Goal: Task Accomplishment & Management: Complete application form

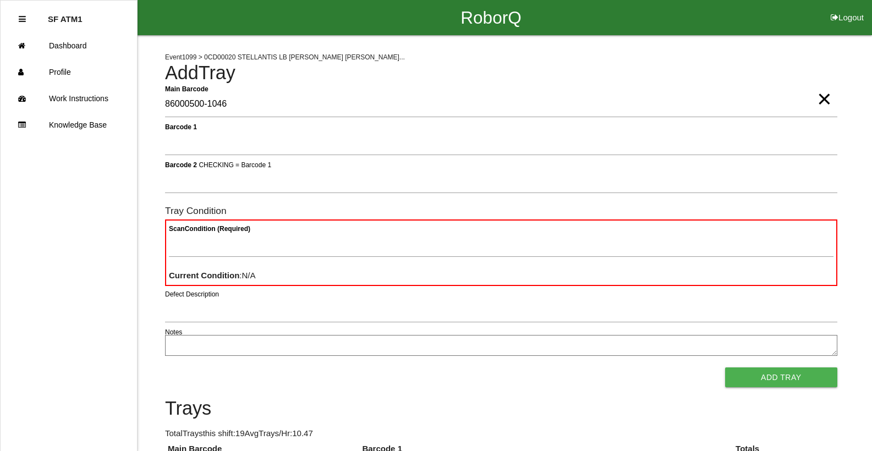
type Barcode "86000500-1046"
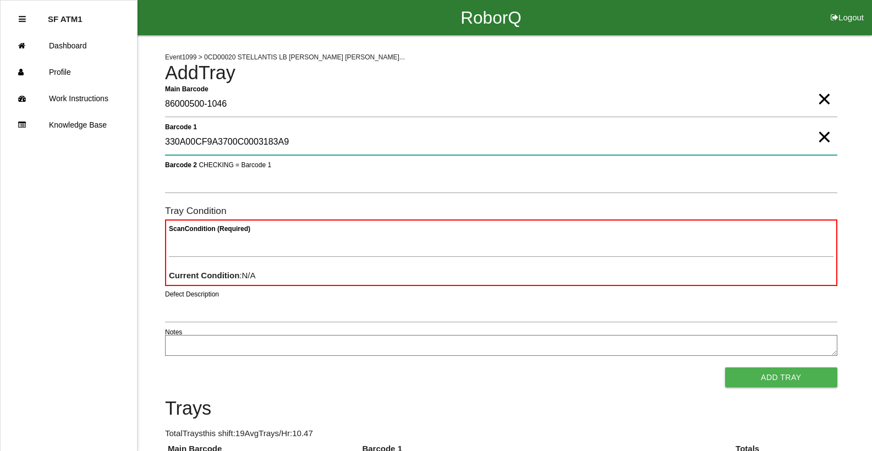
type 1 "330A00CF9A3700C0003183A9"
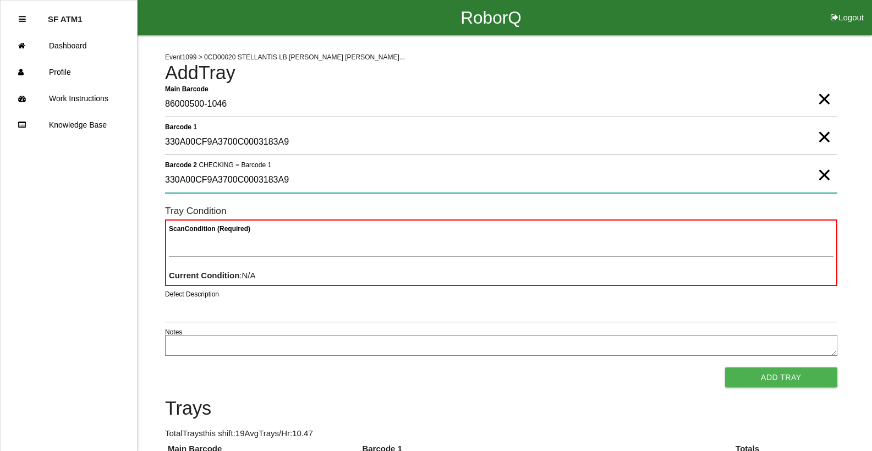
type 2 "330A00CF9A3700C0003183A9"
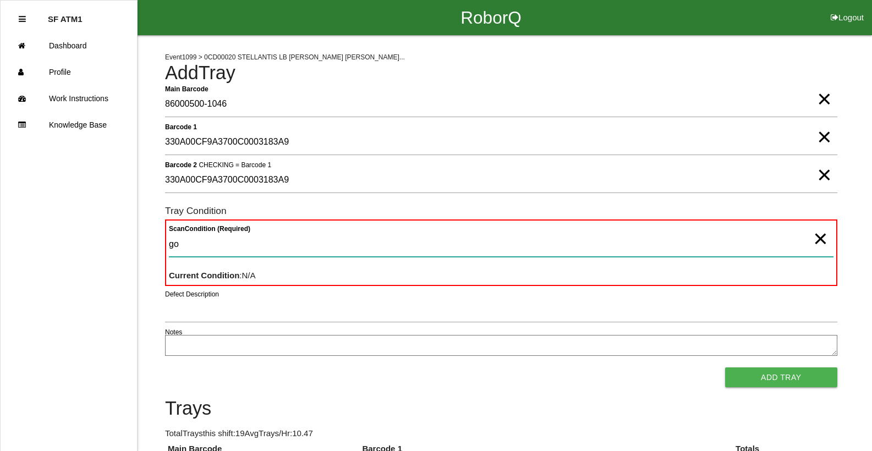
type Condition "goo"
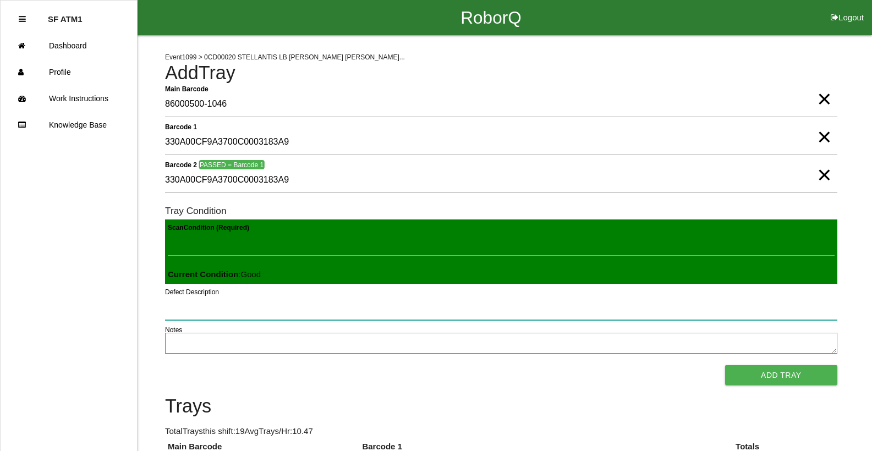
click at [725, 365] on button "Add Tray" at bounding box center [781, 375] width 112 height 20
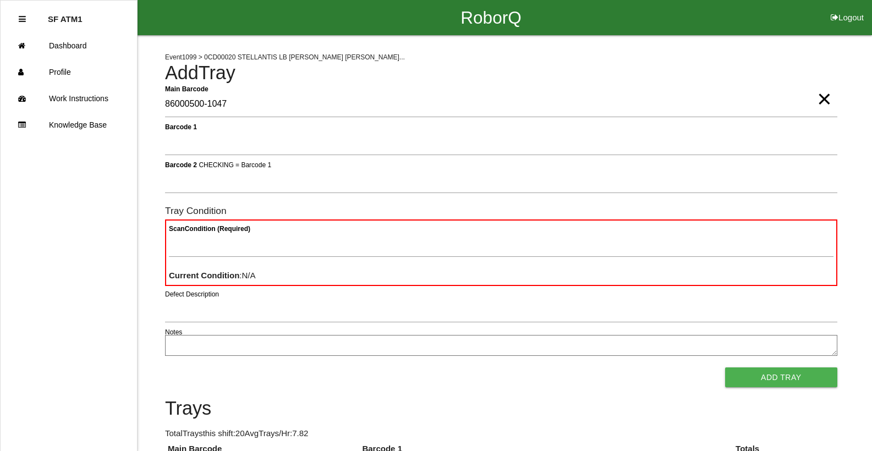
type Barcode "86000500-1047"
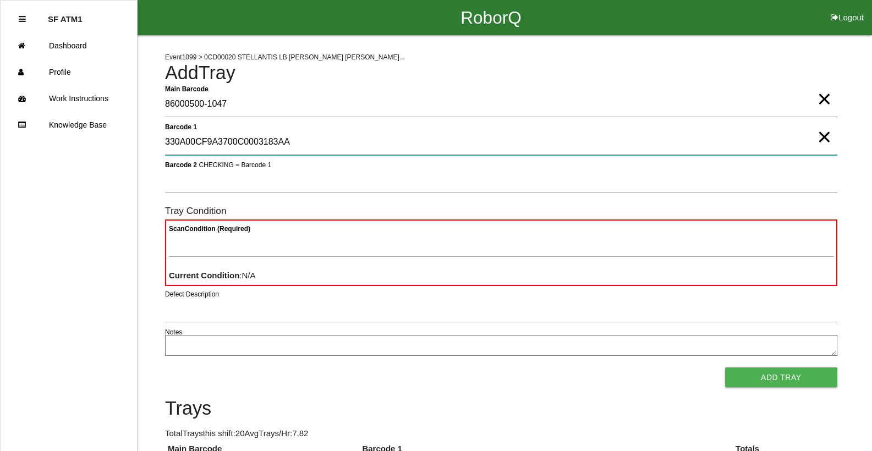
type 1 "330A00CF9A3700C0003183AA"
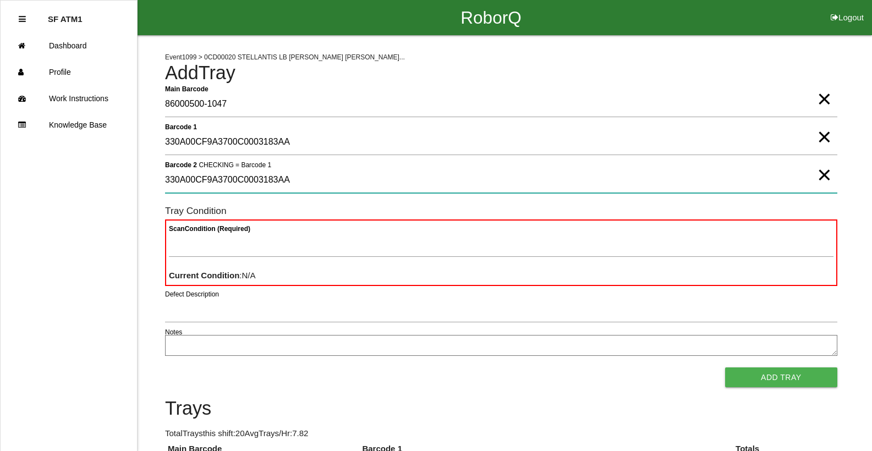
type 2 "330A00CF9A3700C0003183AA"
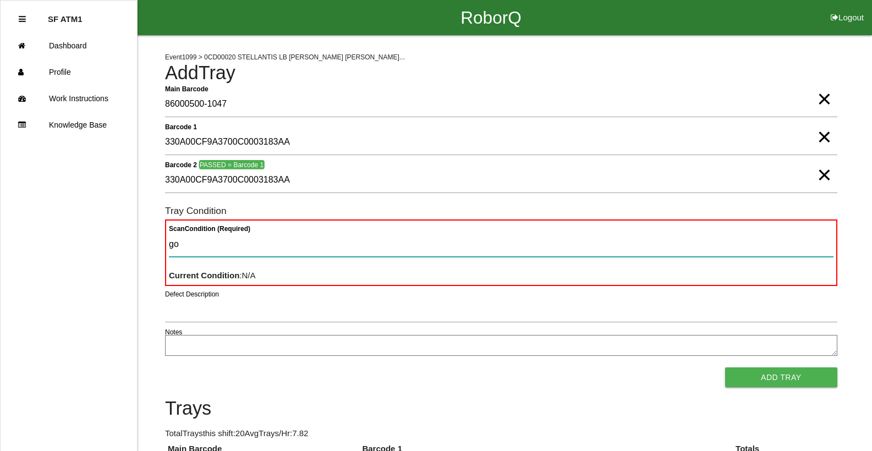
type Condition "goo"
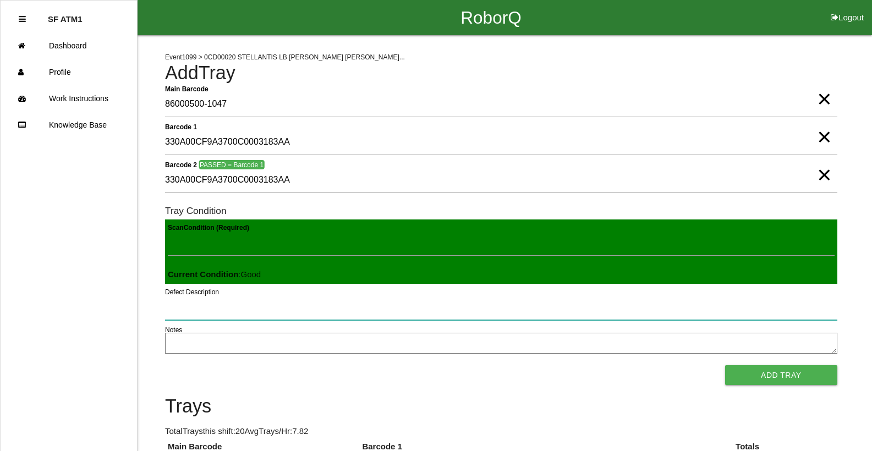
click at [725, 365] on button "Add Tray" at bounding box center [781, 375] width 112 height 20
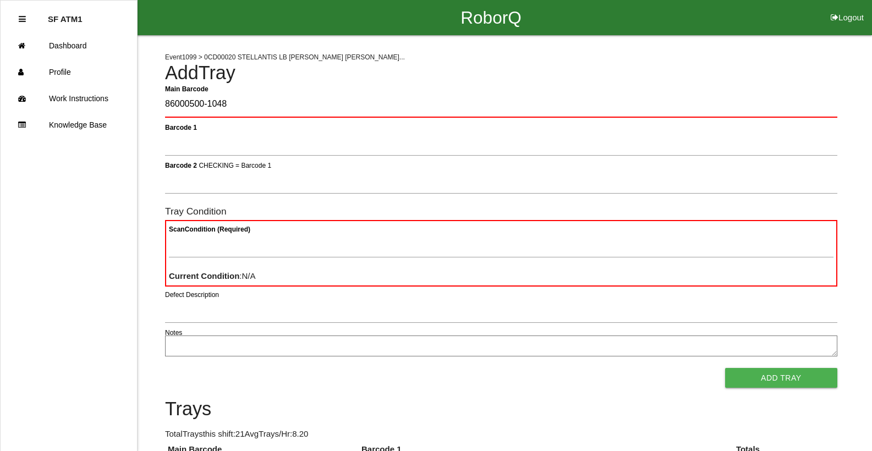
type Barcode "86000500-1048"
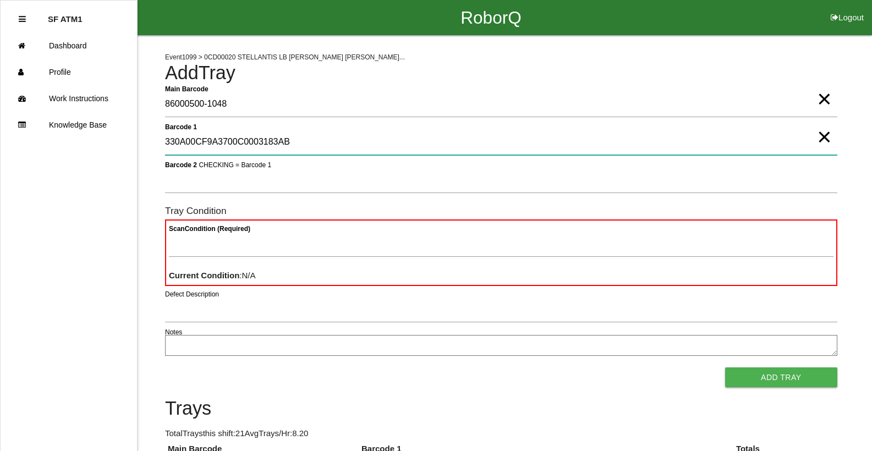
type 1 "330A00CF9A3700C0003183AB"
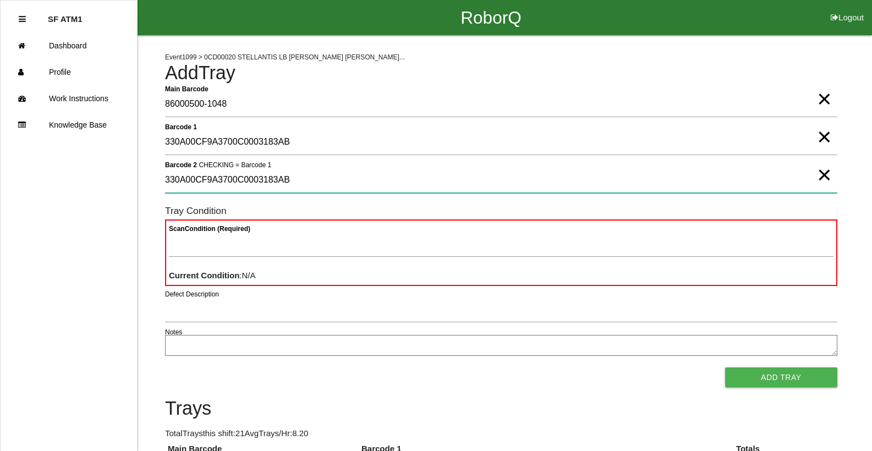
type 2 "330A00CF9A3700C0003183AB"
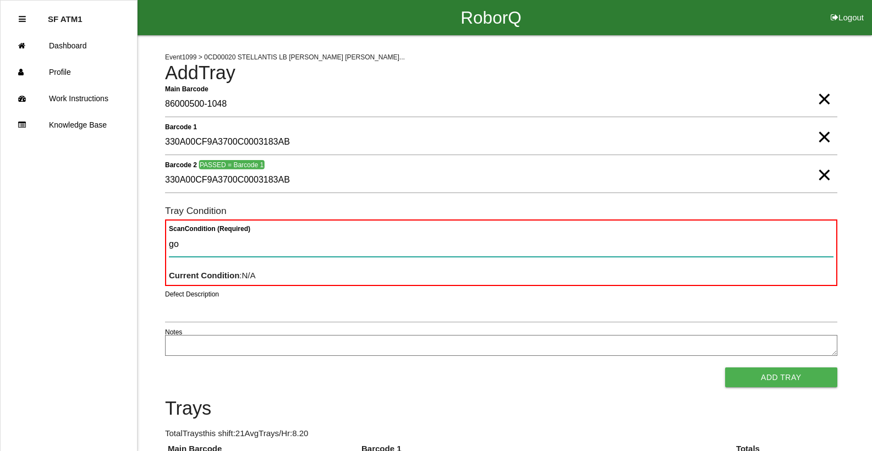
type Condition "goo"
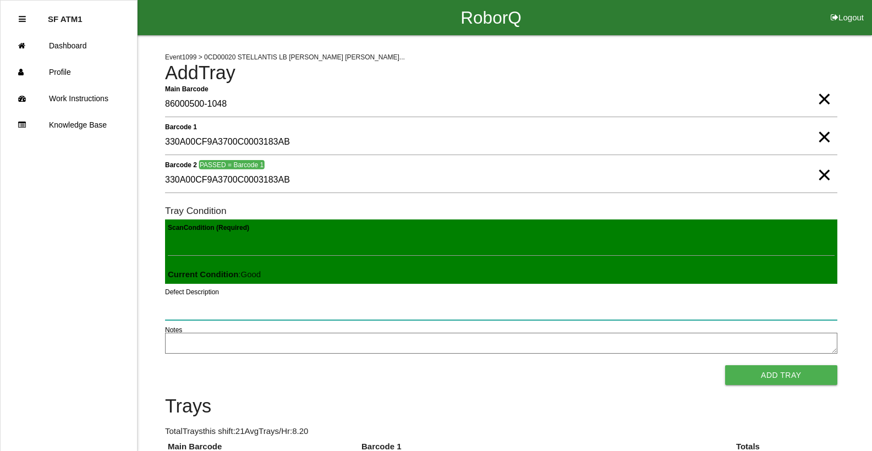
click at [725, 365] on button "Add Tray" at bounding box center [781, 375] width 112 height 20
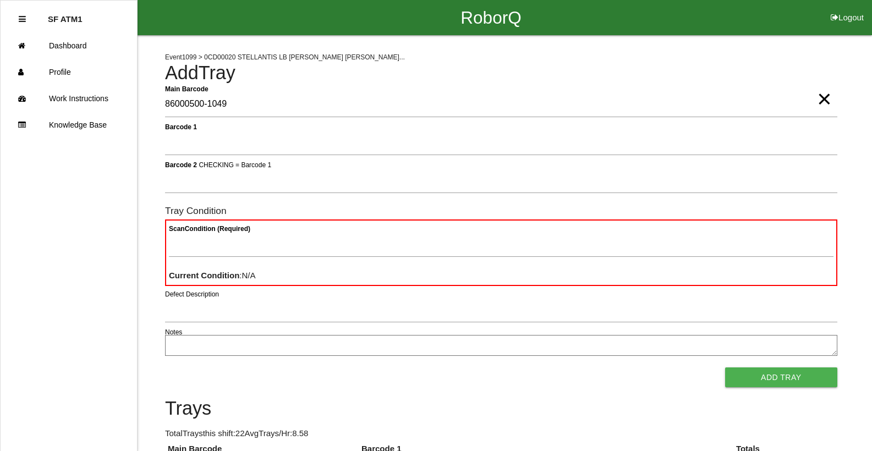
type Barcode "86000500-1049"
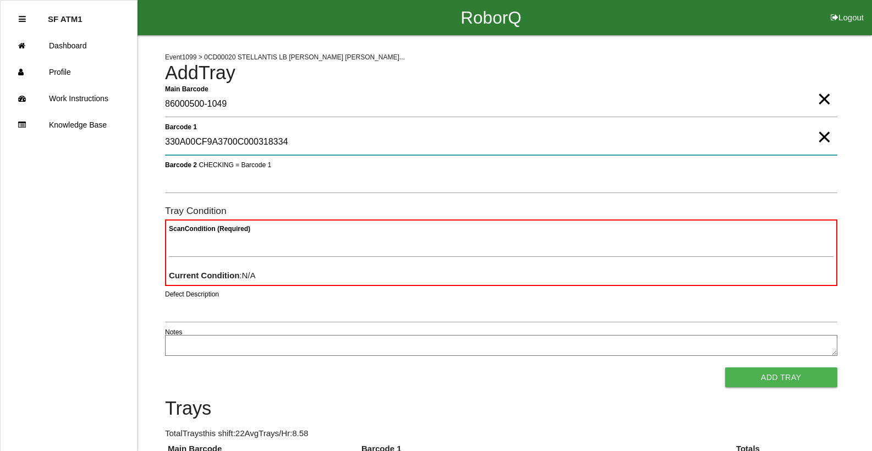
type 1 "330A00CF9A3700C000318334"
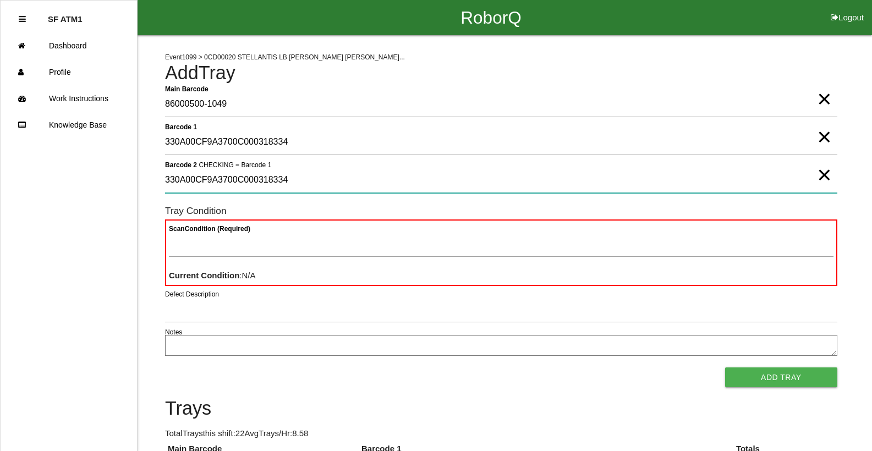
type 2 "330A00CF9A3700C000318334"
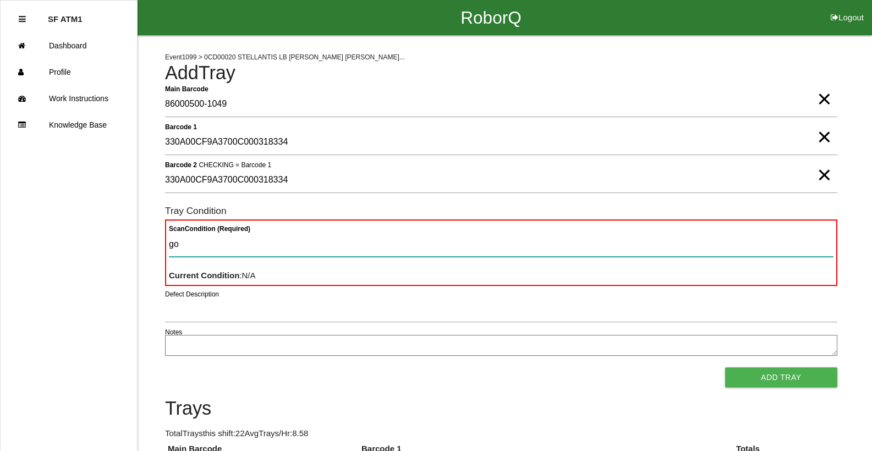
type Condition "goo"
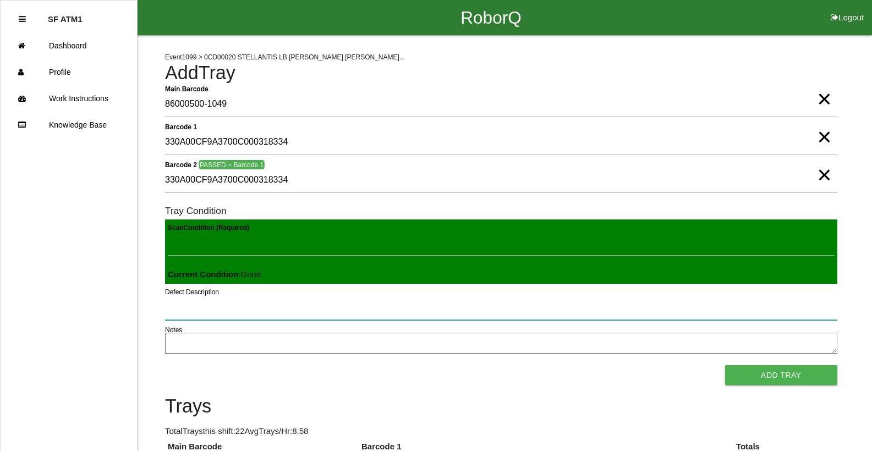
click at [725, 365] on button "Add Tray" at bounding box center [781, 375] width 112 height 20
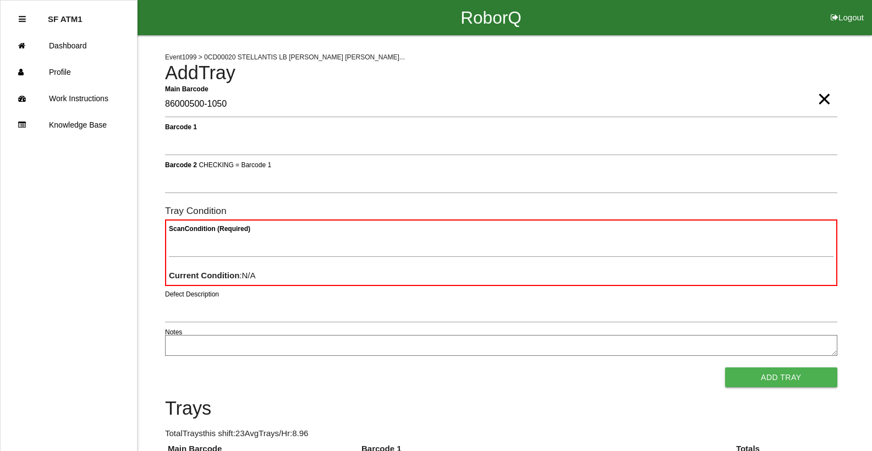
type Barcode "86000500-1050"
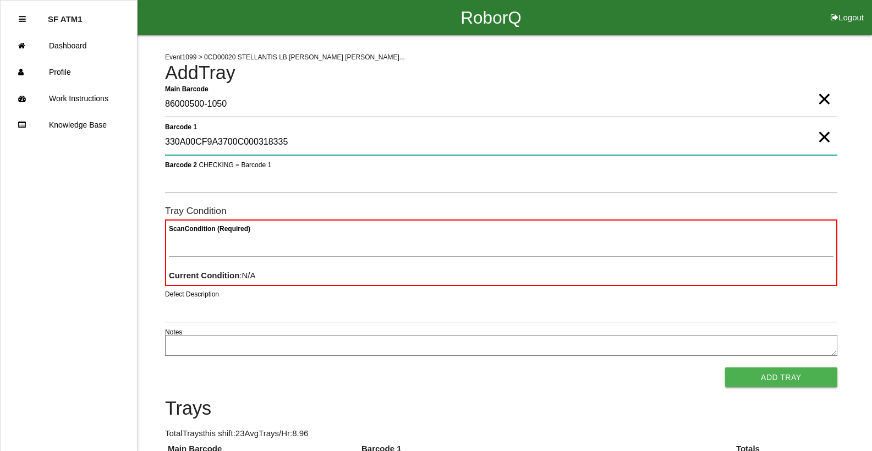
type 1 "330A00CF9A3700C000318335"
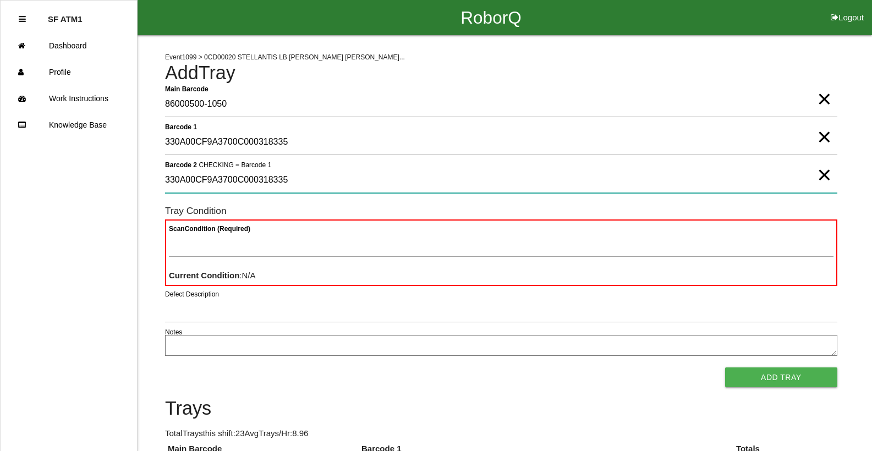
type 2 "330A00CF9A3700C000318335"
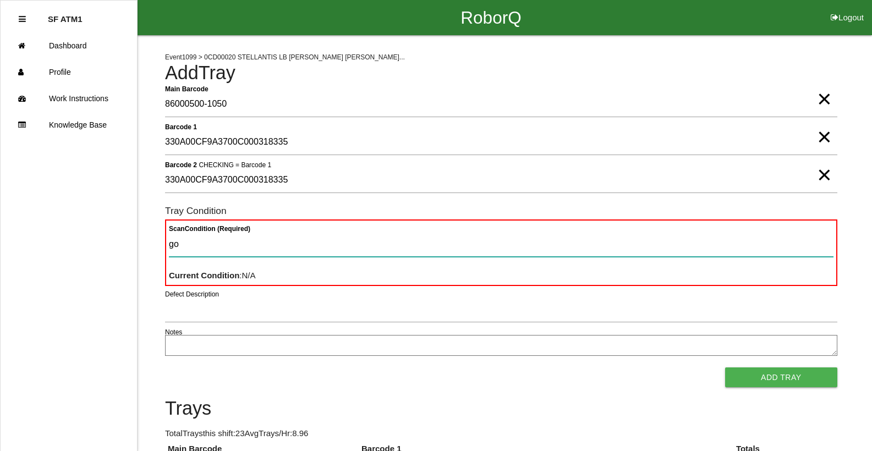
type Condition "goo"
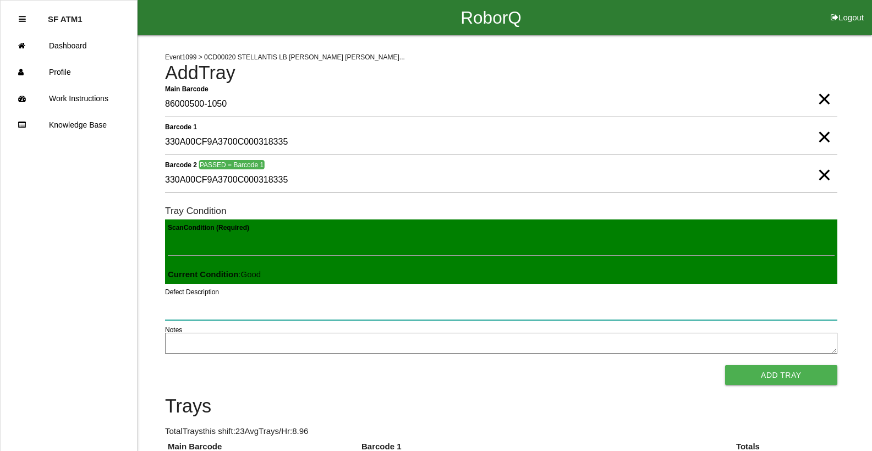
click at [725, 365] on button "Add Tray" at bounding box center [781, 375] width 112 height 20
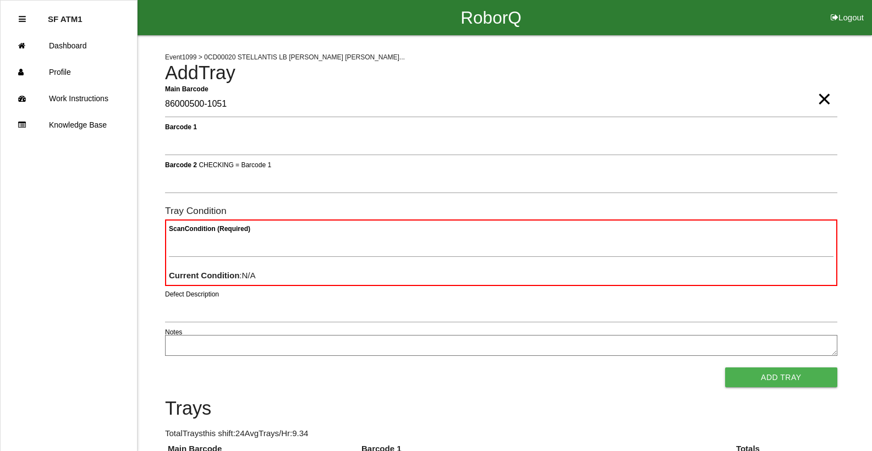
type Barcode "86000500-1051"
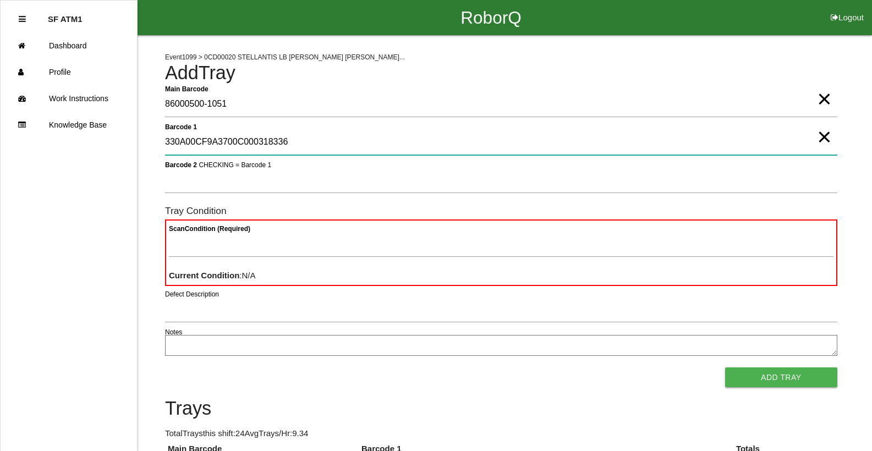
type 1 "330A00CF9A3700C000318336"
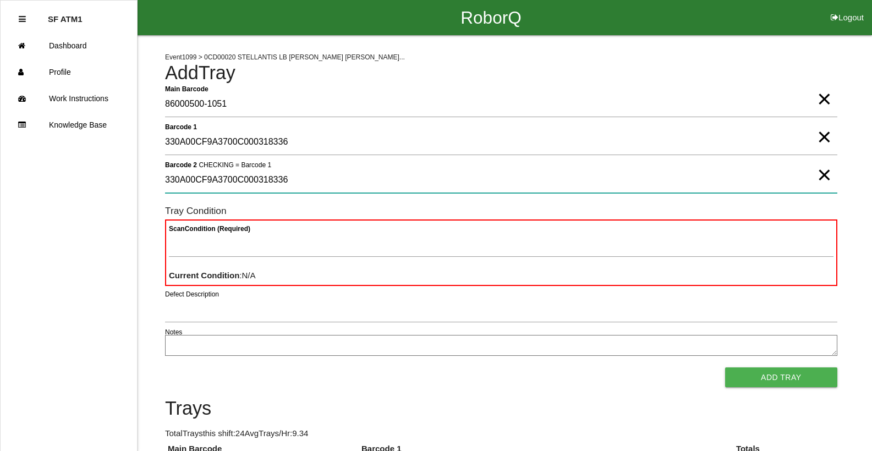
type 2 "330A00CF9A3700C000318336"
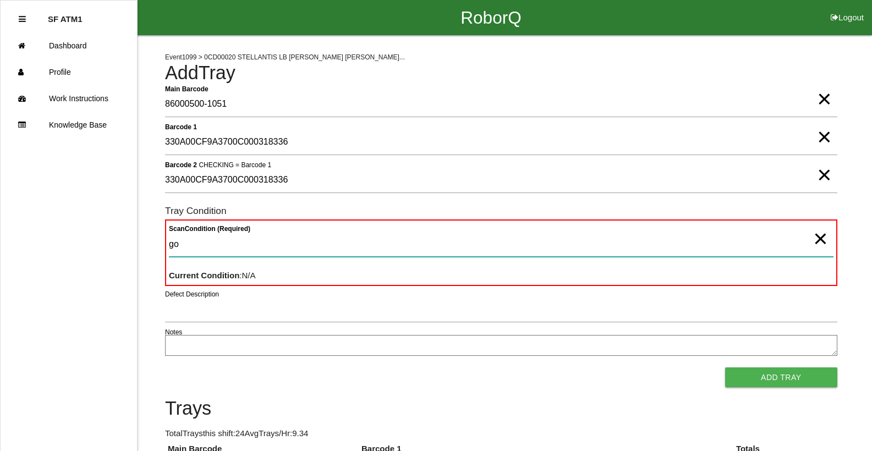
type Condition "goo"
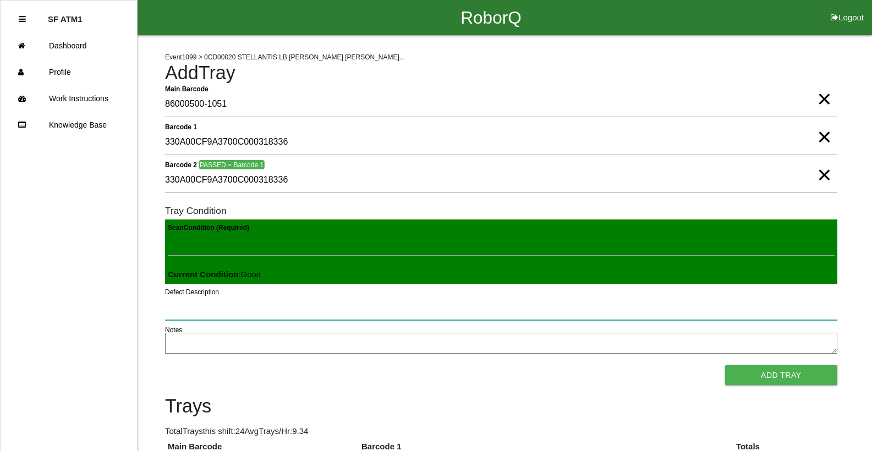
click at [725, 365] on button "Add Tray" at bounding box center [781, 375] width 112 height 20
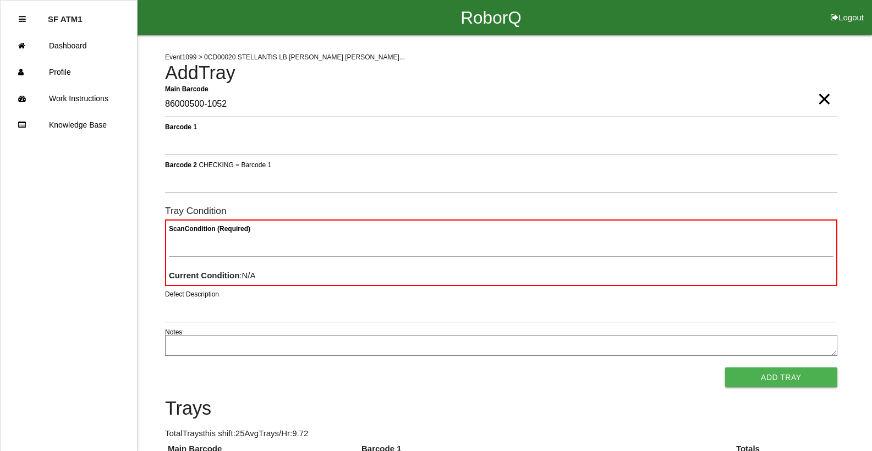
type Barcode "86000500-1052"
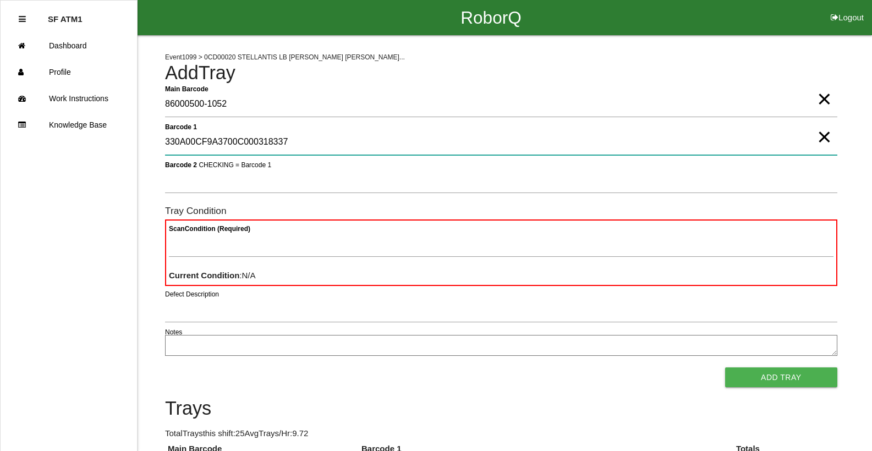
type 1 "330A00CF9A3700C000318337"
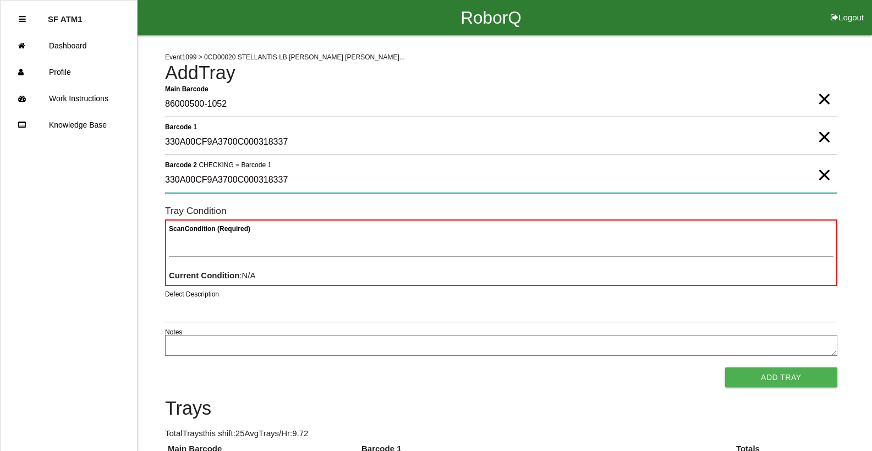
type 2 "330A00CF9A3700C000318337"
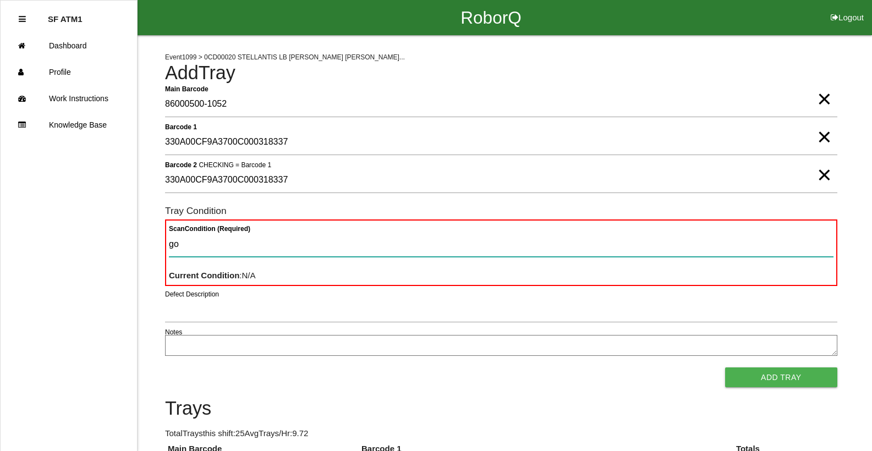
type Condition "goo"
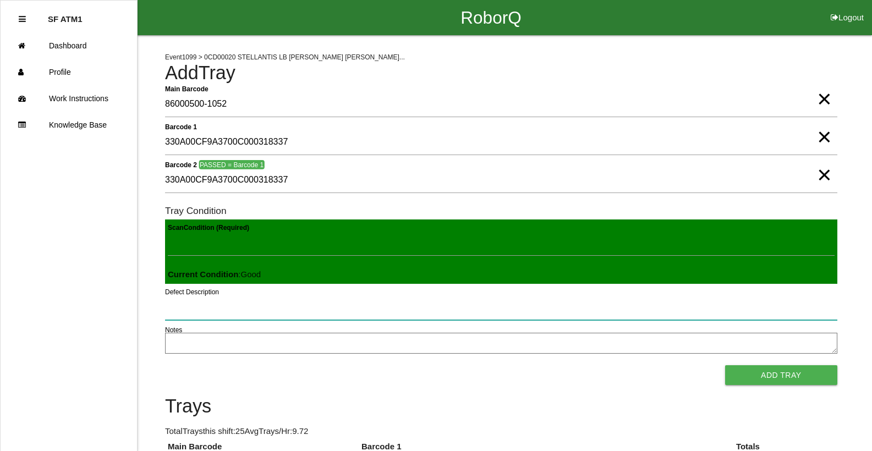
click at [725, 365] on button "Add Tray" at bounding box center [781, 375] width 112 height 20
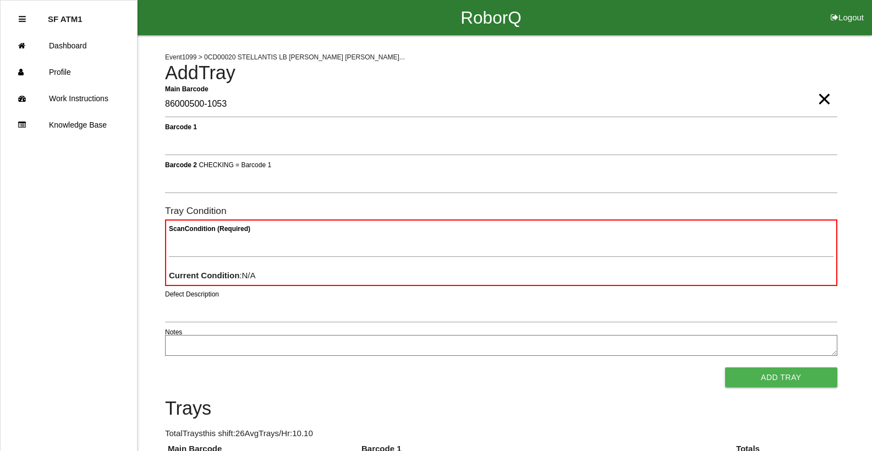
type Barcode "86000500-1053"
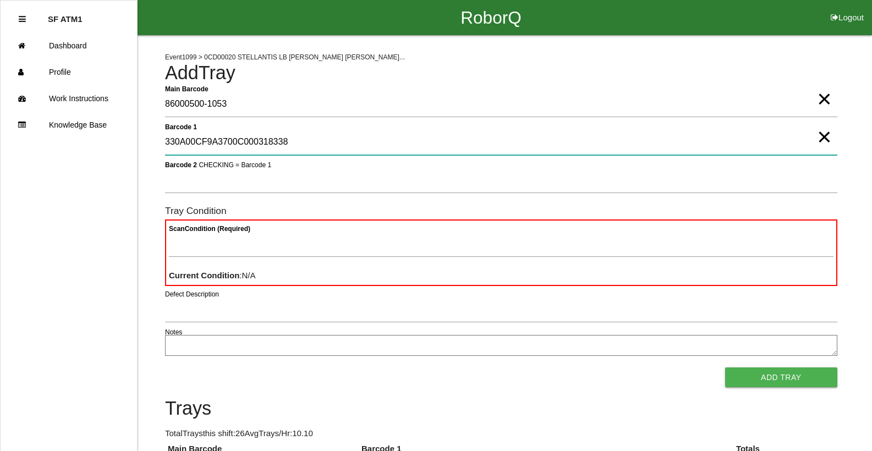
type 1 "330A00CF9A3700C000318338"
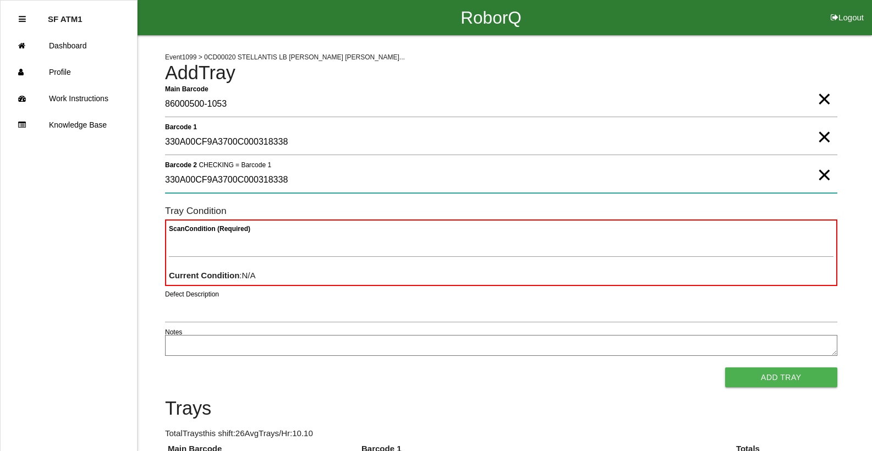
type 2 "330A00CF9A3700C000318338"
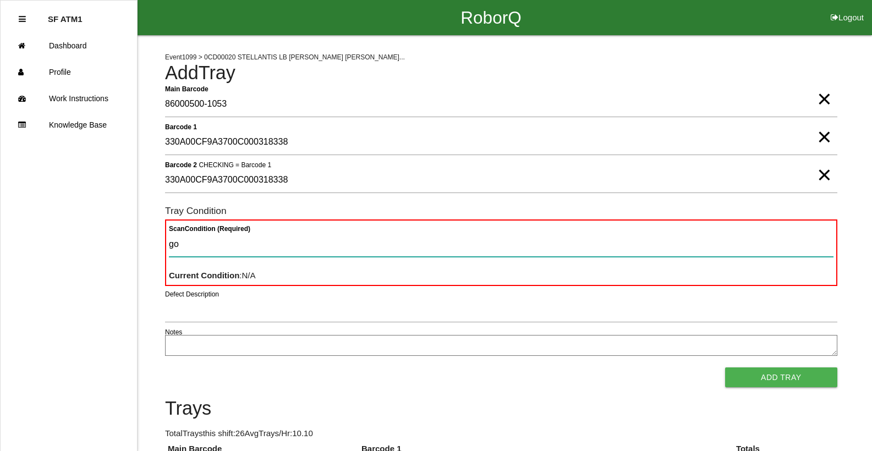
type Condition "goo"
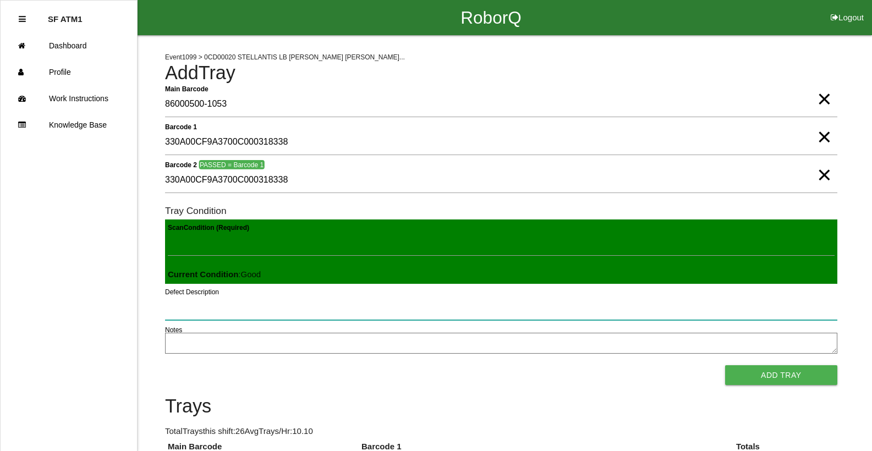
click at [725, 365] on button "Add Tray" at bounding box center [781, 375] width 112 height 20
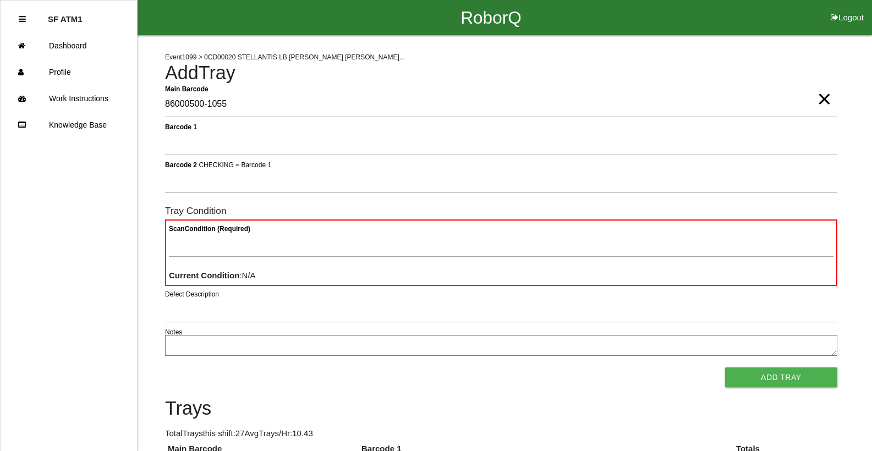
type Barcode "86000500-1055"
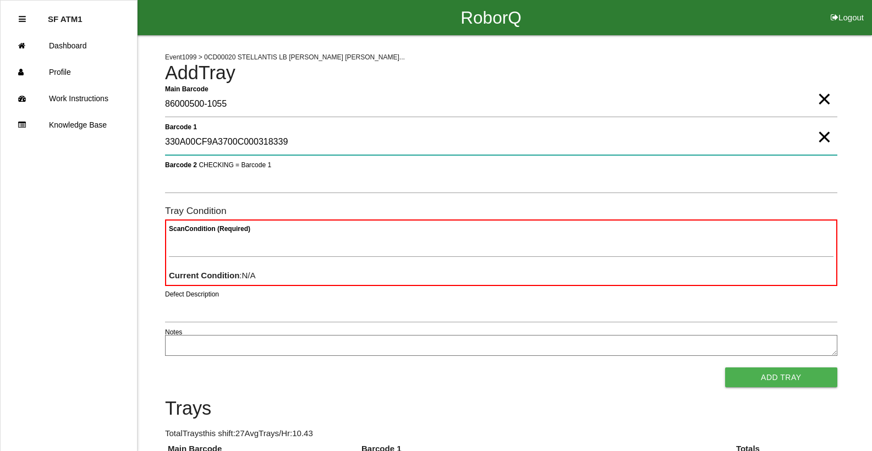
type 1 "330A00CF9A3700C000318339"
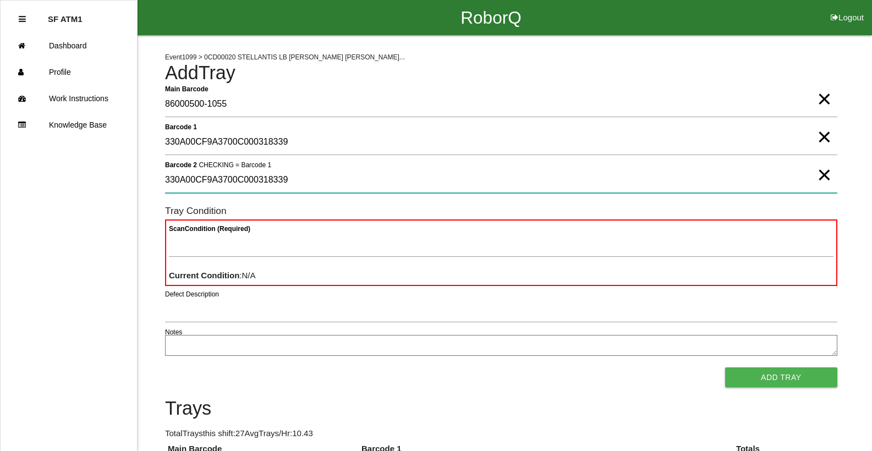
type 2 "330A00CF9A3700C000318339"
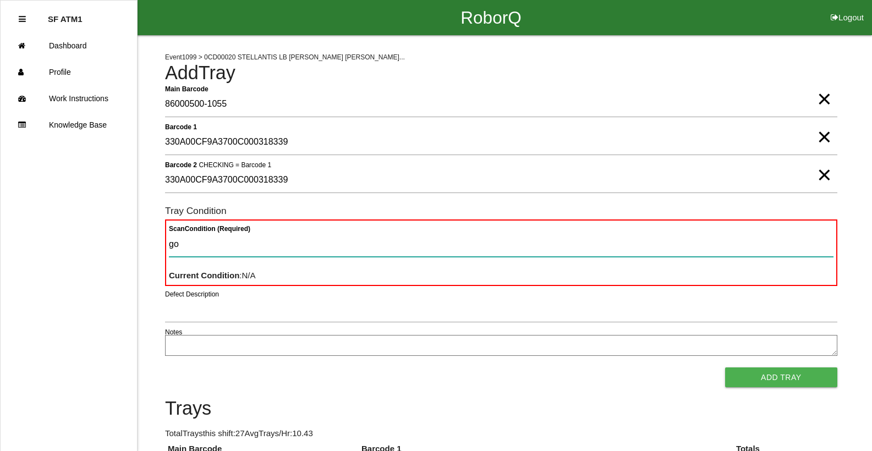
type Condition "goo"
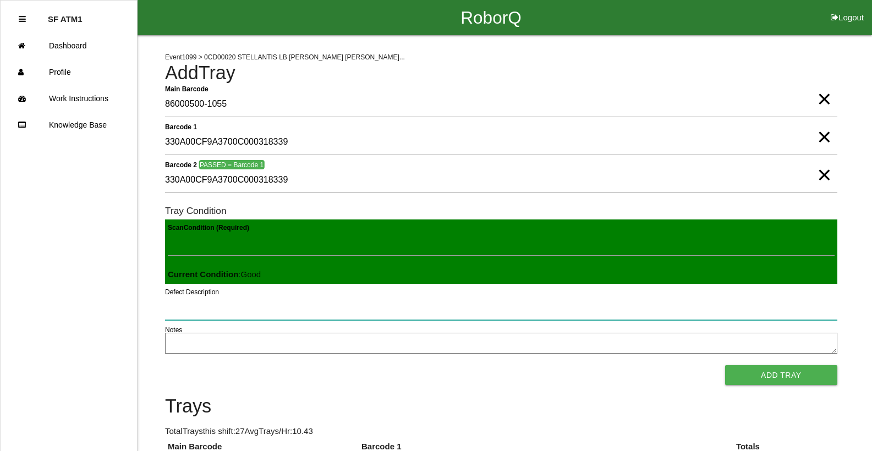
click at [725, 365] on button "Add Tray" at bounding box center [781, 375] width 112 height 20
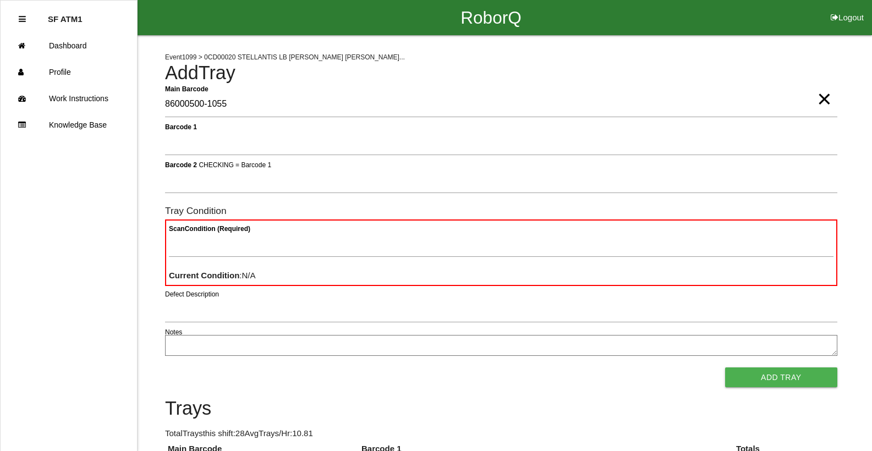
type Barcode "86000500-1055"
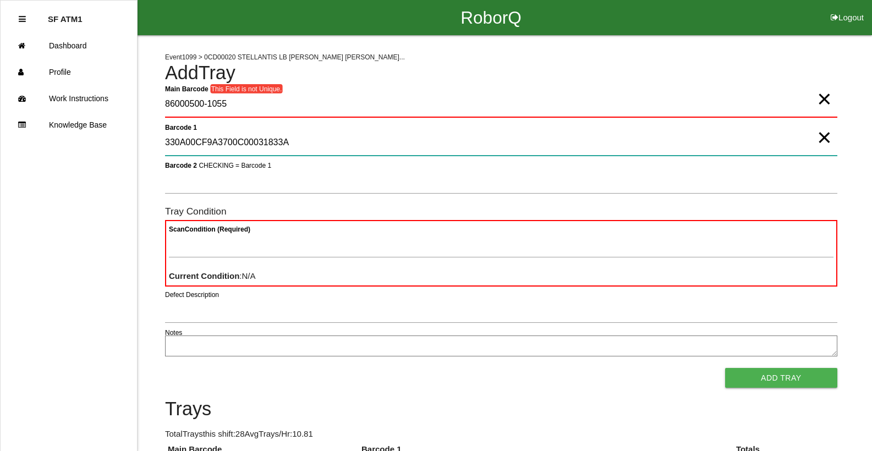
type 1 "330A00CF9A3700C00031833A"
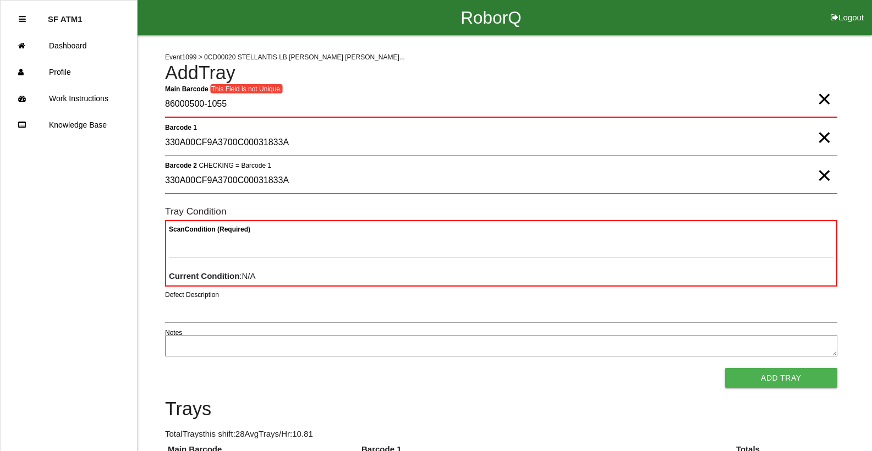
type 2 "330A00CF9A3700C00031833A"
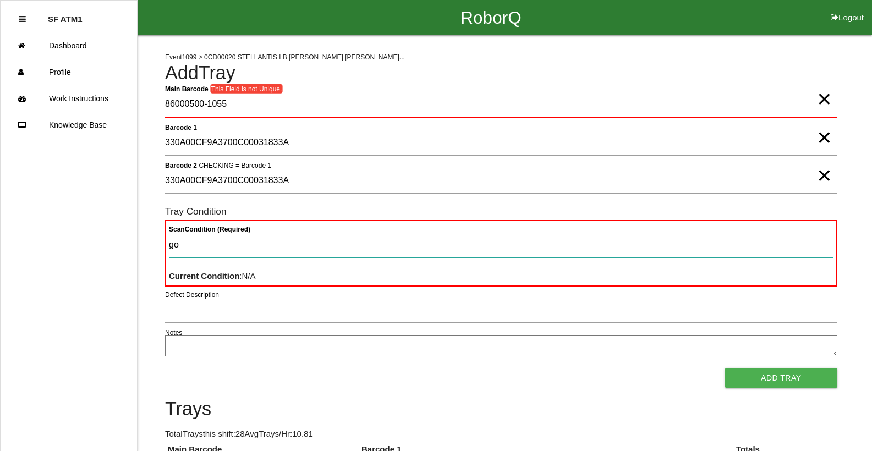
type Condition "goo"
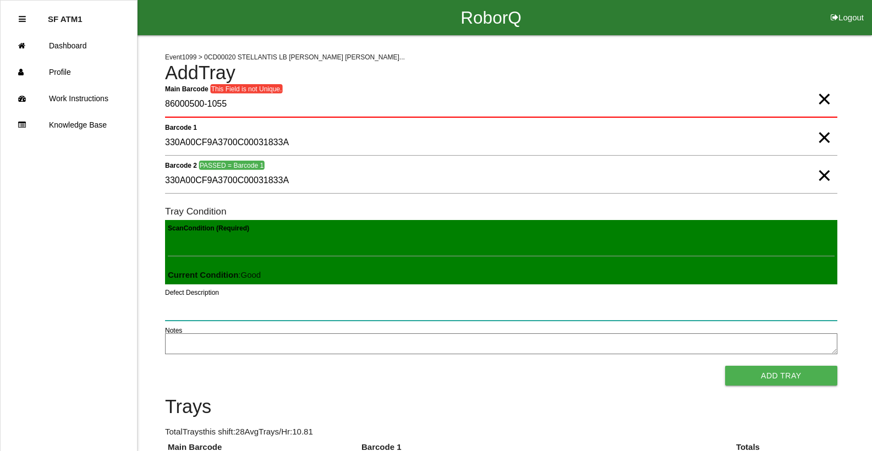
click at [725, 366] on button "Add Tray" at bounding box center [781, 376] width 112 height 20
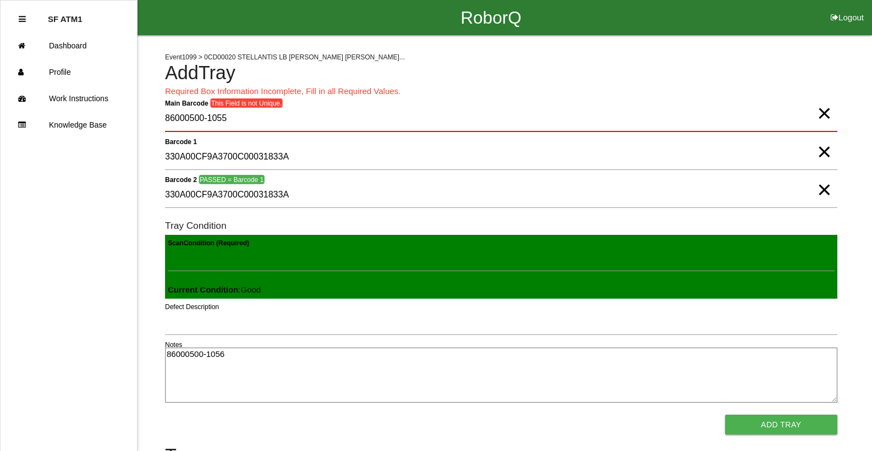
type textarea "86000500-1056"
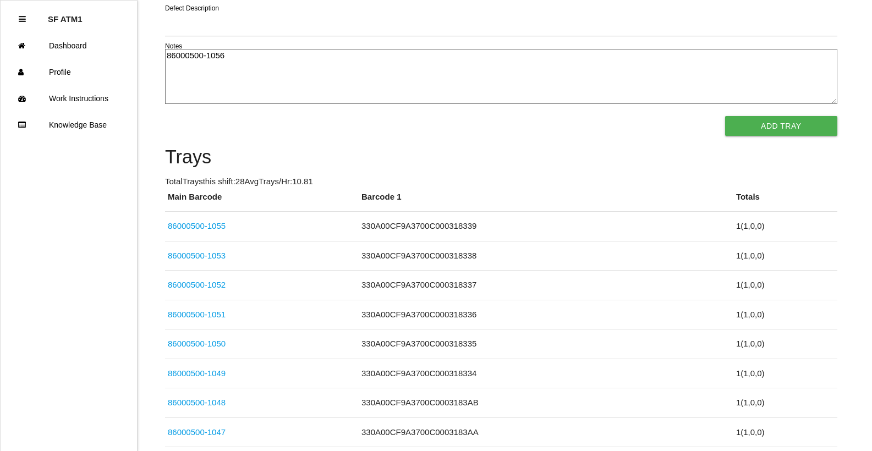
click link "86000500-1052" at bounding box center [197, 284] width 58 height 9
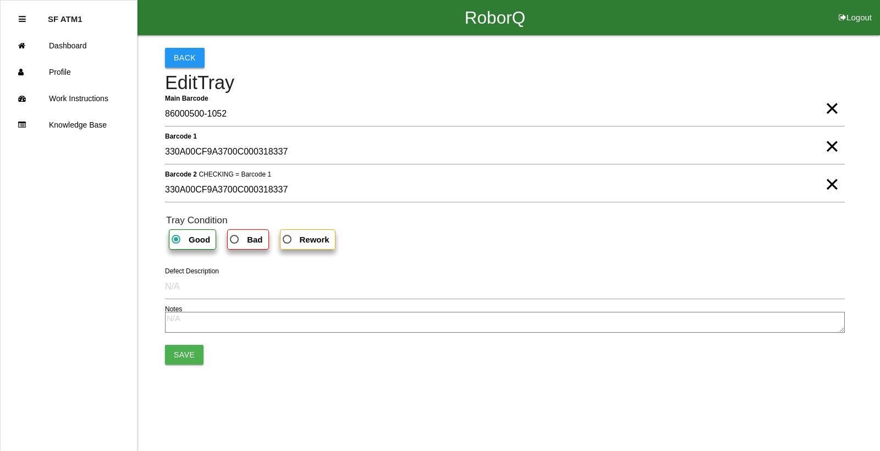
click at [195, 50] on button "Back" at bounding box center [185, 58] width 40 height 20
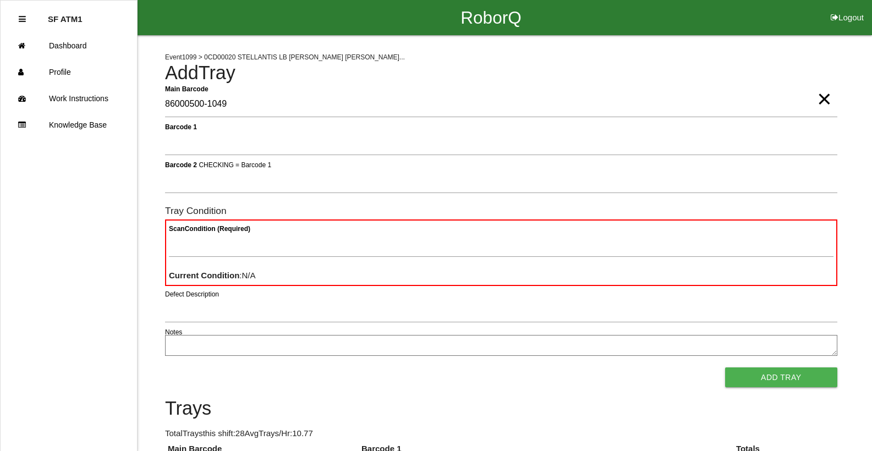
type Barcode "86000500-1049"
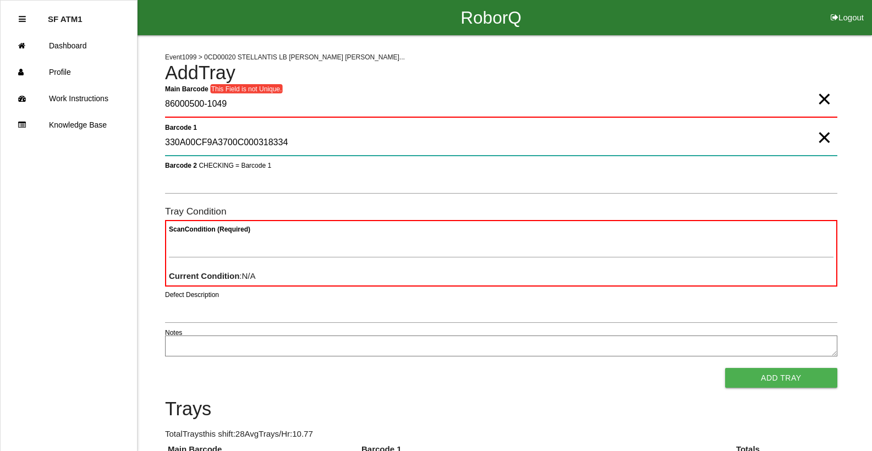
type 1 "330A00CF9A3700C000318334"
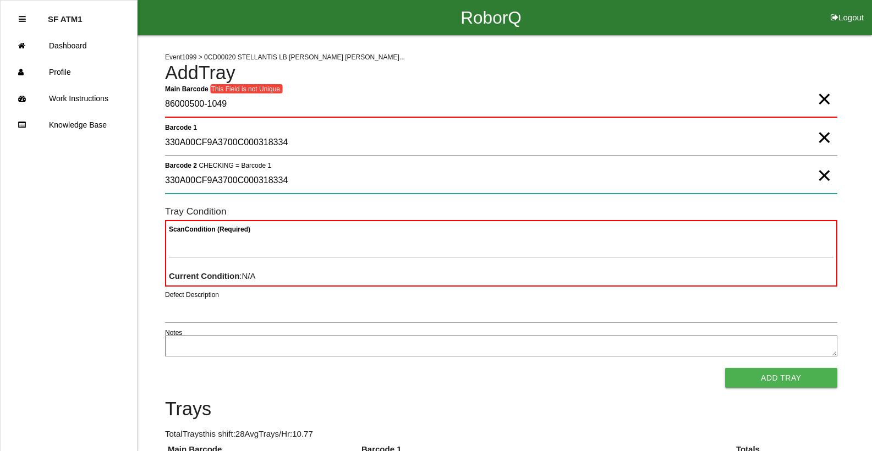
type 2 "330A00CF9A3700C000318334"
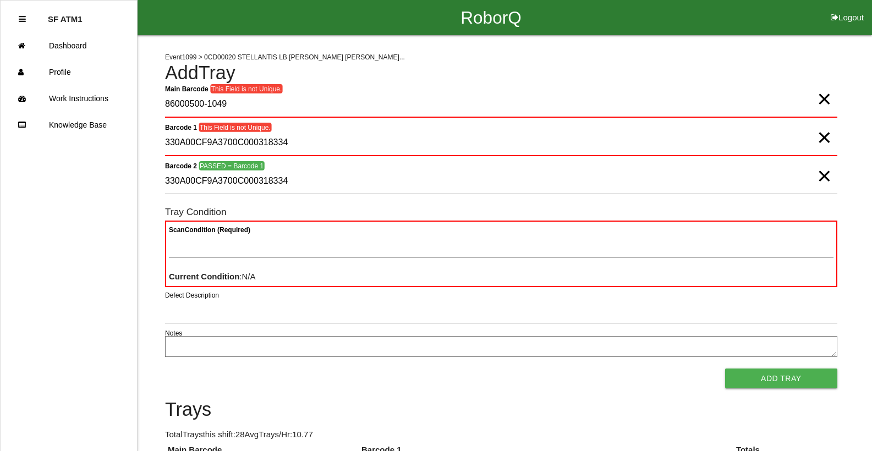
click at [831, 99] on span "×" at bounding box center [824, 88] width 14 height 22
click at [825, 137] on span "×" at bounding box center [824, 126] width 14 height 22
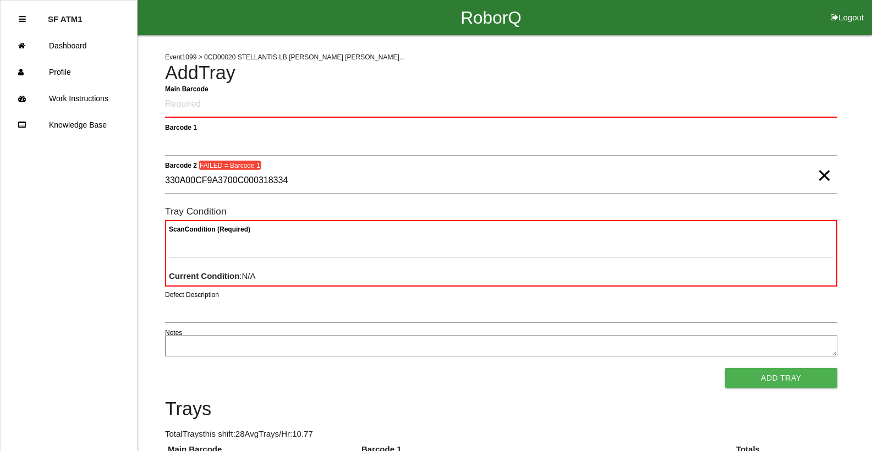
click at [824, 174] on span "×" at bounding box center [824, 164] width 14 height 22
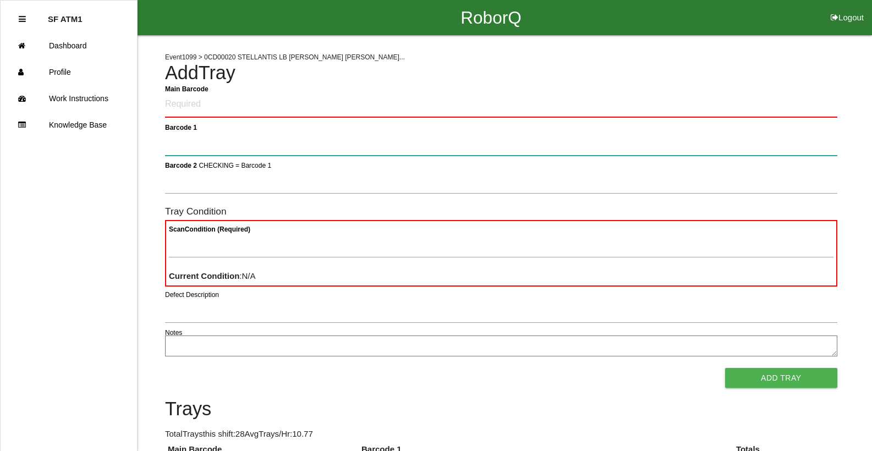
click at [703, 140] on 1 "Barcode 1" at bounding box center [501, 142] width 672 height 25
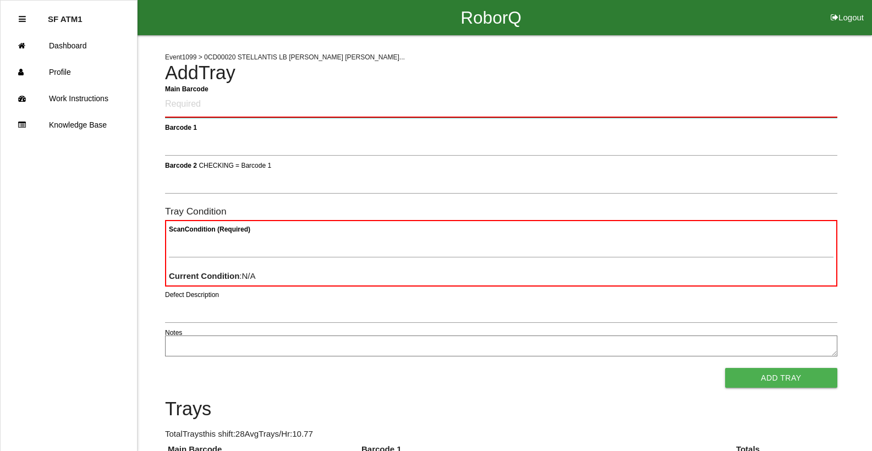
click at [704, 113] on Barcode "Main Barcode" at bounding box center [501, 105] width 672 height 26
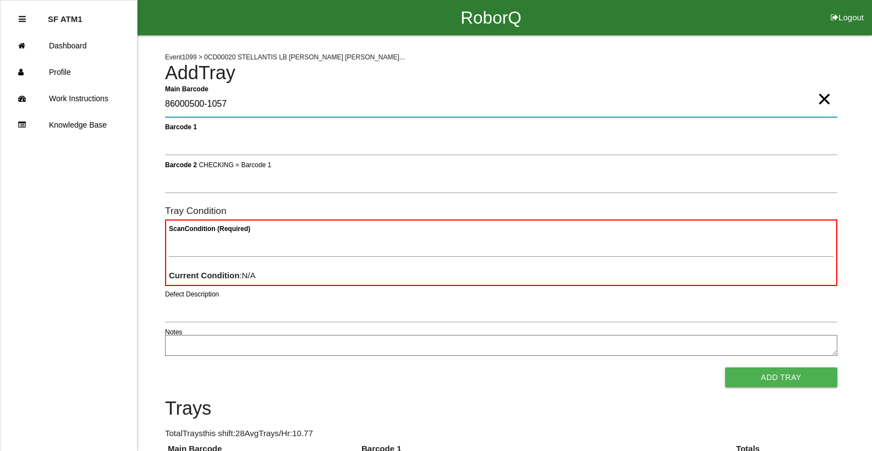
type Barcode "86000500-1057"
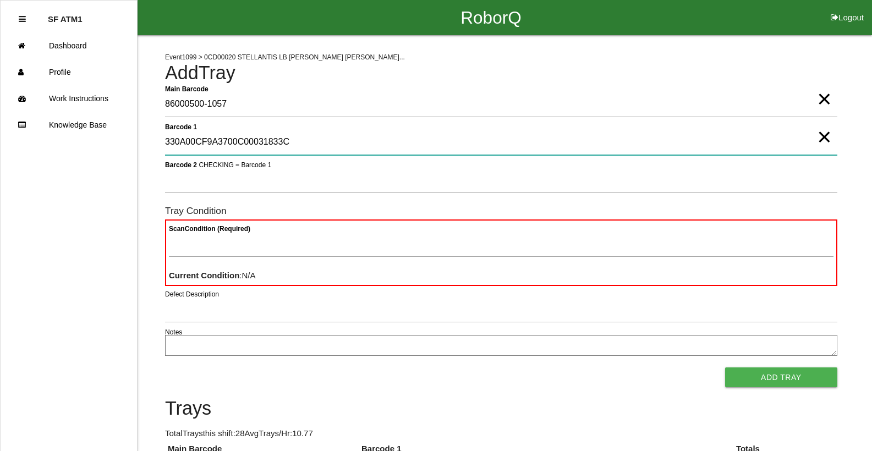
type 1 "330A00CF9A3700C00031833C"
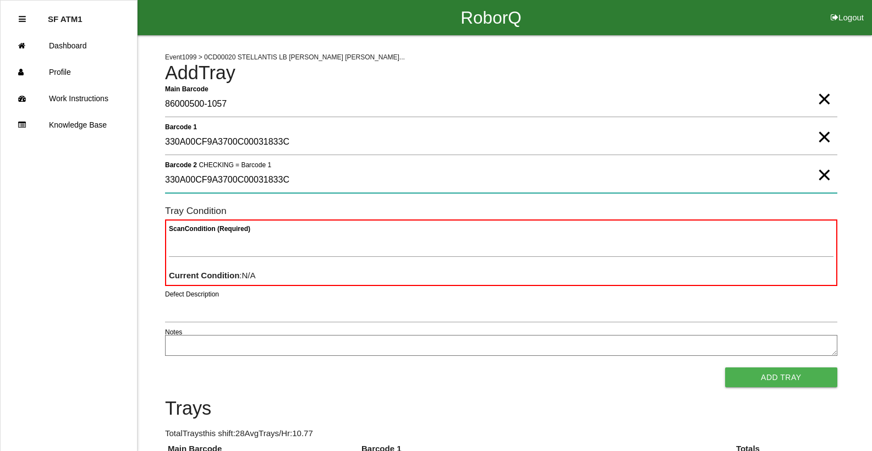
type 2 "330A00CF9A3700C00031833C"
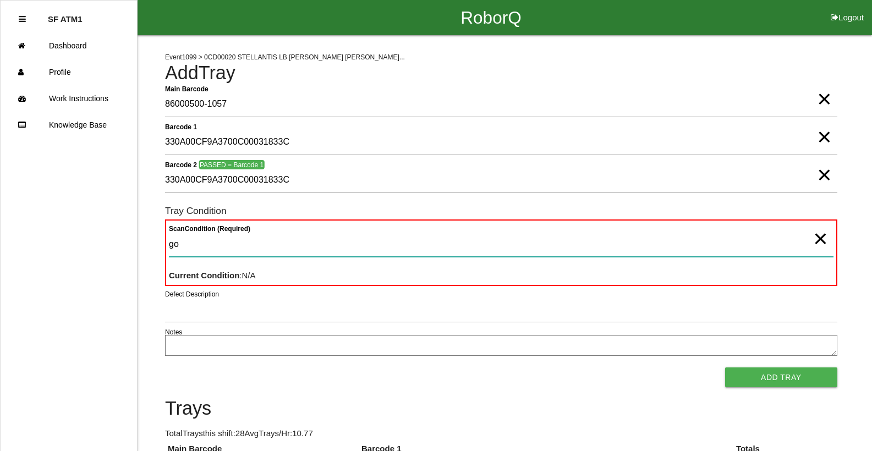
type Condition "goo"
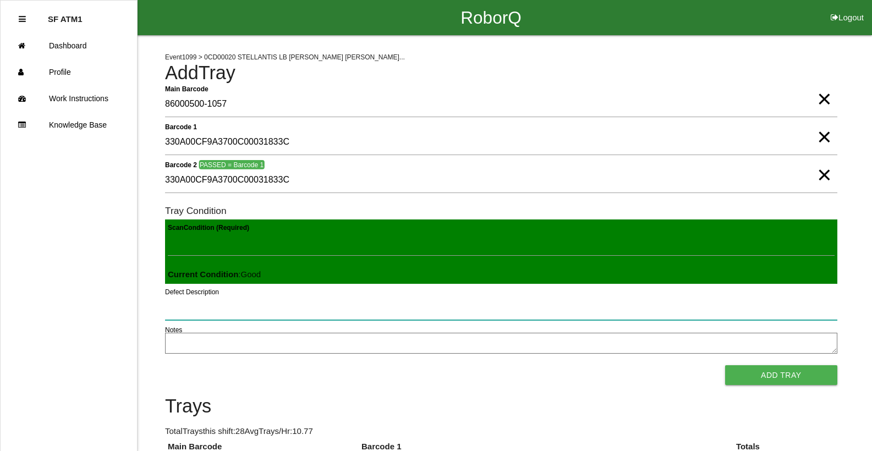
click at [725, 365] on button "Add Tray" at bounding box center [781, 375] width 112 height 20
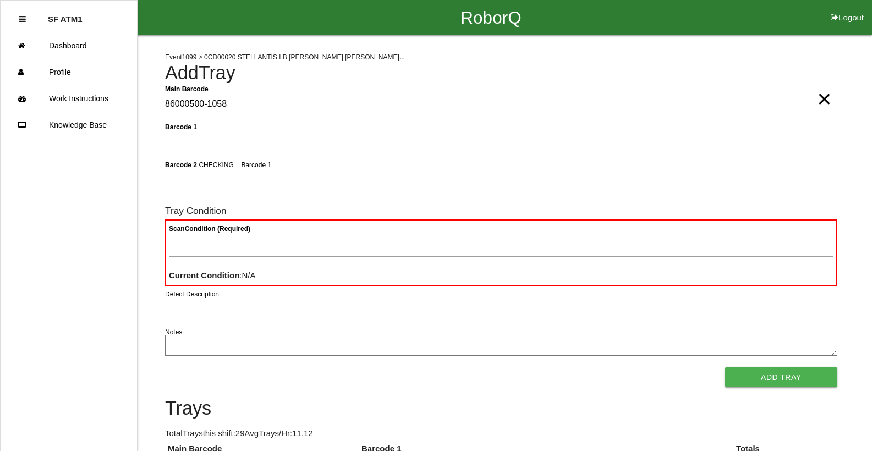
type Barcode "86000500-1058"
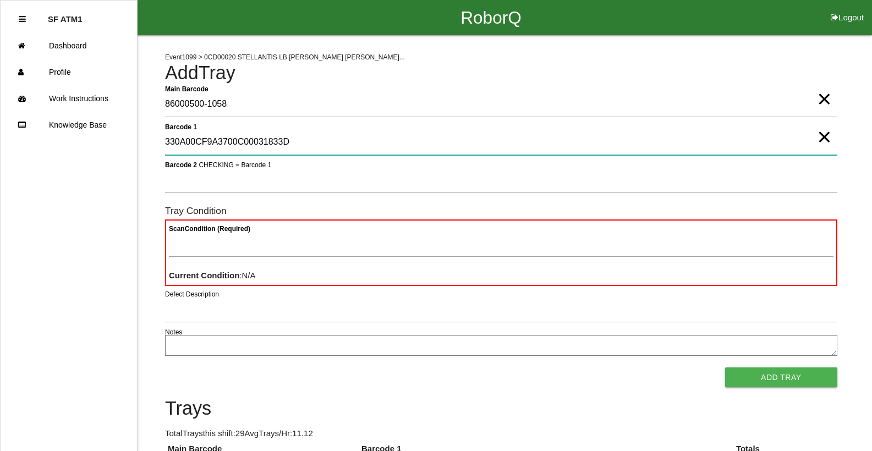
type 1 "330A00CF9A3700C00031833D"
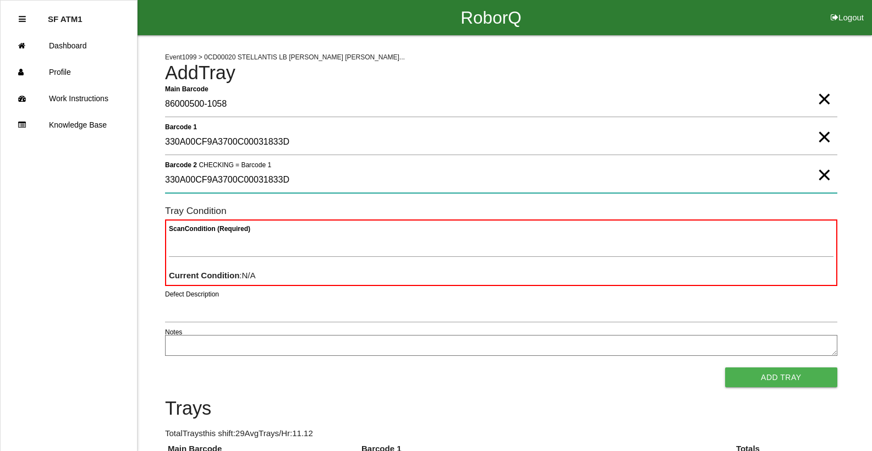
type 2 "330A00CF9A3700C00031833D"
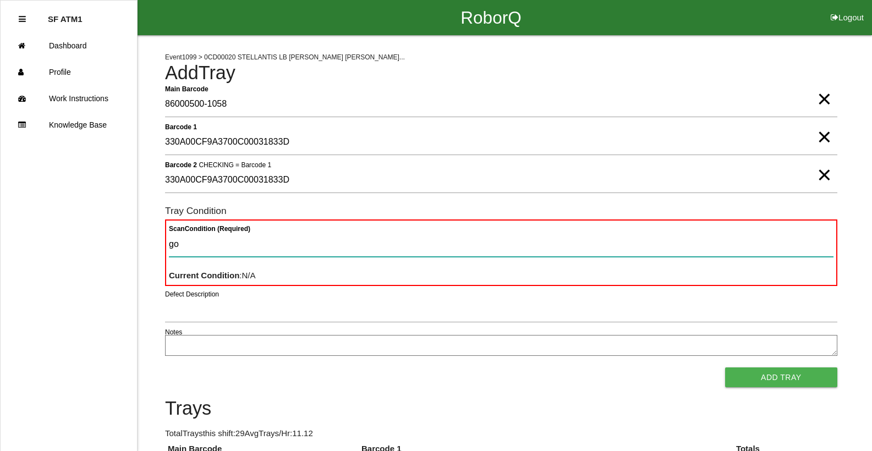
type Condition "goo"
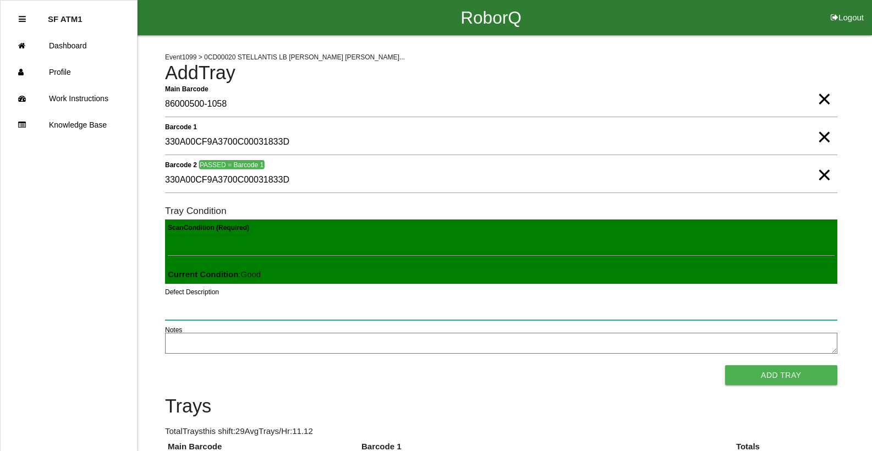
click at [725, 365] on button "Add Tray" at bounding box center [781, 375] width 112 height 20
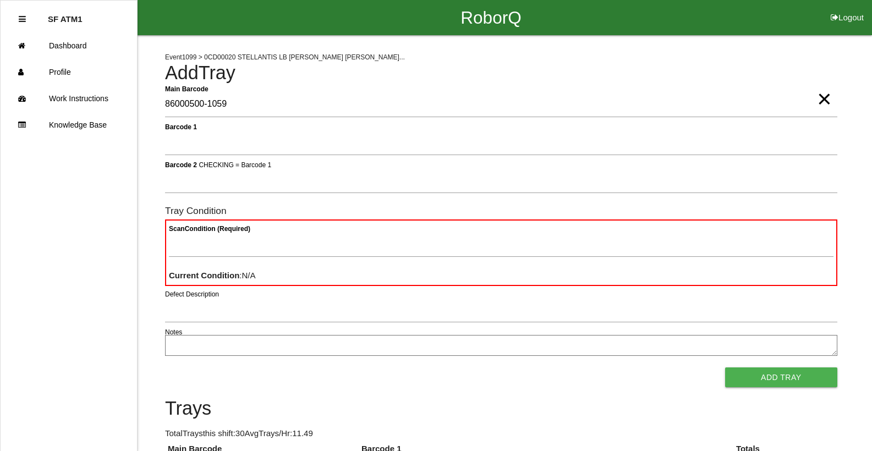
type Barcode "86000500-1059"
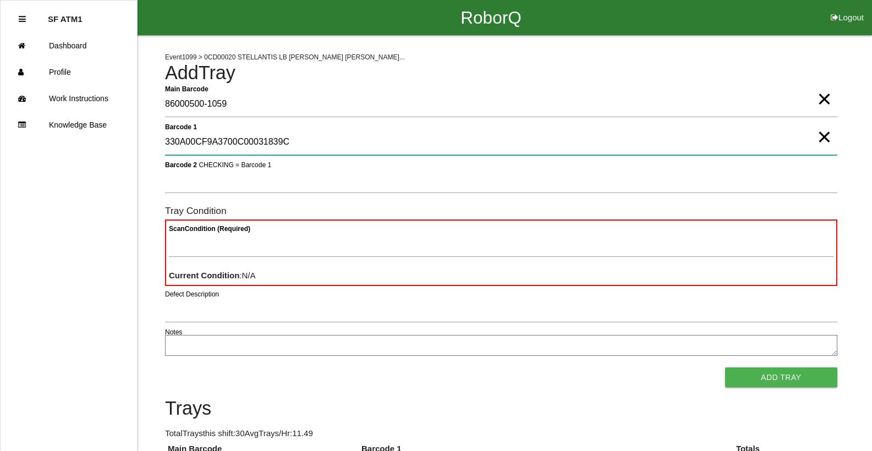
type 1 "330A00CF9A3700C00031839C"
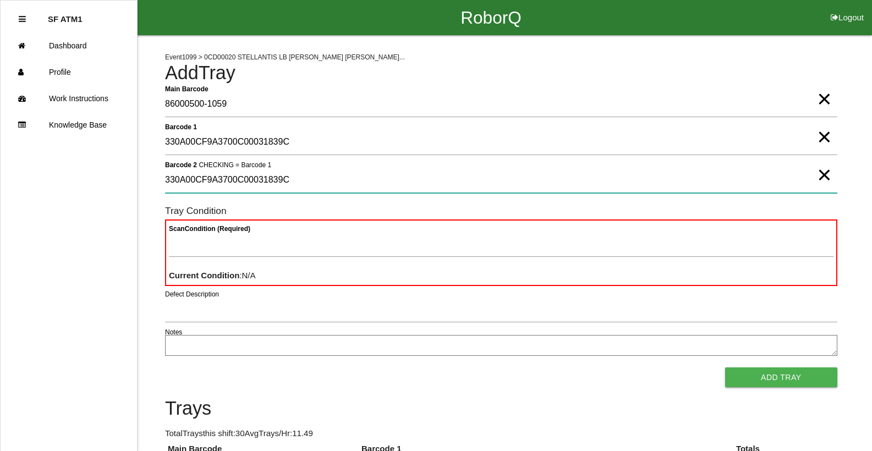
type 2 "330A00CF9A3700C00031839C"
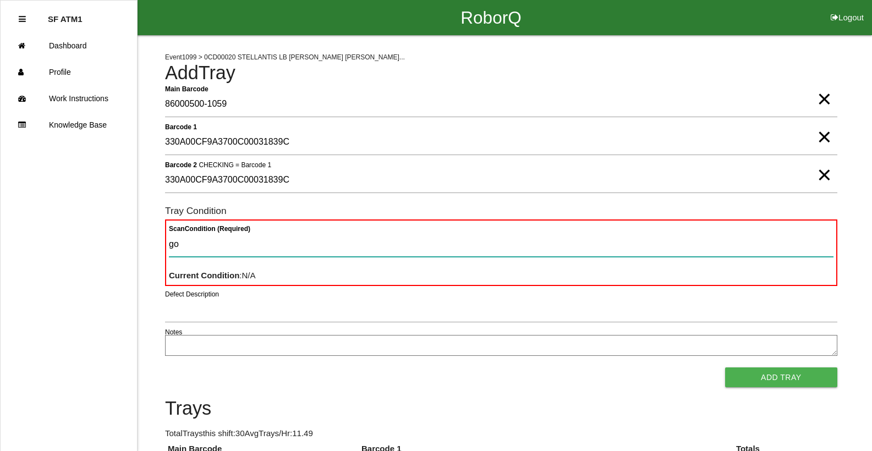
type Condition "goo"
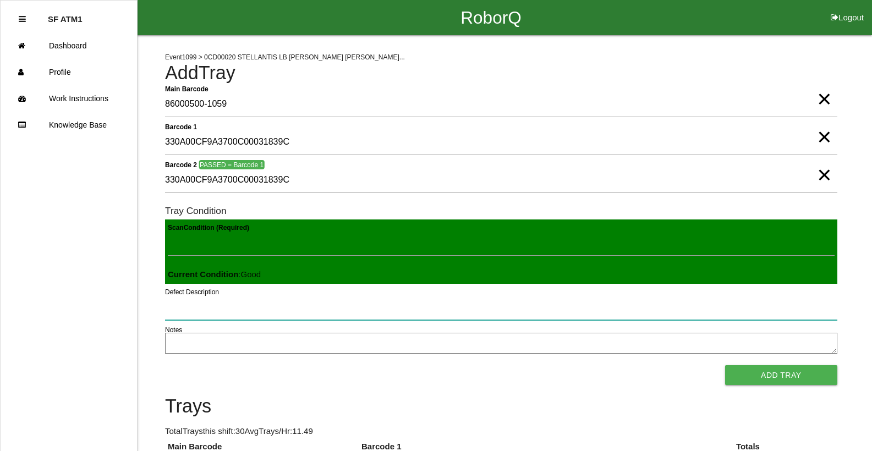
click at [725, 365] on button "Add Tray" at bounding box center [781, 375] width 112 height 20
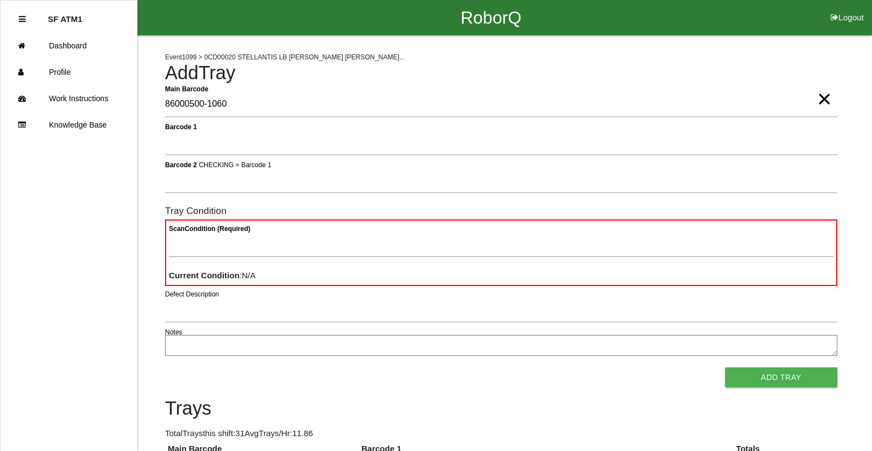
type Barcode "86000500-1060"
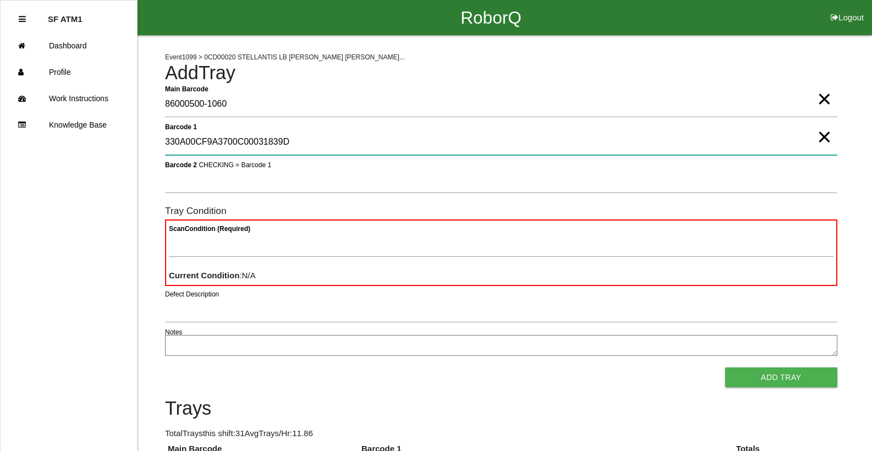
type 1 "330A00CF9A3700C00031839D"
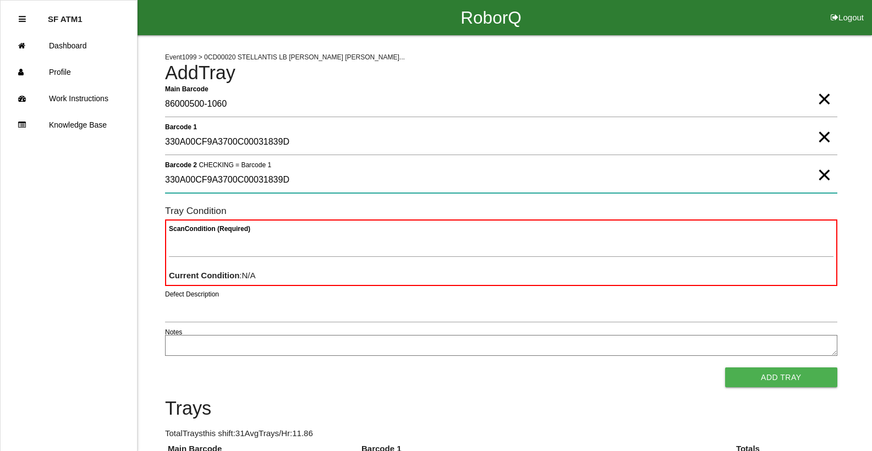
type 2 "330A00CF9A3700C00031839D"
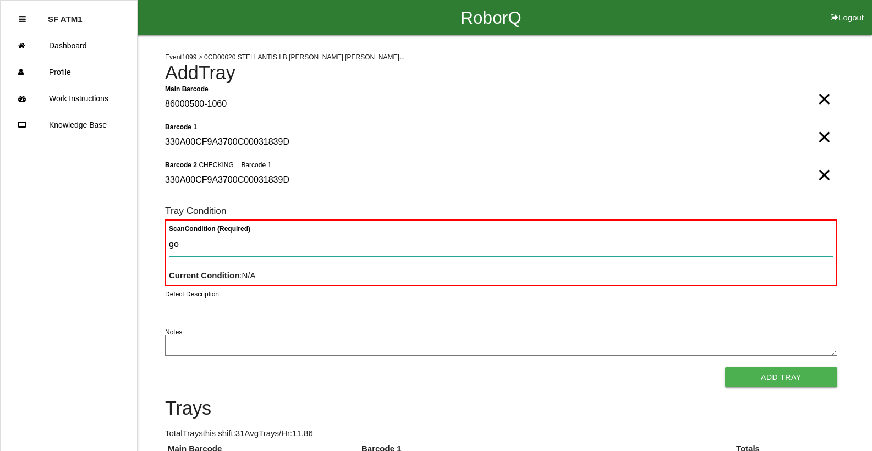
type Condition "goo"
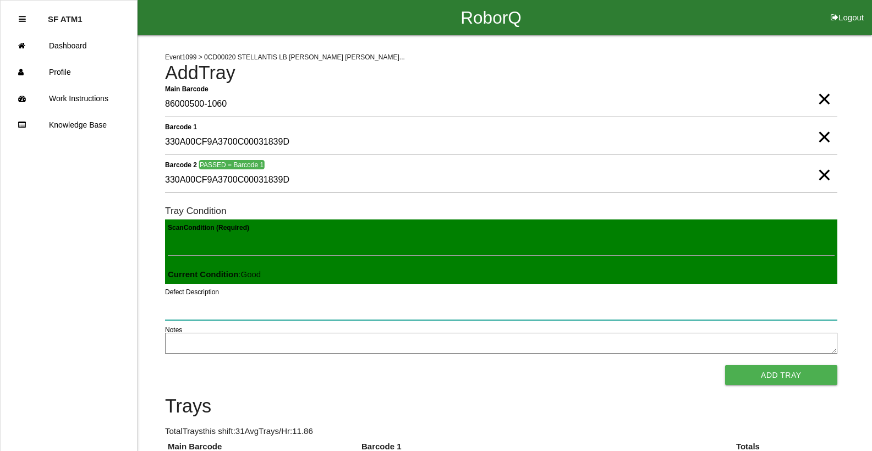
click at [725, 365] on button "Add Tray" at bounding box center [781, 375] width 112 height 20
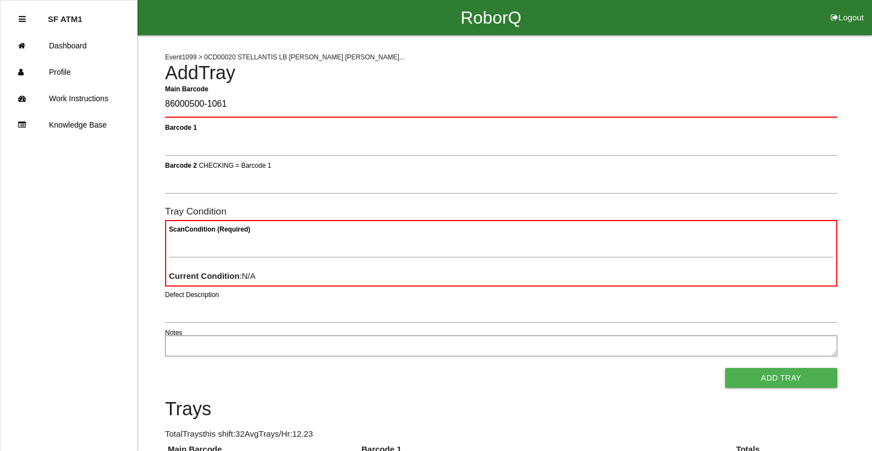
type Barcode "86000500-1061"
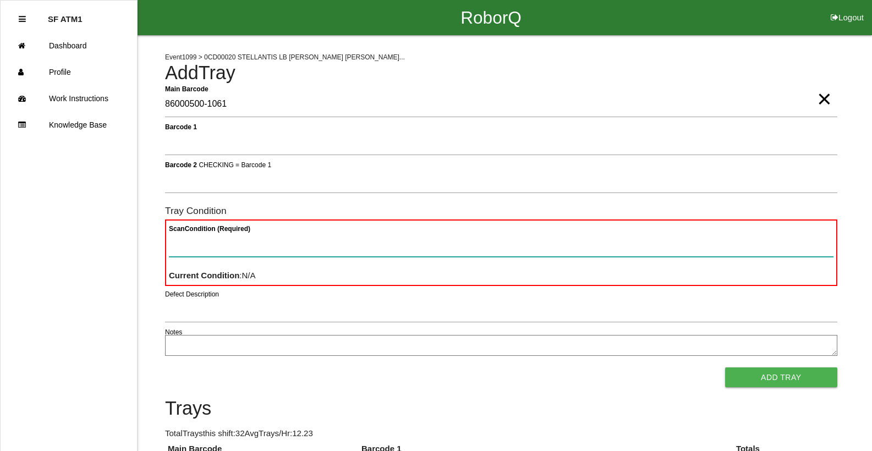
click at [559, 241] on Condition "Scan Condition (Required)" at bounding box center [501, 243] width 664 height 25
type Condition "ba"
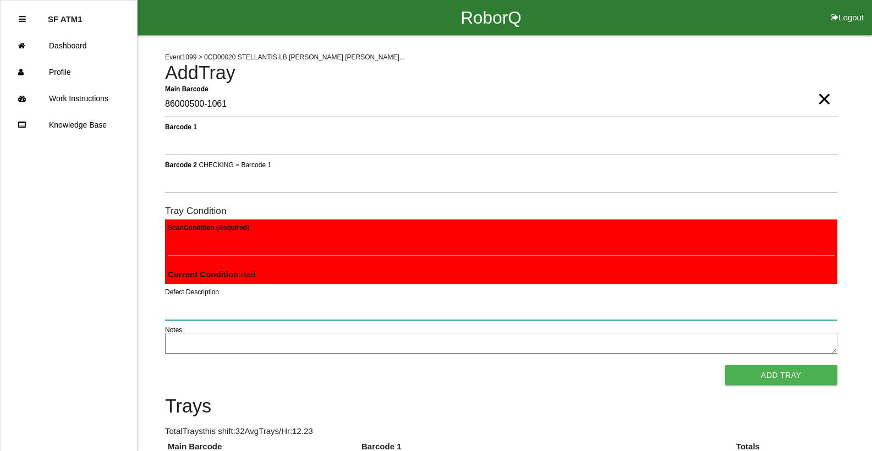
click at [725, 365] on button "Add Tray" at bounding box center [781, 375] width 112 height 20
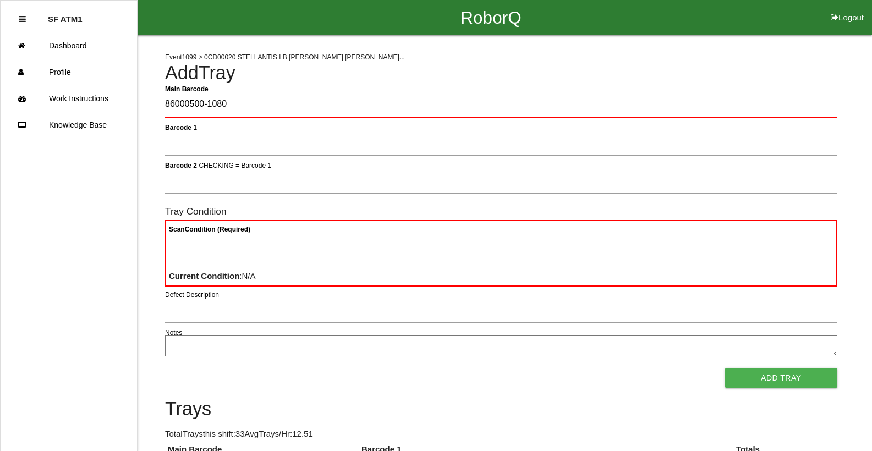
type Barcode "86000500-1080"
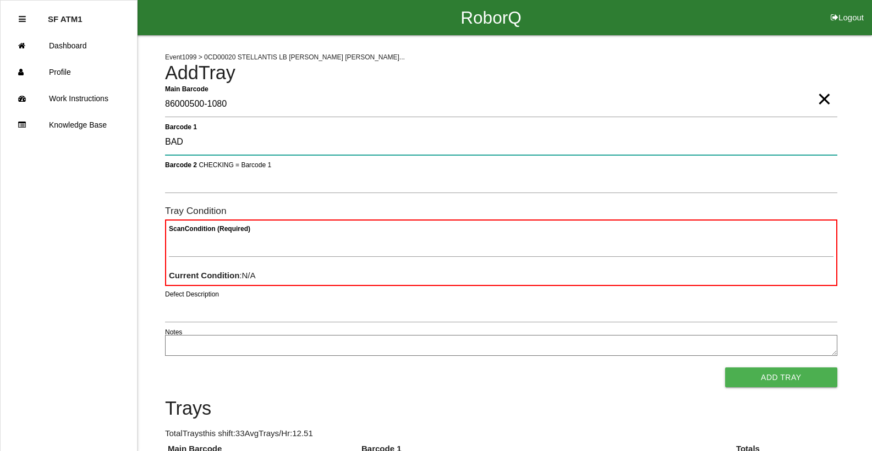
type 1 "BAD"
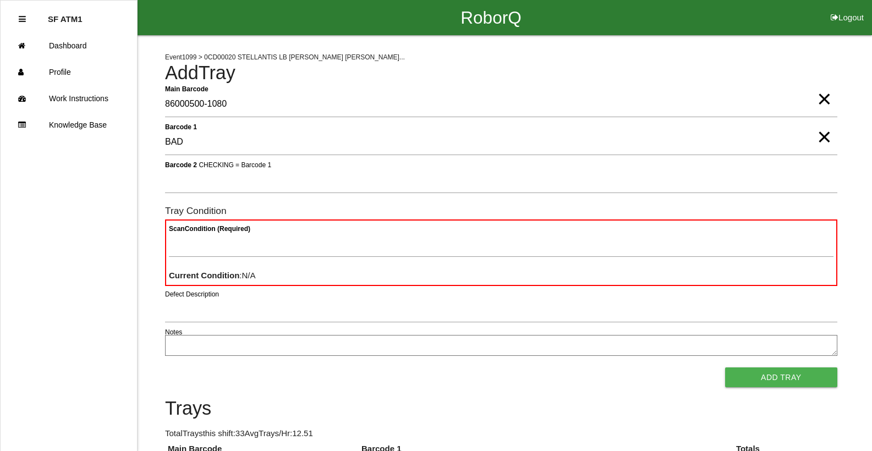
click at [820, 137] on span "×" at bounding box center [824, 126] width 14 height 22
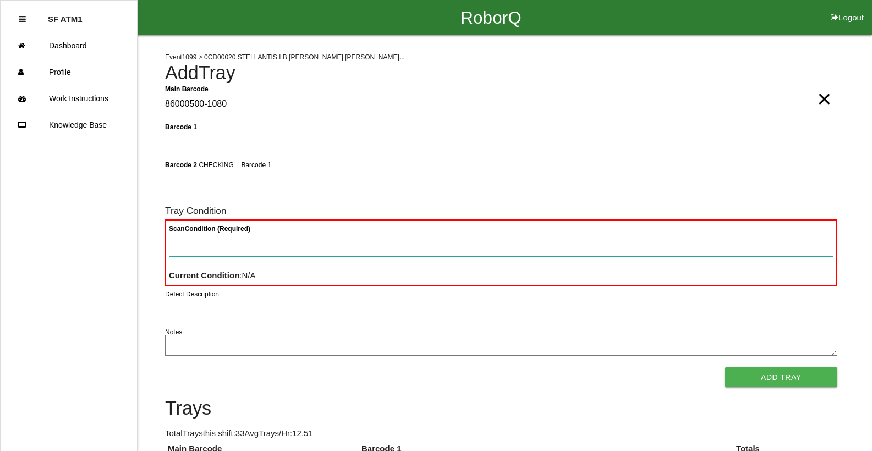
click at [783, 242] on Condition "Scan Condition (Required)" at bounding box center [501, 243] width 664 height 25
type Condition "ba"
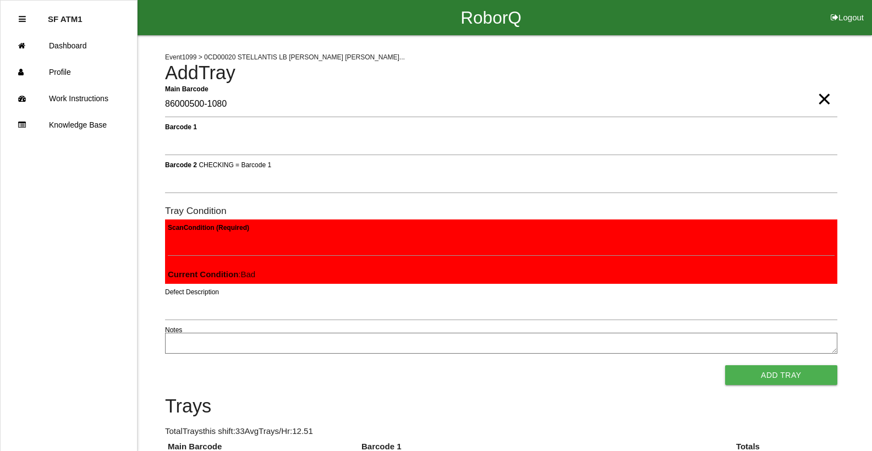
click at [725, 365] on button "Add Tray" at bounding box center [781, 375] width 112 height 20
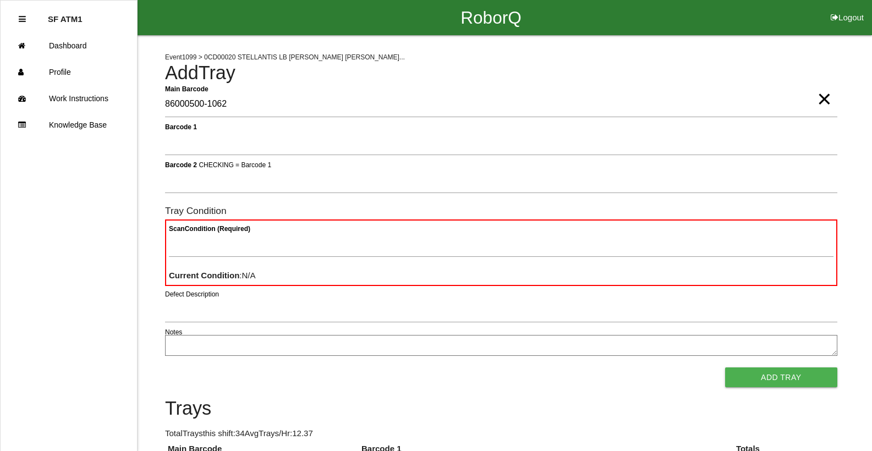
type Barcode "86000500-1062"
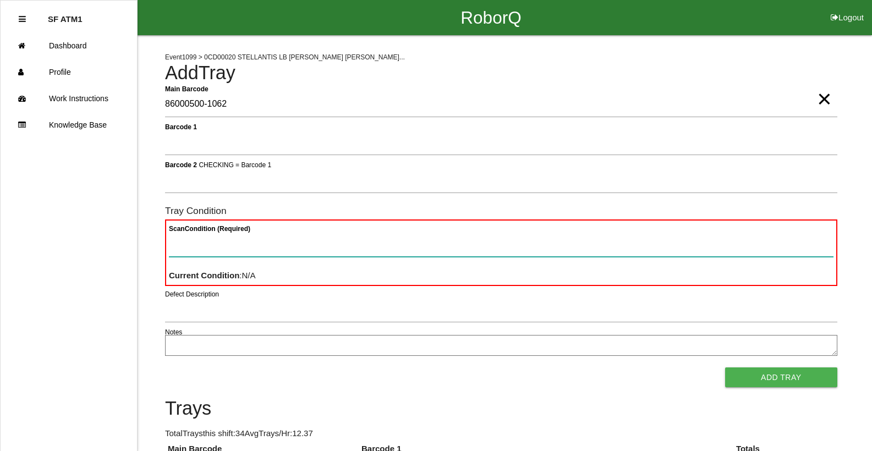
click at [710, 249] on Condition "Scan Condition (Required)" at bounding box center [501, 243] width 664 height 25
type Condition "ba"
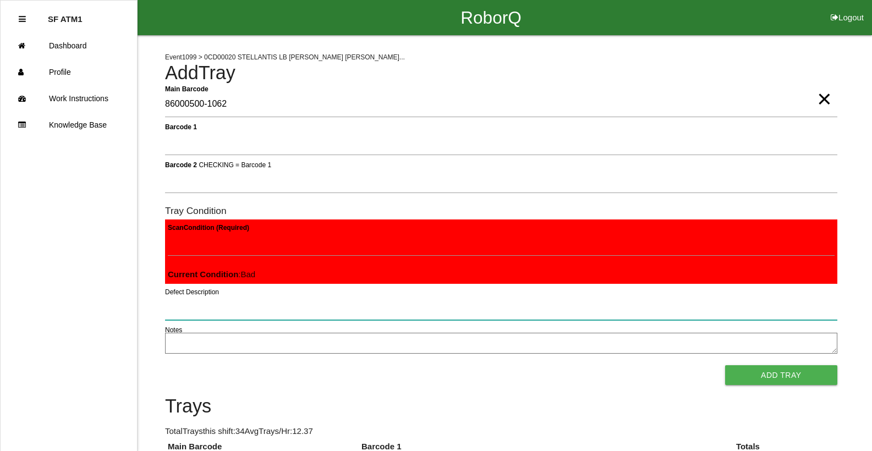
click at [725, 365] on button "Add Tray" at bounding box center [781, 375] width 112 height 20
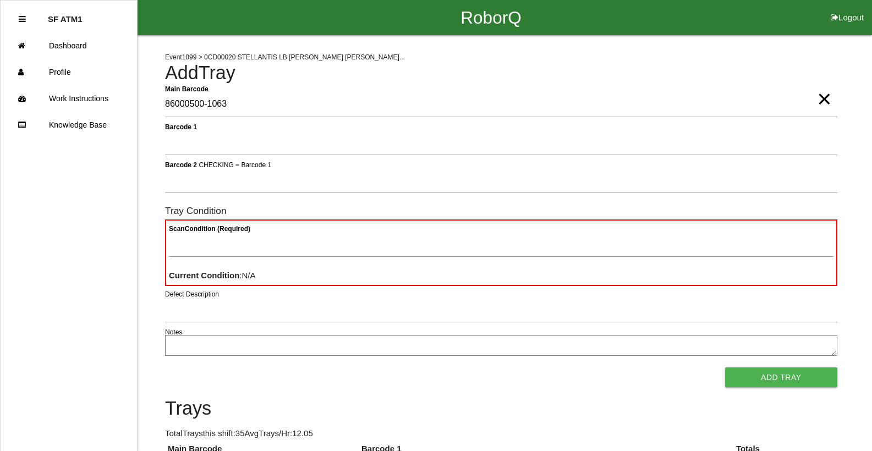
type Barcode "86000500-1063"
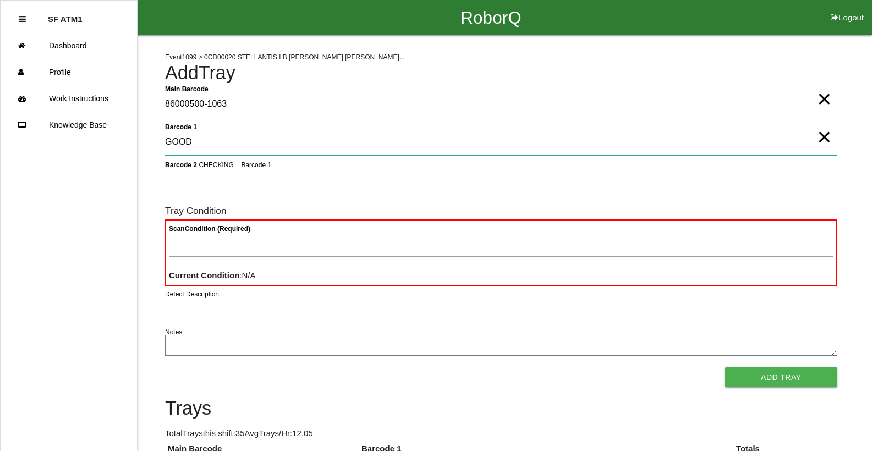
type 1 "GOOD"
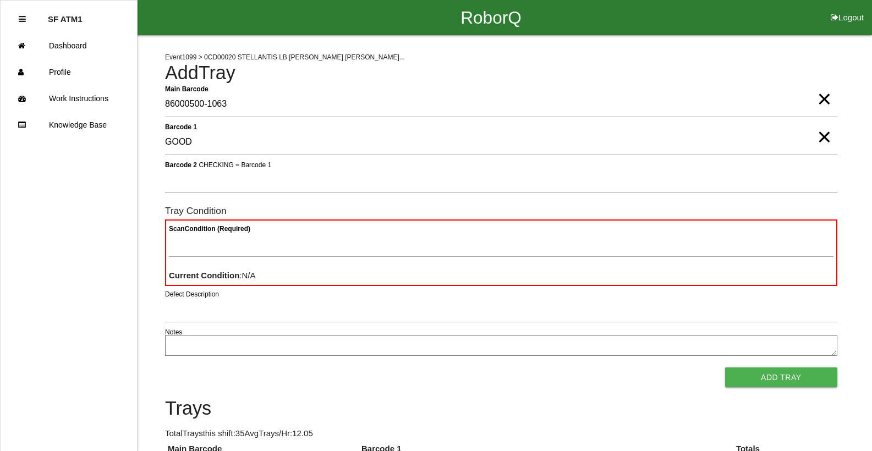
click at [828, 137] on span "×" at bounding box center [824, 126] width 14 height 22
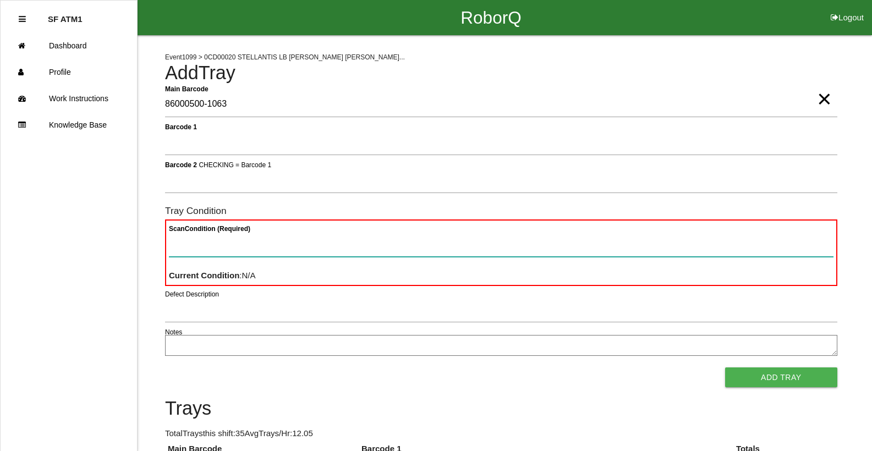
click at [671, 250] on Condition "Scan Condition (Required)" at bounding box center [501, 243] width 664 height 25
type Condition "ba"
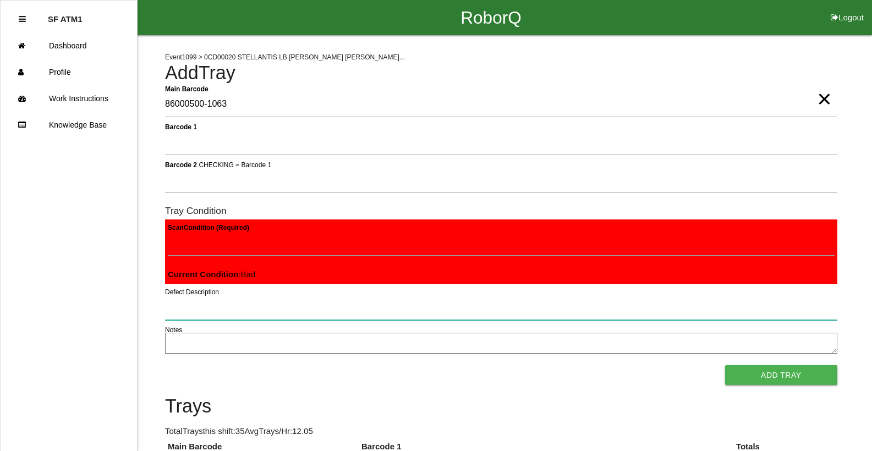
click at [725, 365] on button "Add Tray" at bounding box center [781, 375] width 112 height 20
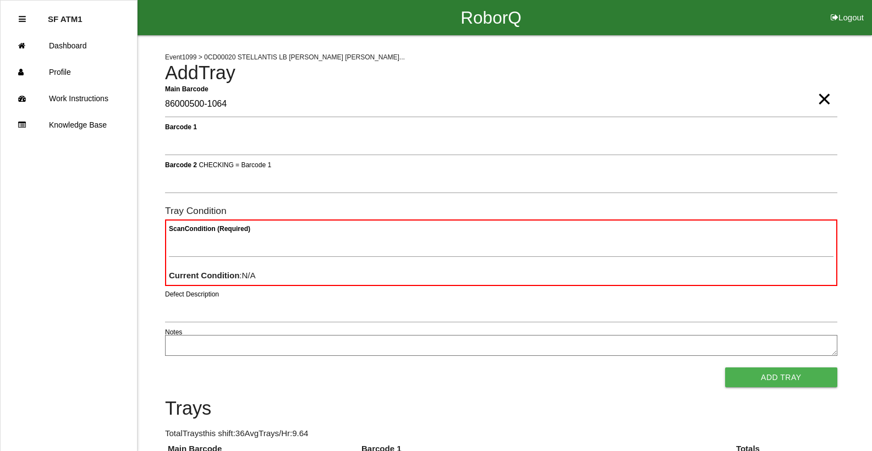
type Barcode "86000500-1064"
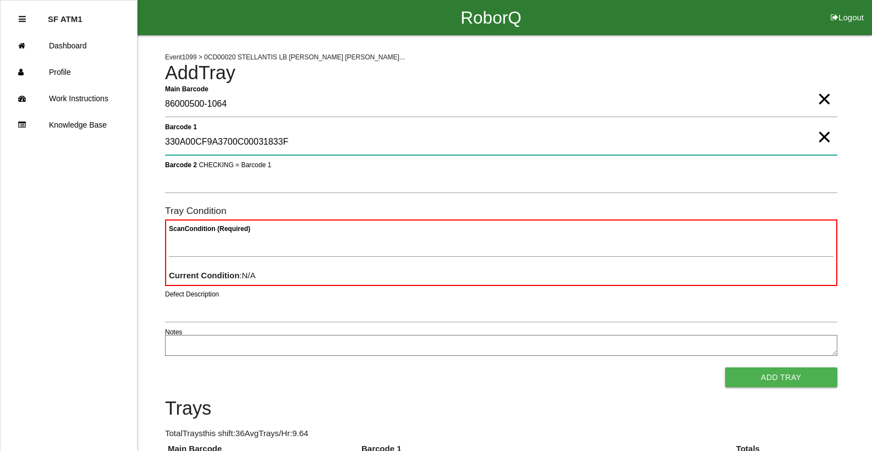
type 1 "330A00CF9A3700C00031833F"
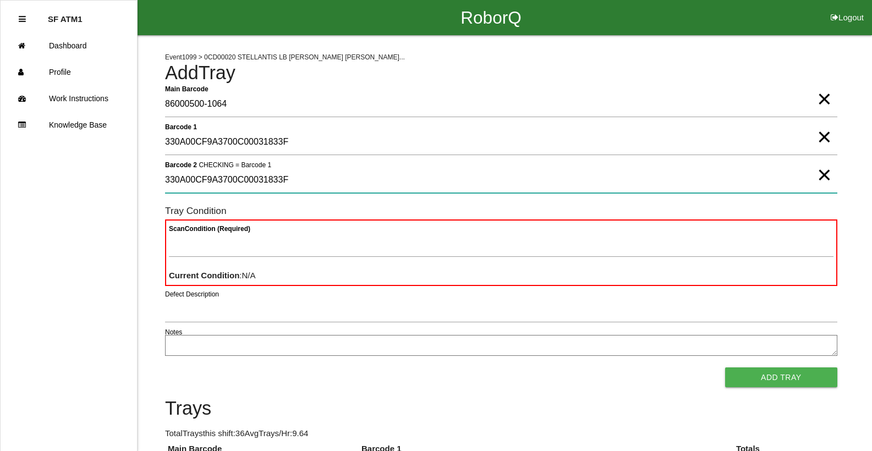
type 2 "330A00CF9A3700C00031833F"
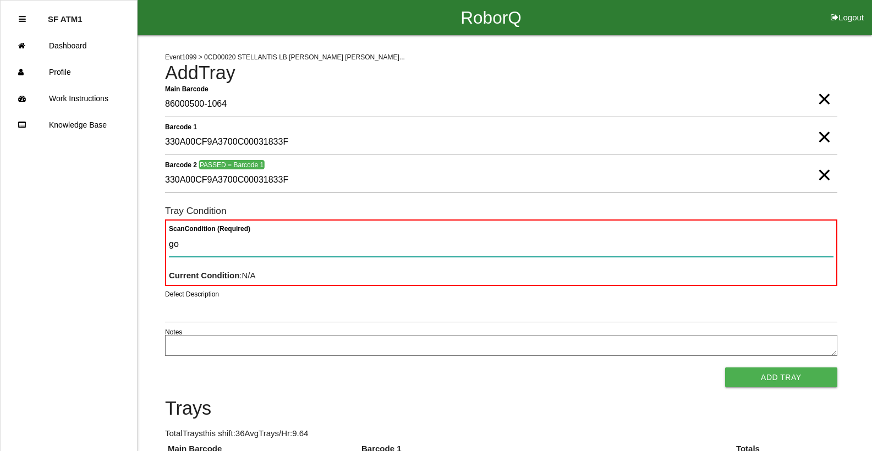
type Condition "goo"
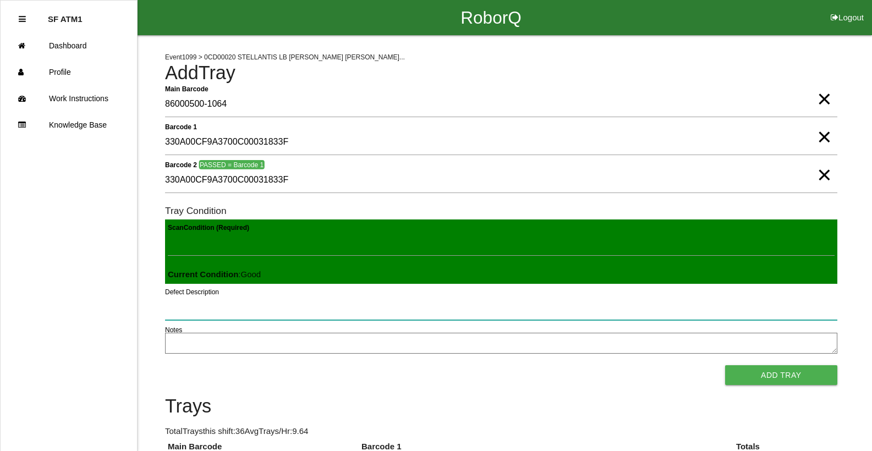
click at [725, 365] on button "Add Tray" at bounding box center [781, 375] width 112 height 20
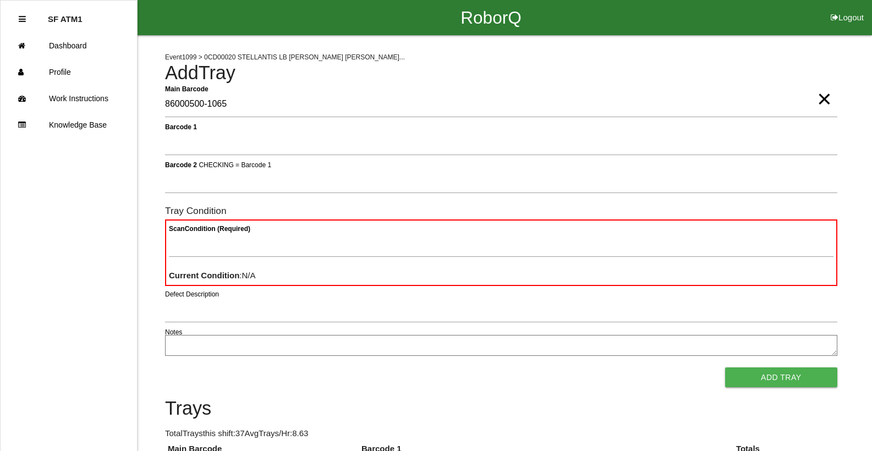
type Barcode "86000500-1065"
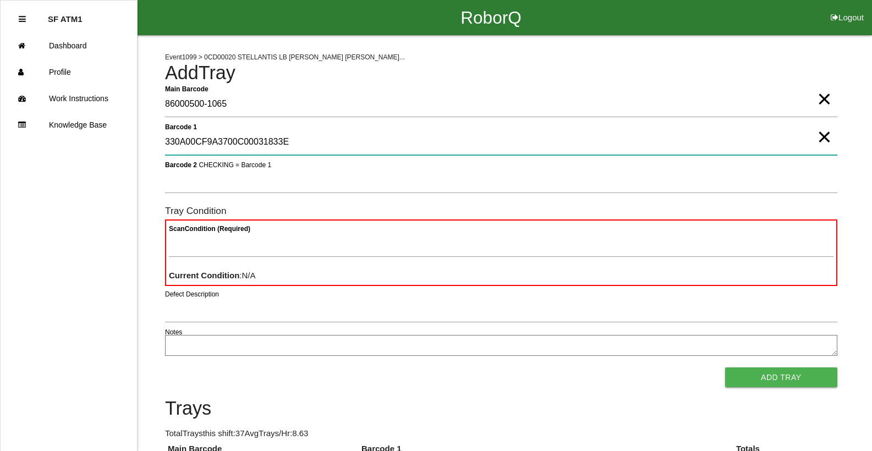
type 1 "330A00CF9A3700C00031833E"
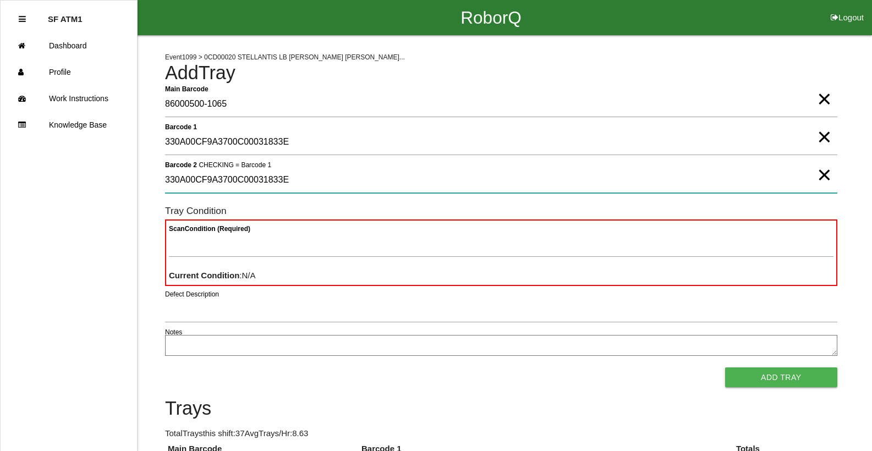
type 2 "330A00CF9A3700C00031833E"
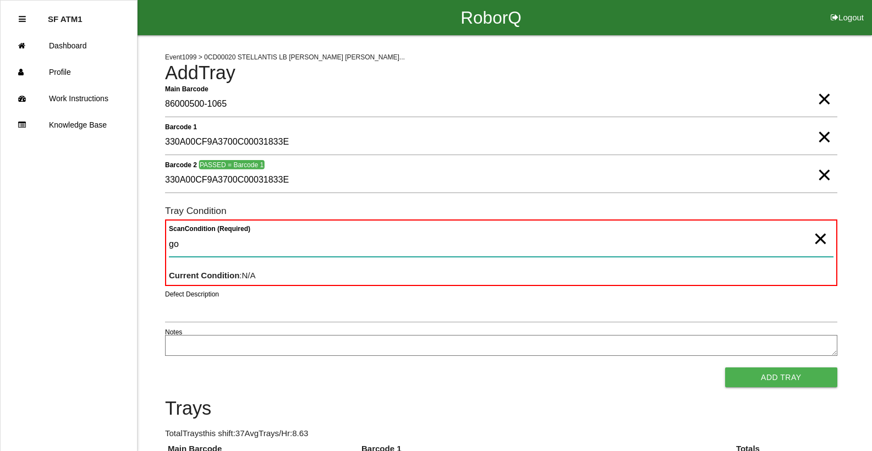
type Condition "goo"
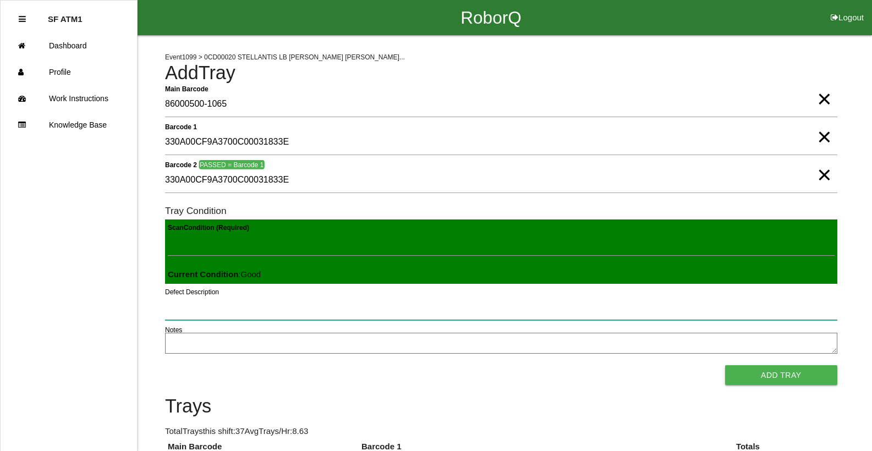
click at [725, 365] on button "Add Tray" at bounding box center [781, 375] width 112 height 20
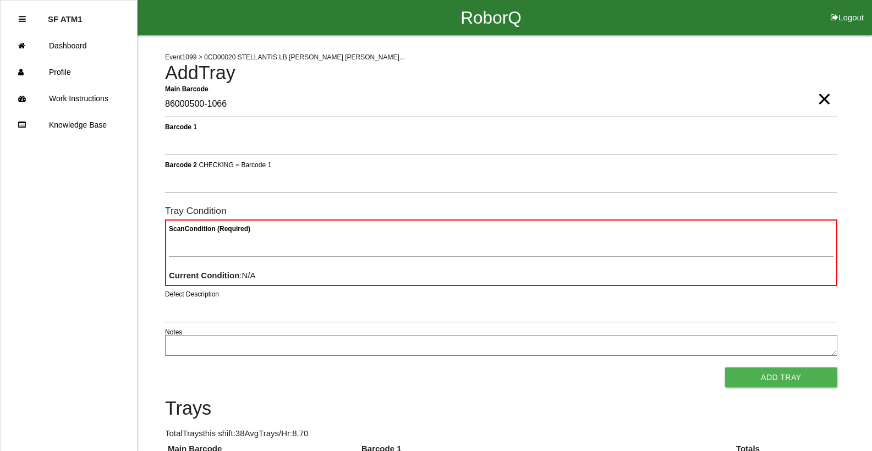
type Barcode "86000500-1066"
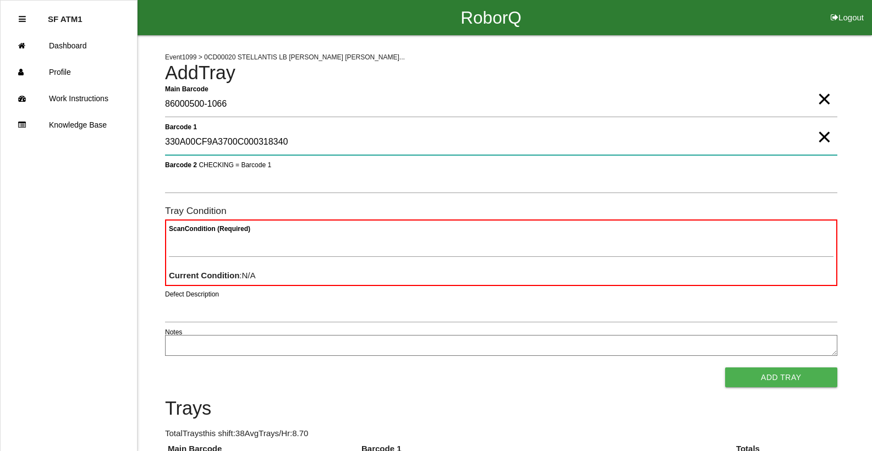
type 1 "330A00CF9A3700C000318340"
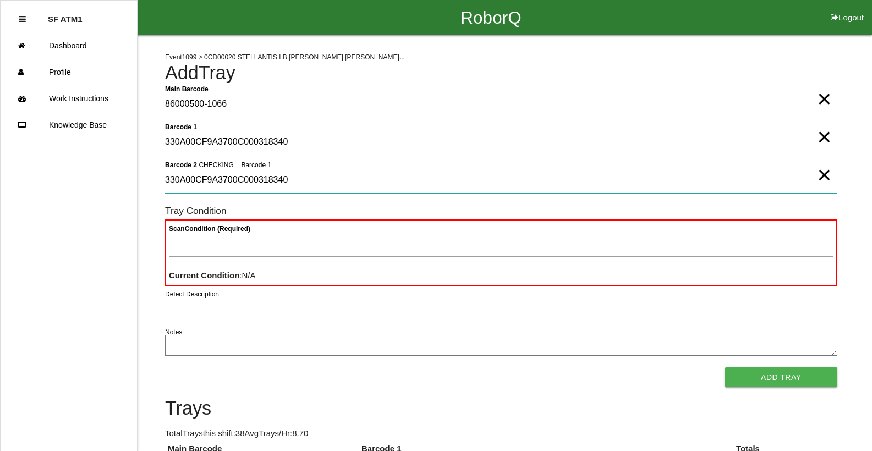
type 2 "330A00CF9A3700C000318340"
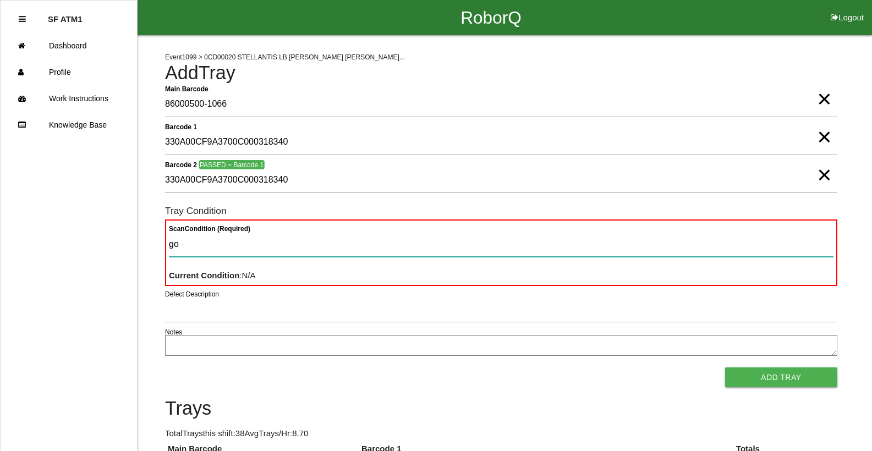
type Condition "goo"
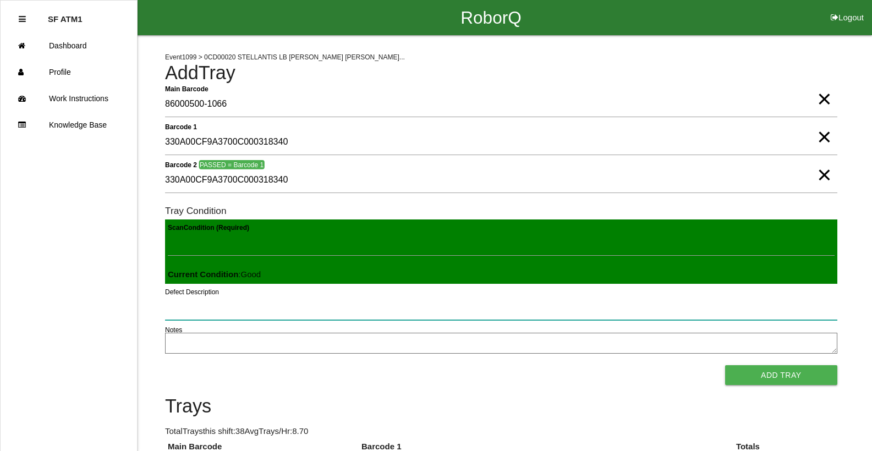
click at [725, 365] on button "Add Tray" at bounding box center [781, 375] width 112 height 20
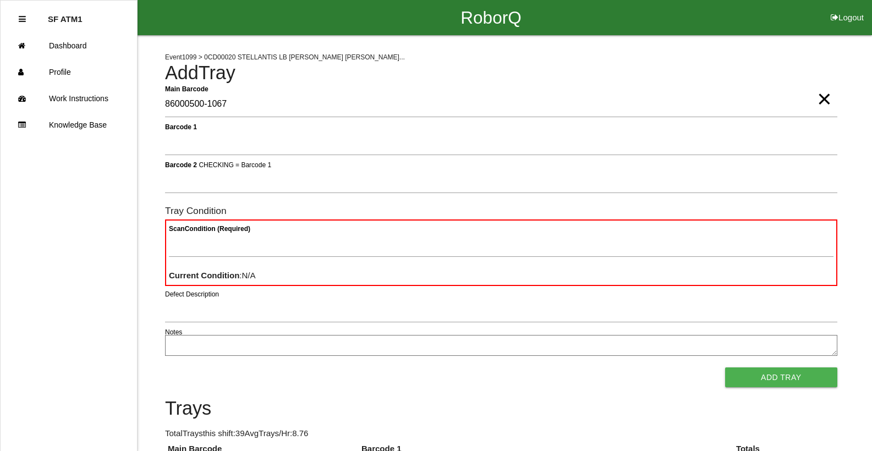
type Barcode "86000500-1067"
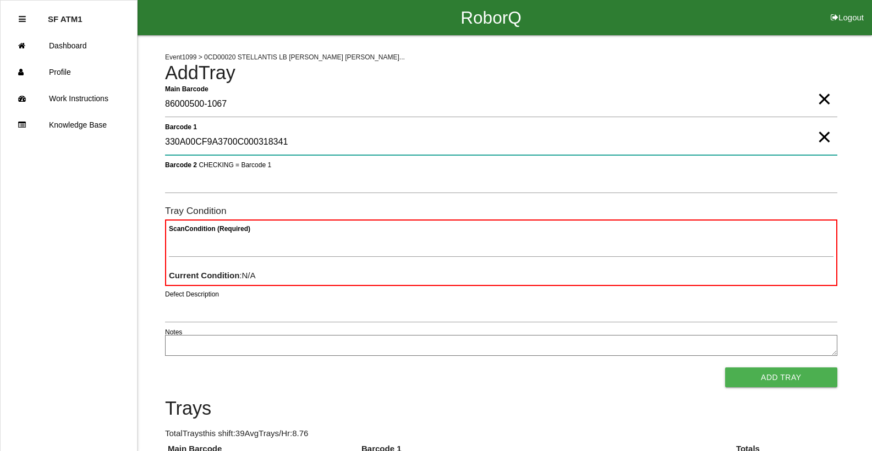
type 1 "330A00CF9A3700C000318341"
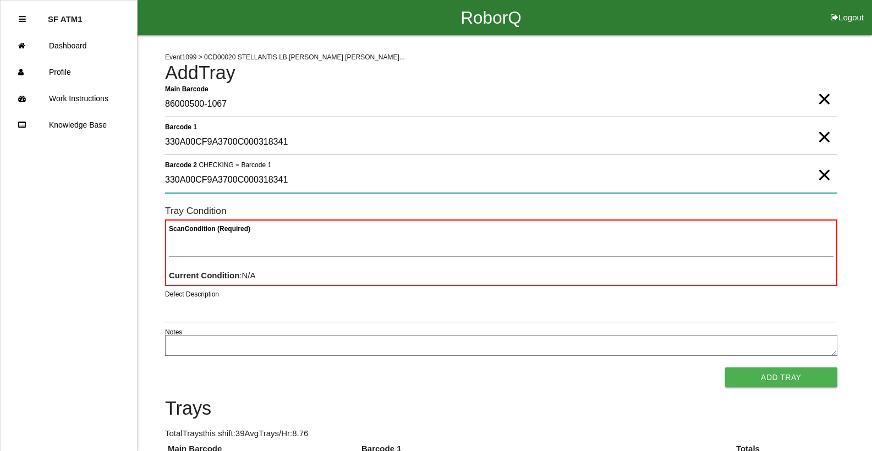
type 2 "330A00CF9A3700C000318341"
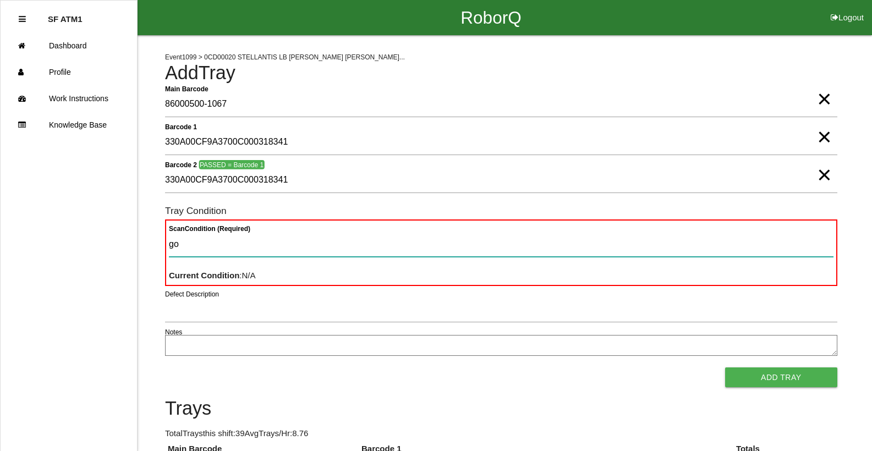
type Condition "goo"
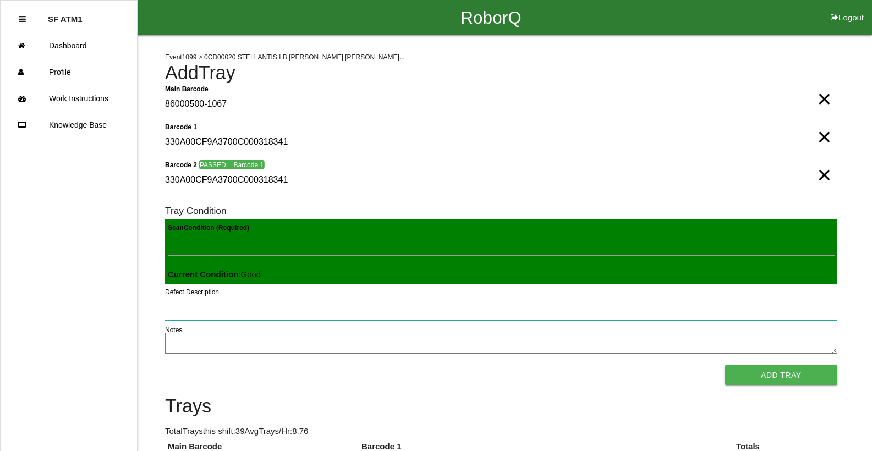
click at [725, 365] on button "Add Tray" at bounding box center [781, 375] width 112 height 20
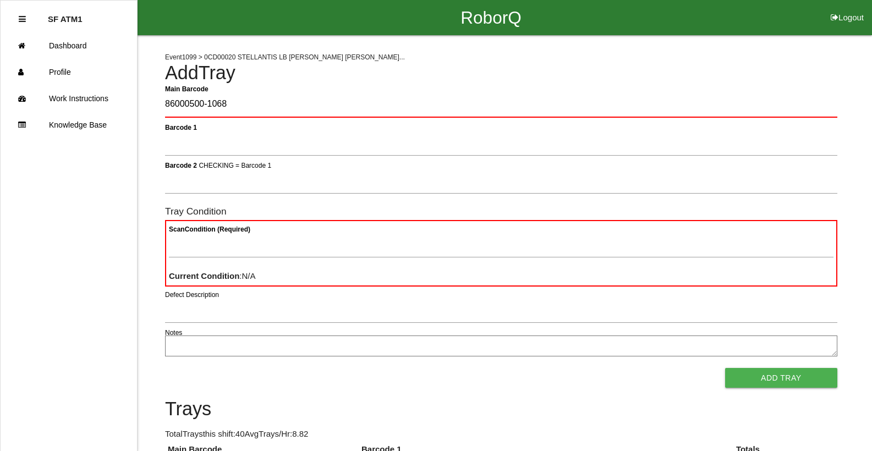
type Barcode "86000500-1068"
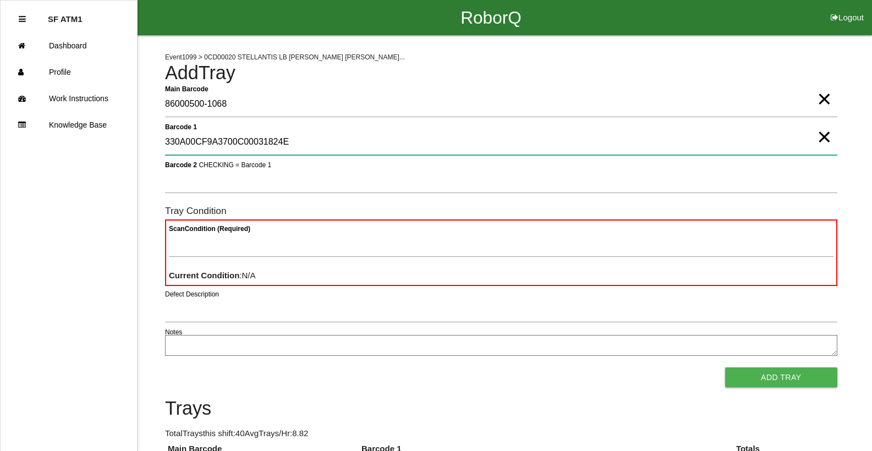
type 1 "330A00CF9A3700C00031824E"
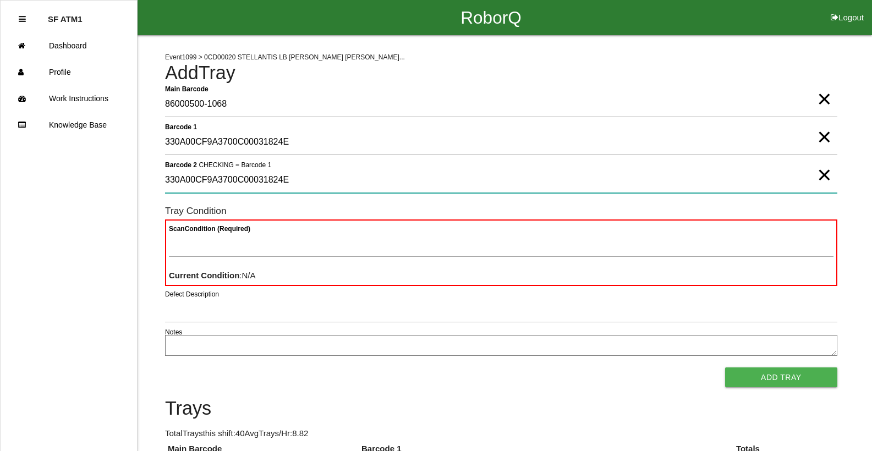
type 2 "330A00CF9A3700C00031824E"
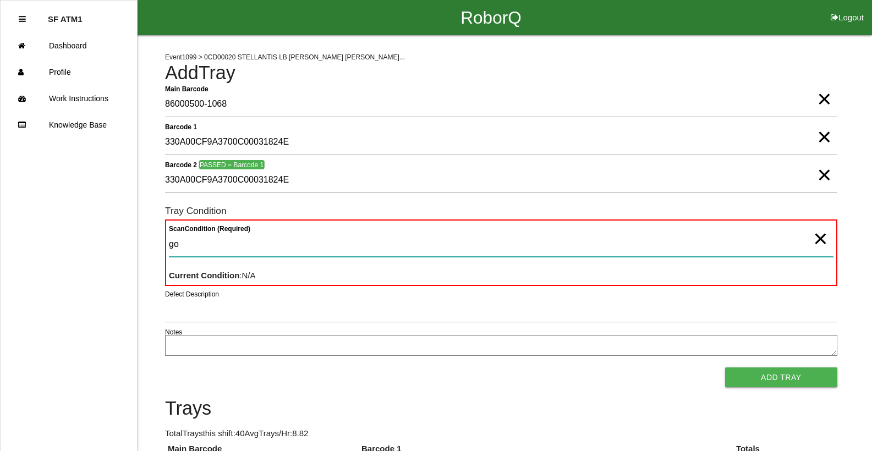
type Condition "goo"
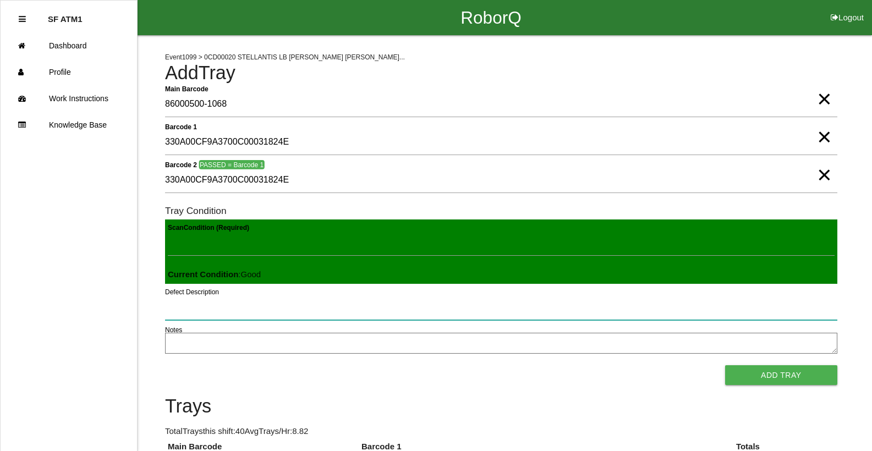
click at [725, 365] on button "Add Tray" at bounding box center [781, 375] width 112 height 20
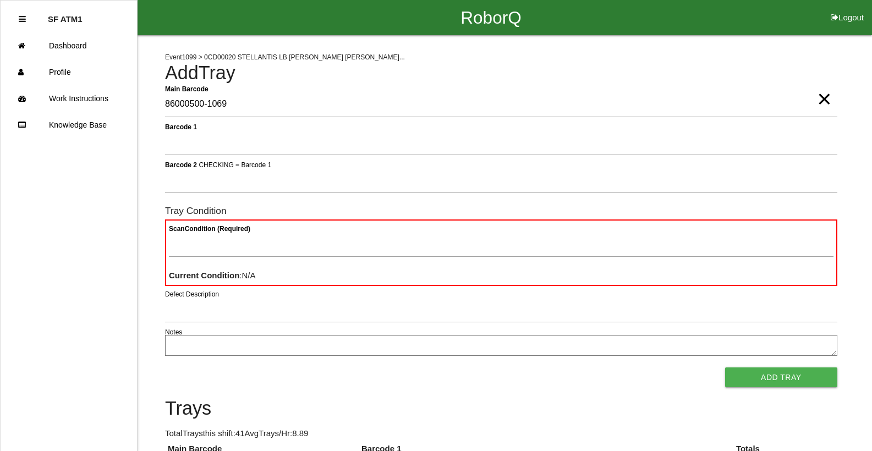
type Barcode "86000500-1069"
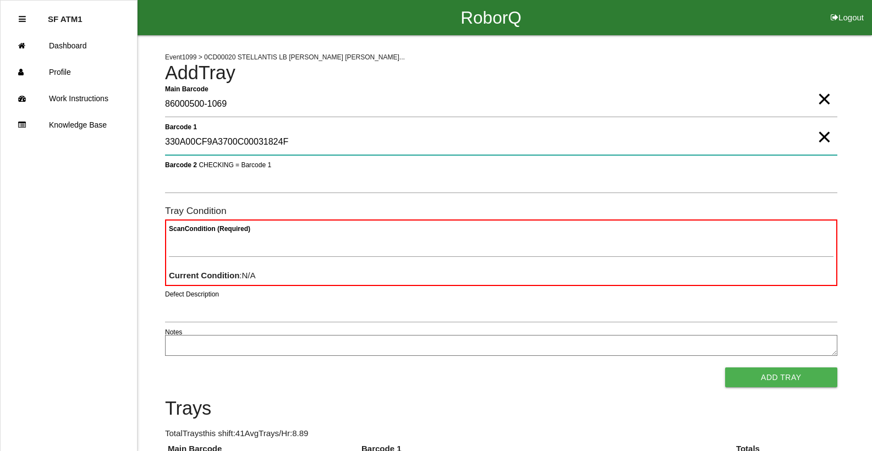
type 1 "330A00CF9A3700C00031824F"
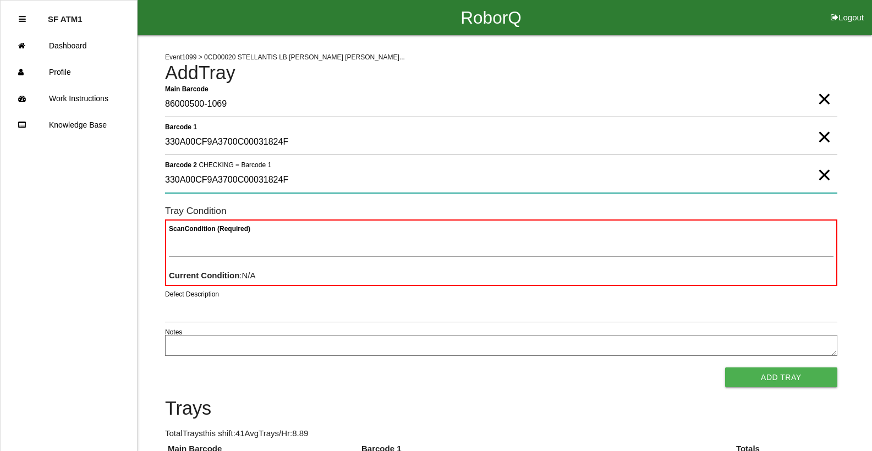
type 2 "330A00CF9A3700C00031824F"
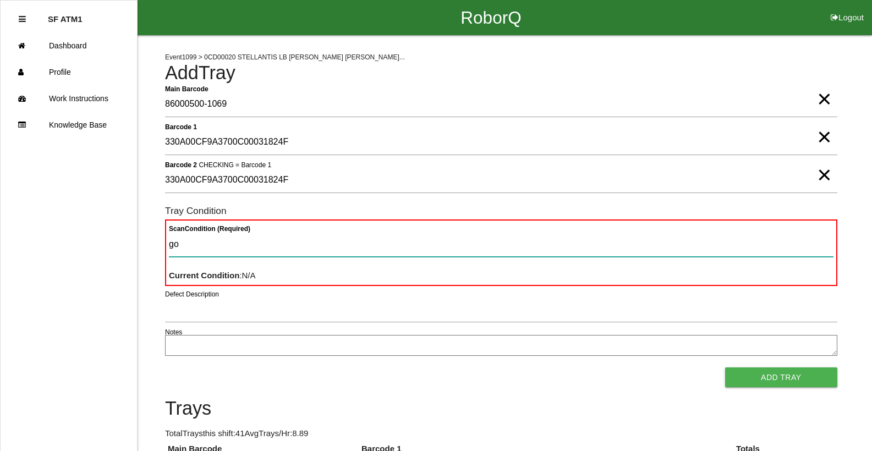
type Condition "goo"
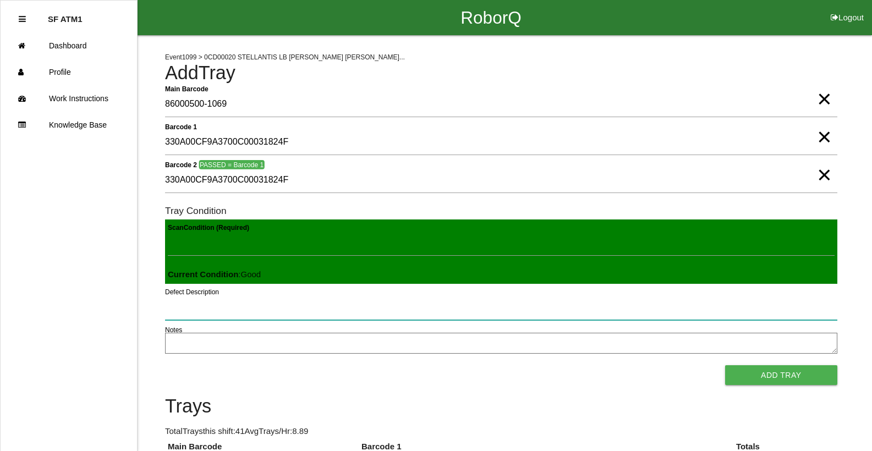
click at [725, 365] on button "Add Tray" at bounding box center [781, 375] width 112 height 20
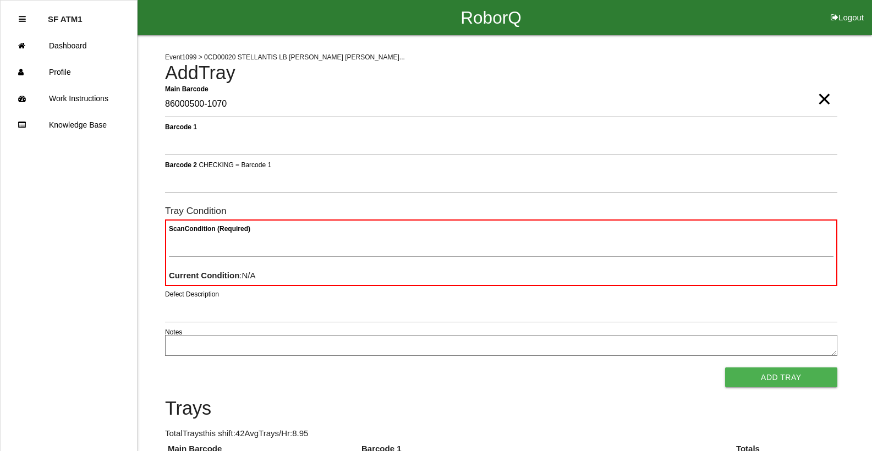
type Barcode "86000500-1070"
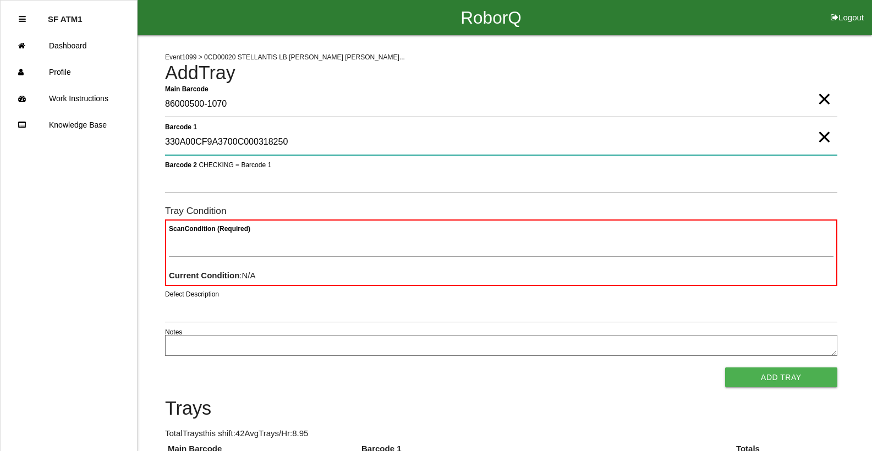
type 1 "330A00CF9A3700C000318250"
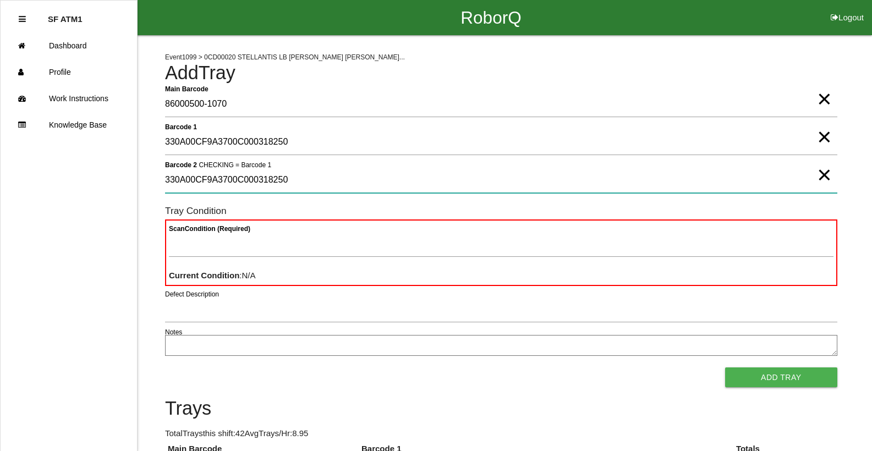
type 2 "330A00CF9A3700C000318250"
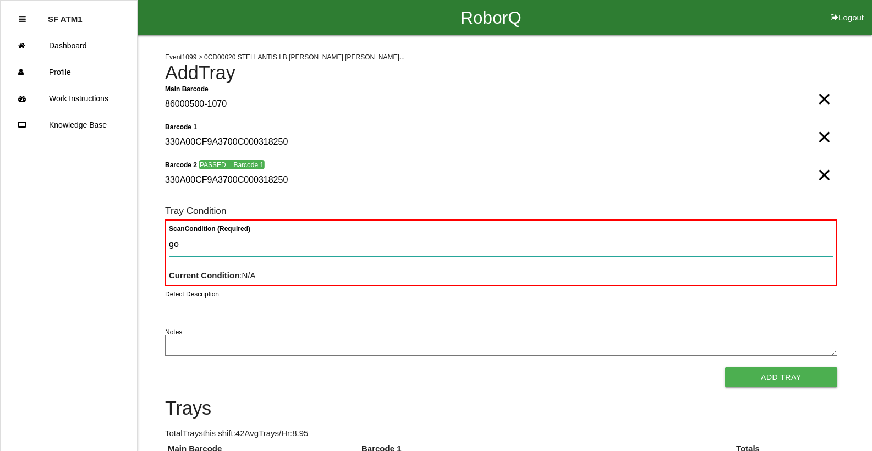
type Condition "goo"
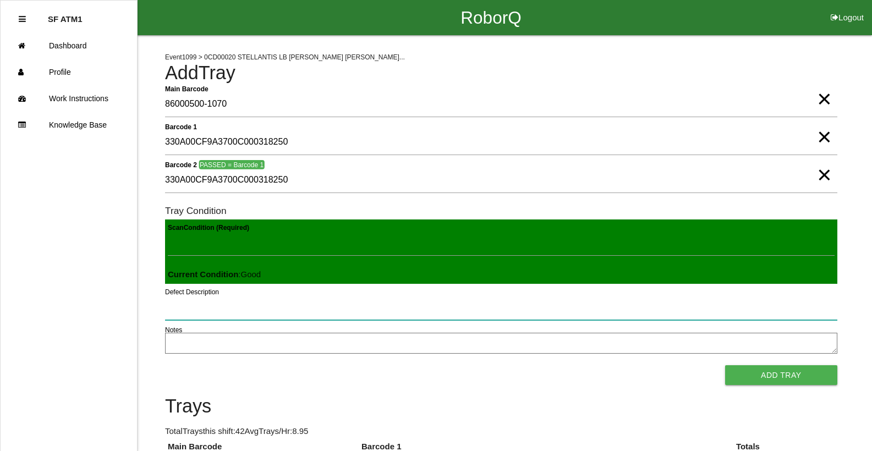
click at [725, 365] on button "Add Tray" at bounding box center [781, 375] width 112 height 20
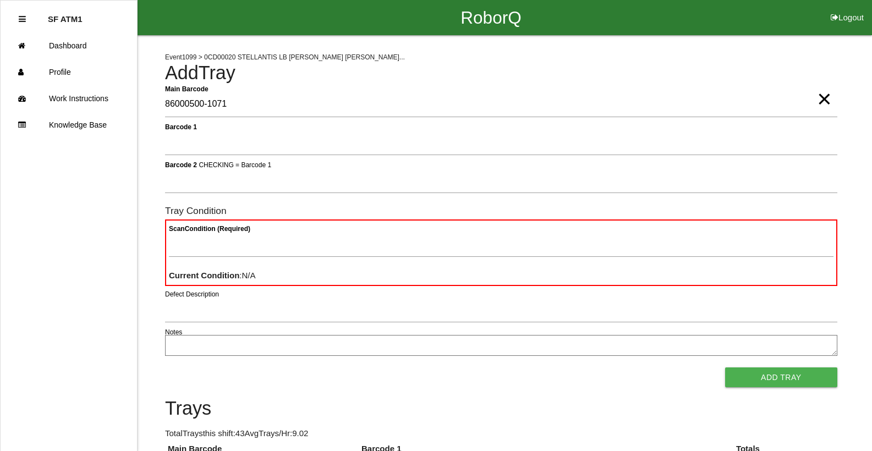
type Barcode "86000500-1071"
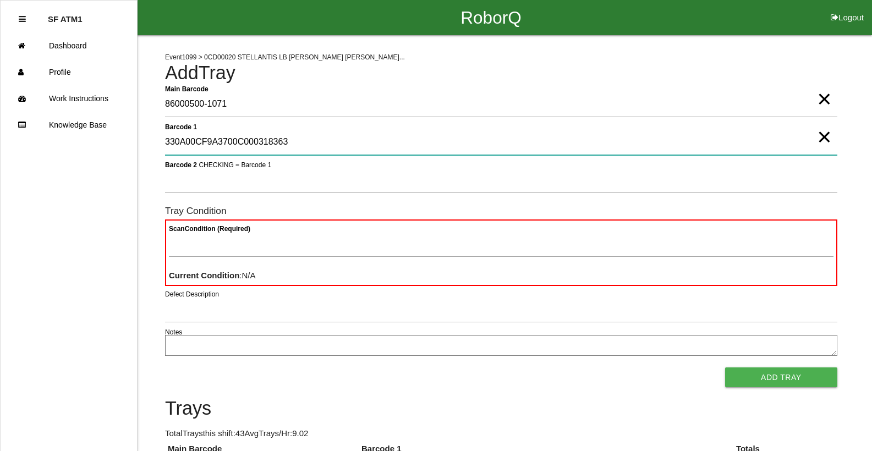
type 1 "330A00CF9A3700C000318363"
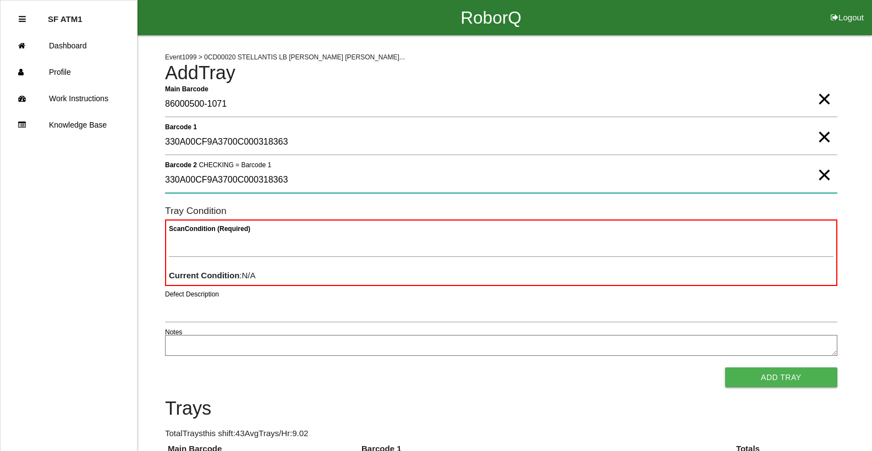
type 2 "330A00CF9A3700C000318363"
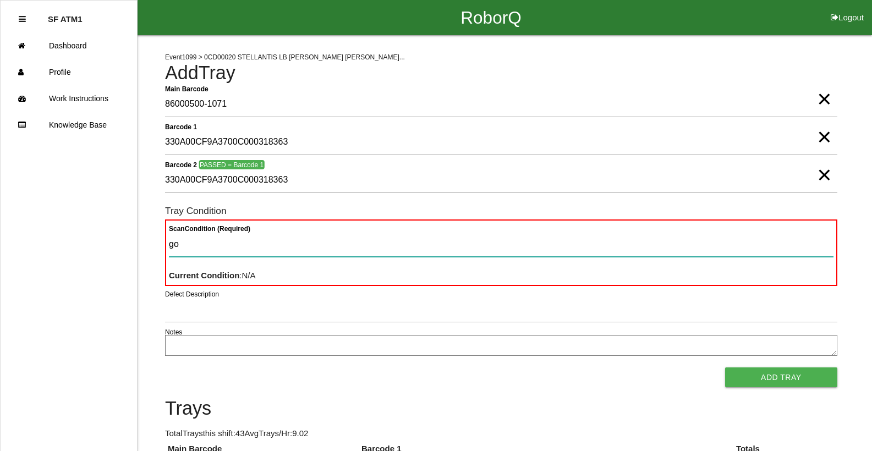
type Condition "goo"
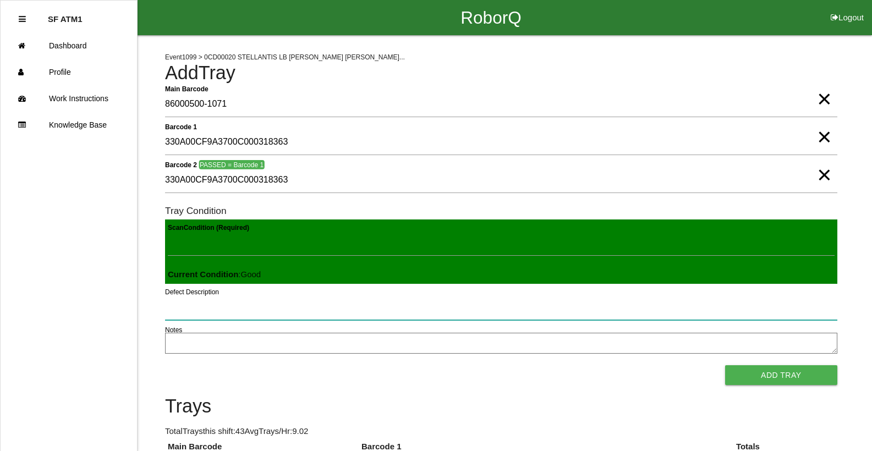
click at [725, 365] on button "Add Tray" at bounding box center [781, 375] width 112 height 20
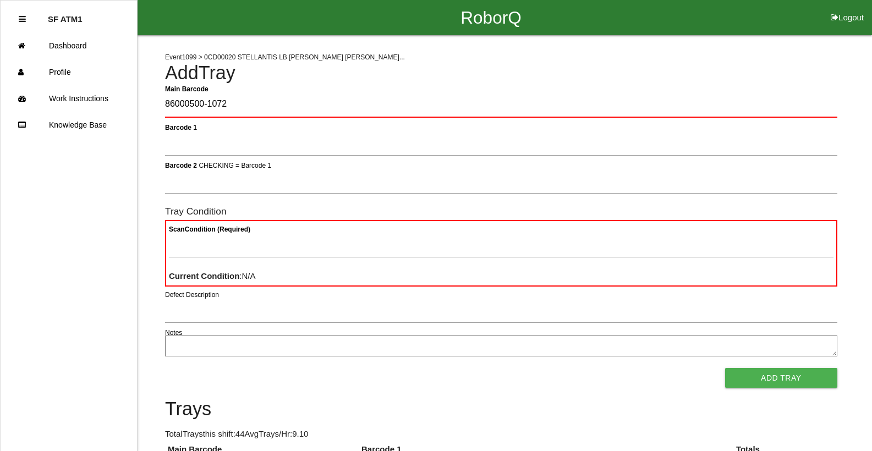
type Barcode "86000500-1072"
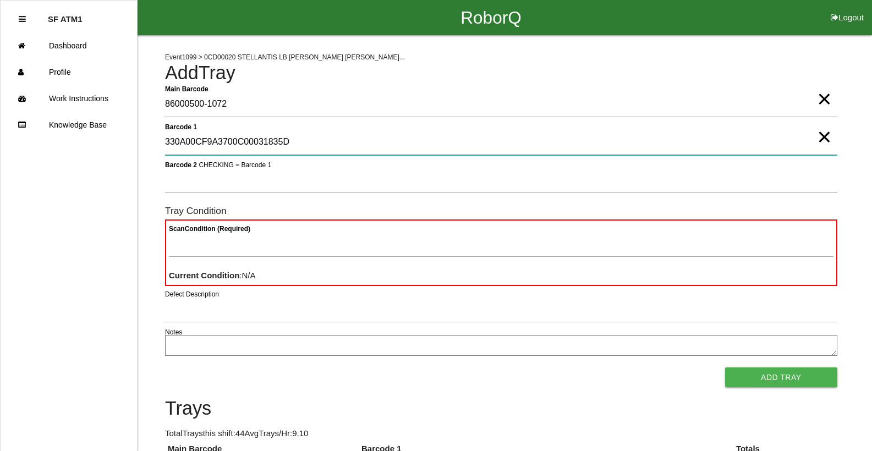
type 1 "330A00CF9A3700C00031835D"
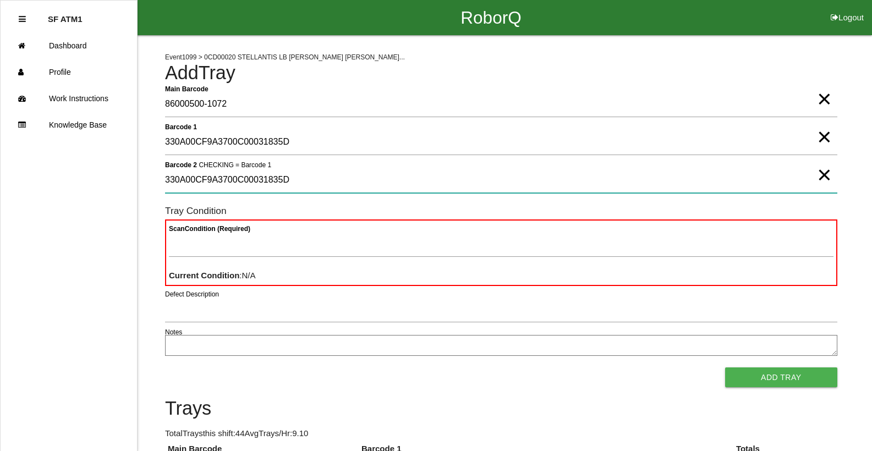
type 2 "330A00CF9A3700C00031835D"
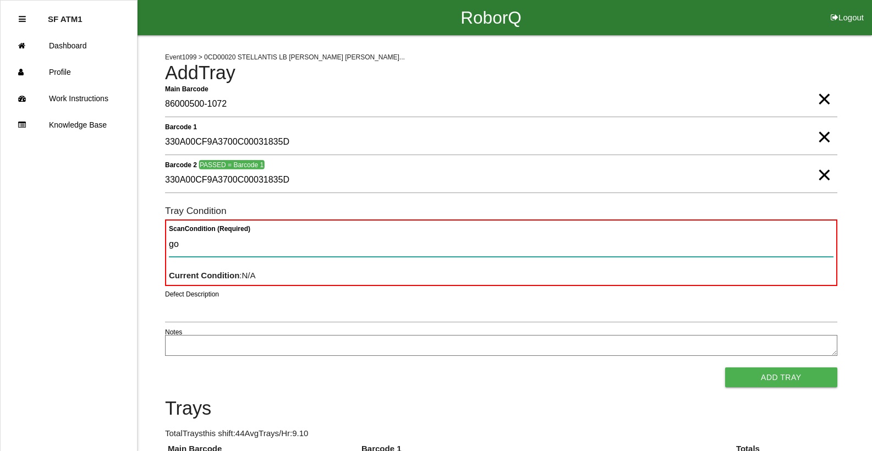
type Condition "goo"
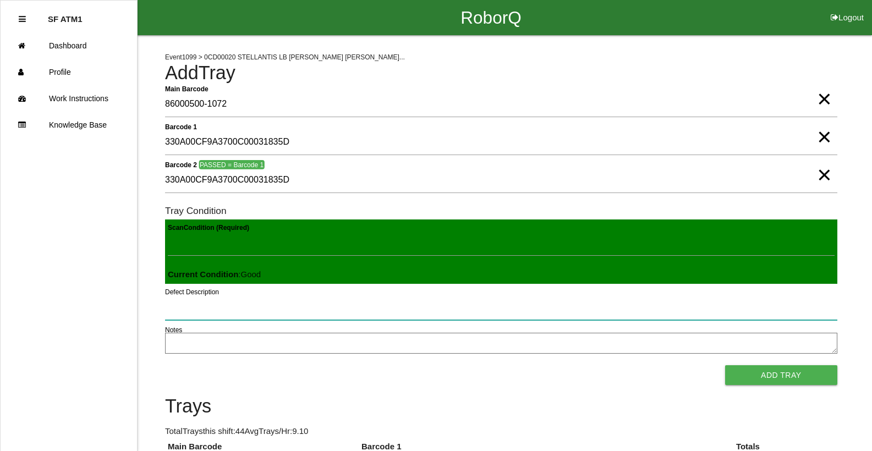
click at [725, 365] on button "Add Tray" at bounding box center [781, 375] width 112 height 20
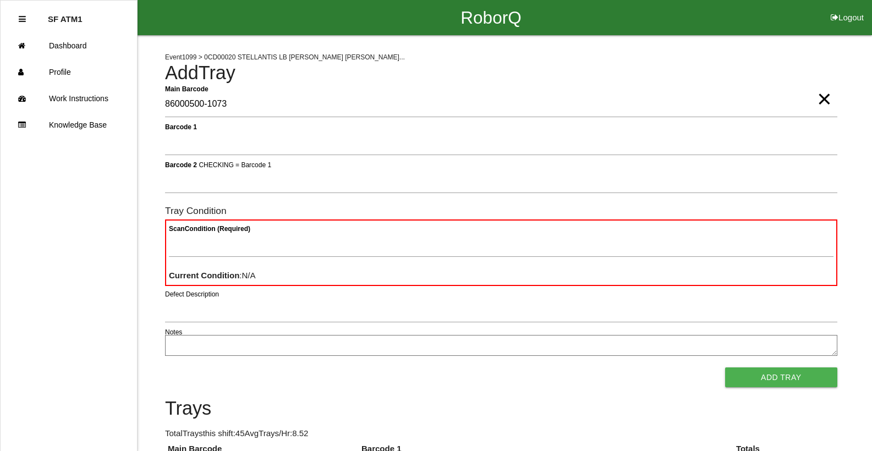
type Barcode "86000500-1073"
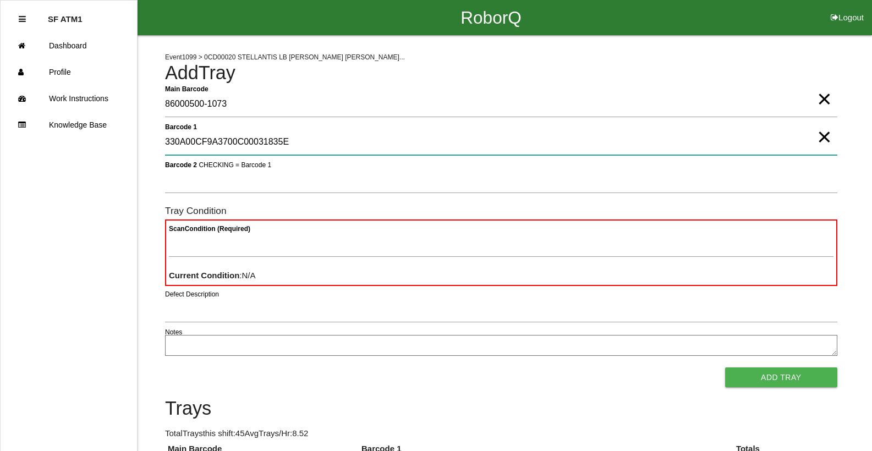
type 1 "330A00CF9A3700C00031835E"
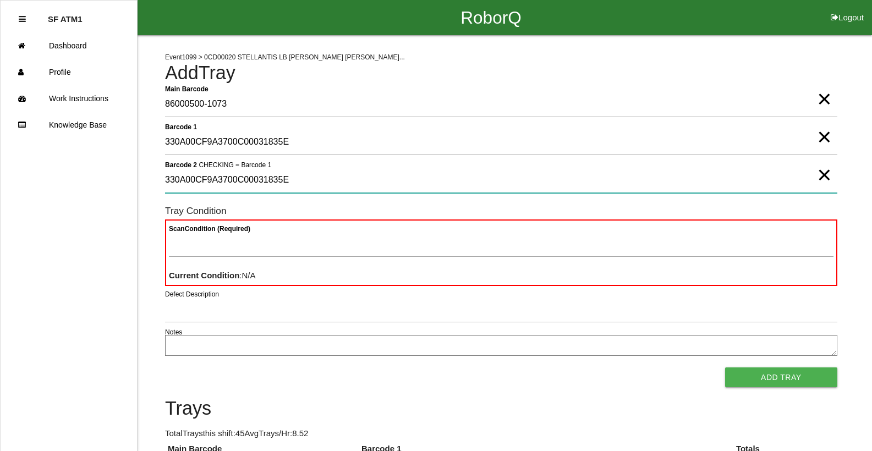
type 2 "330A00CF9A3700C00031835E"
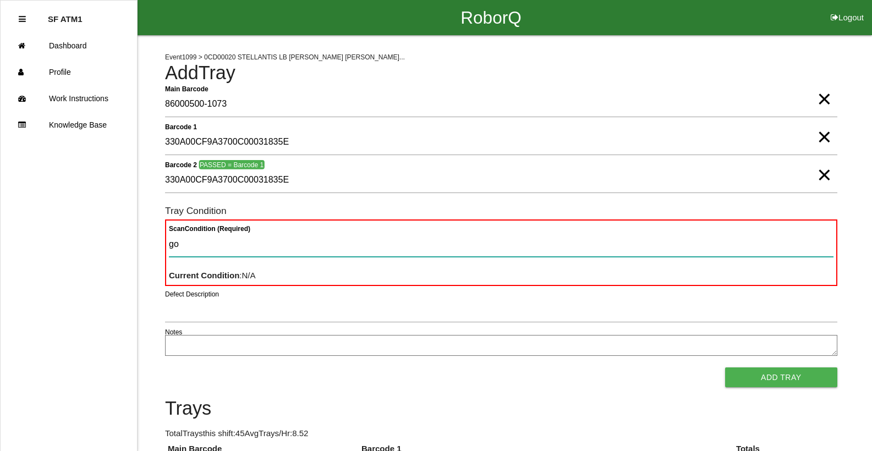
type Condition "goo"
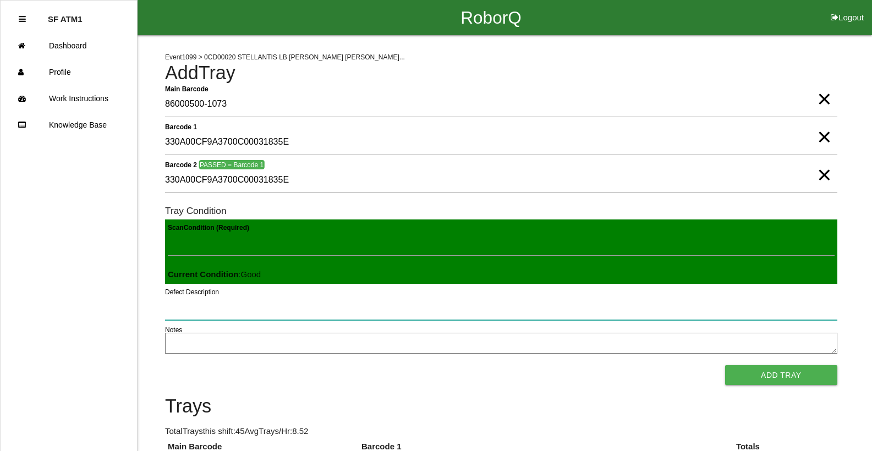
click at [725, 365] on button "Add Tray" at bounding box center [781, 375] width 112 height 20
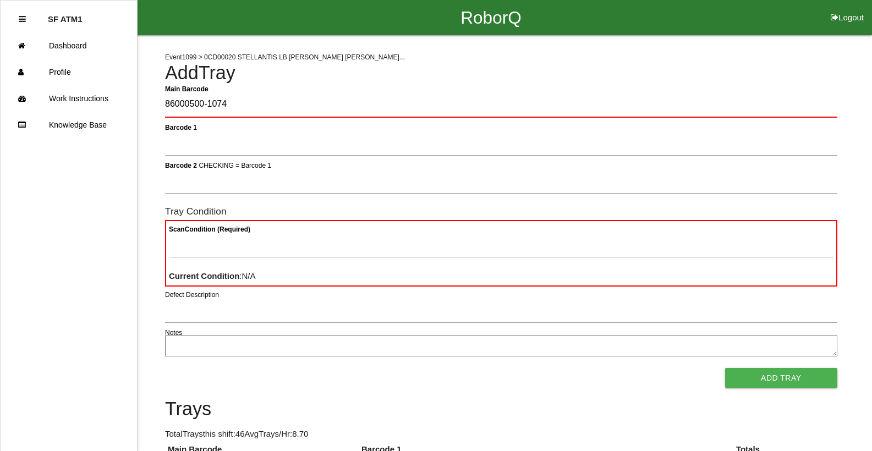
type Barcode "86000500-1074"
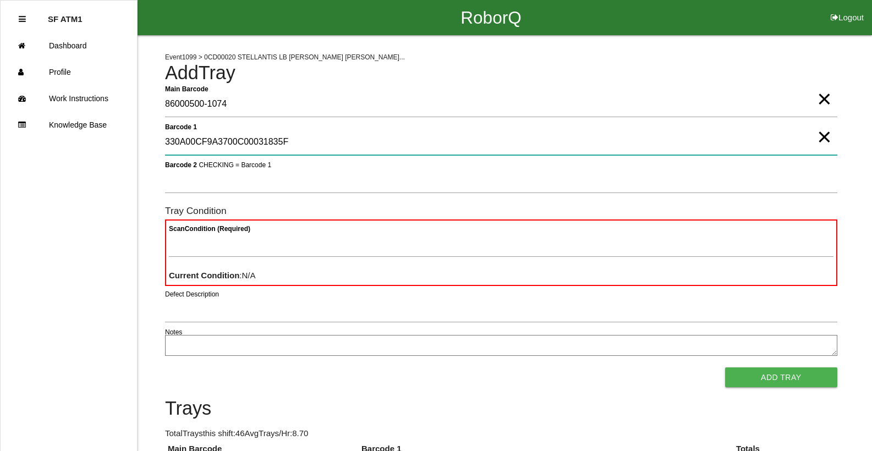
type 1 "330A00CF9A3700C00031835F"
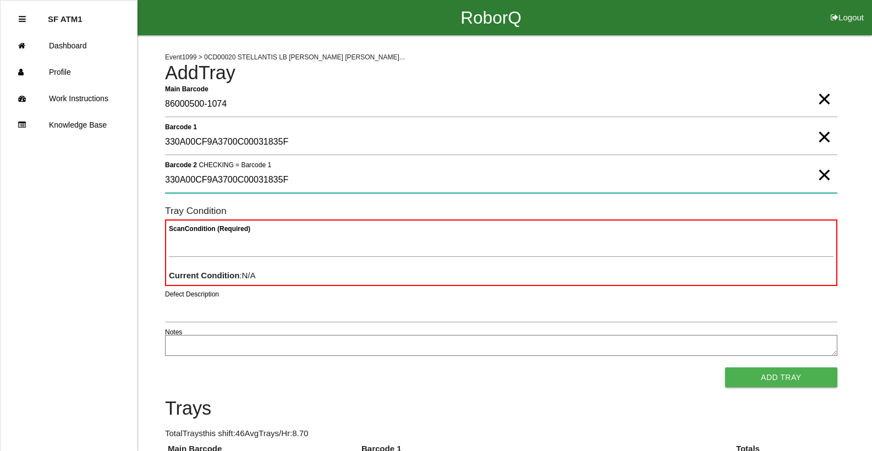
type 2 "330A00CF9A3700C00031835F"
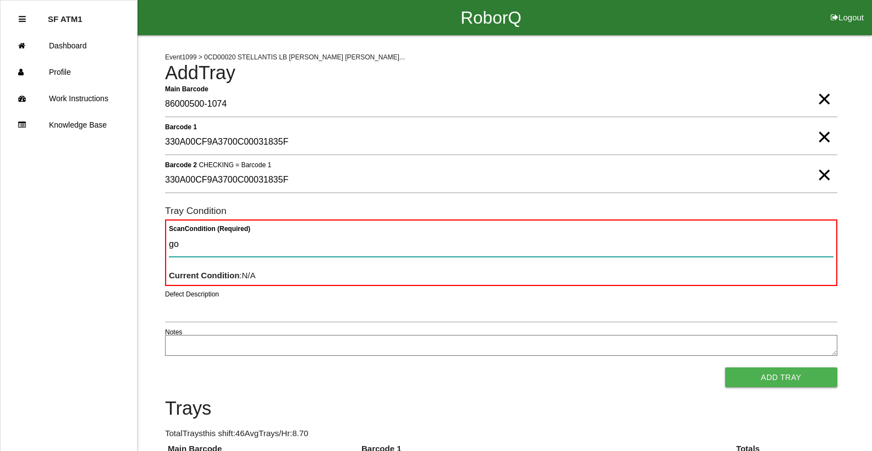
type Condition "goo"
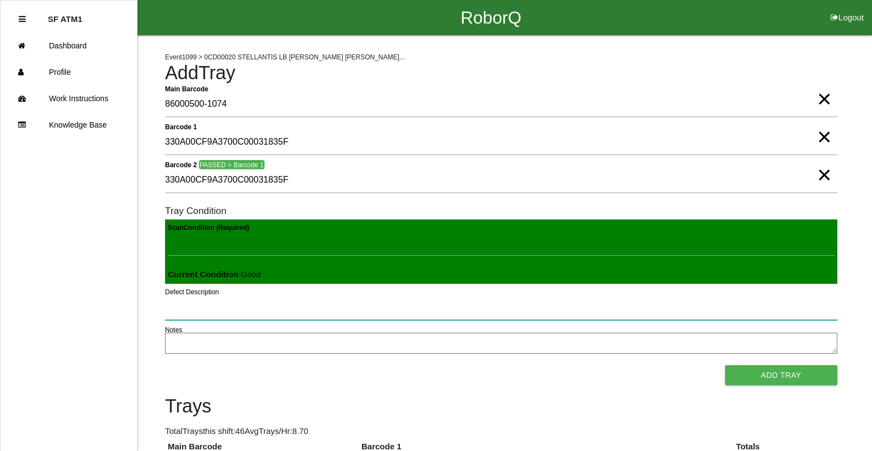
click button "Add Tray" at bounding box center [781, 375] width 112 height 20
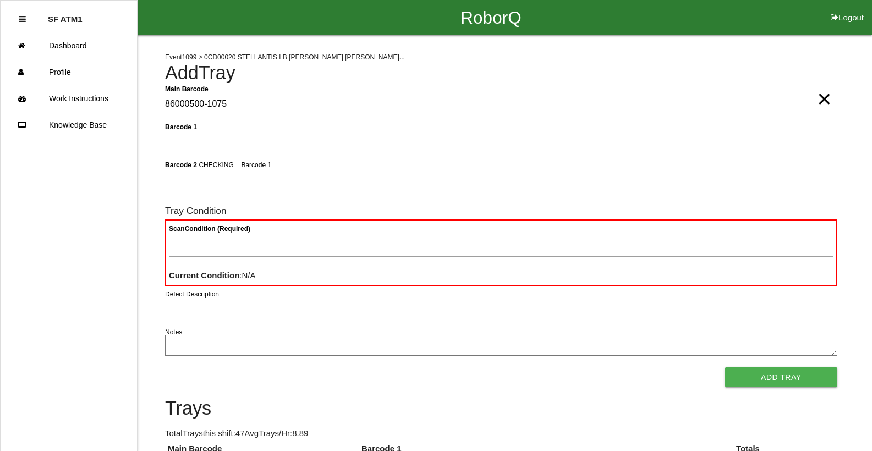
type Barcode "86000500-1075"
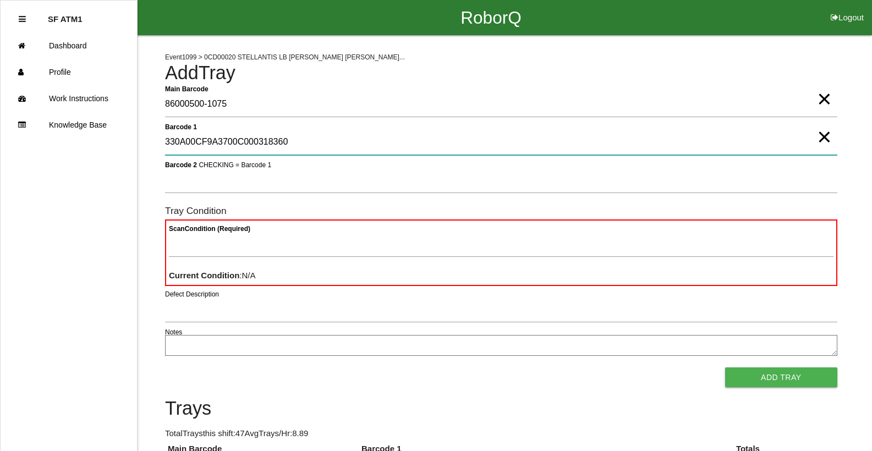
type 1 "330A00CF9A3700C000318360"
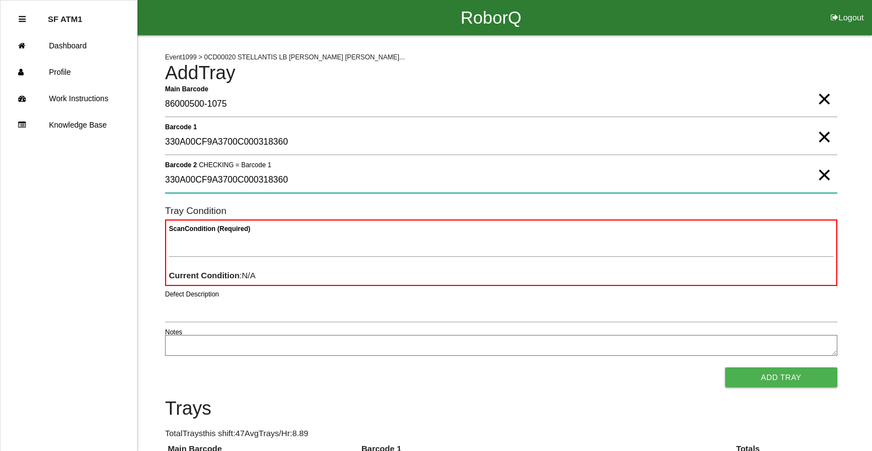
type 2 "330A00CF9A3700C000318360"
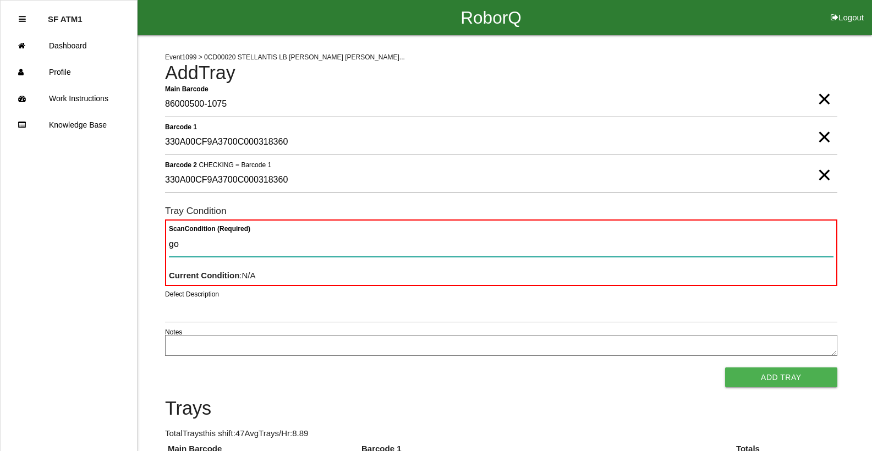
type Condition "goo"
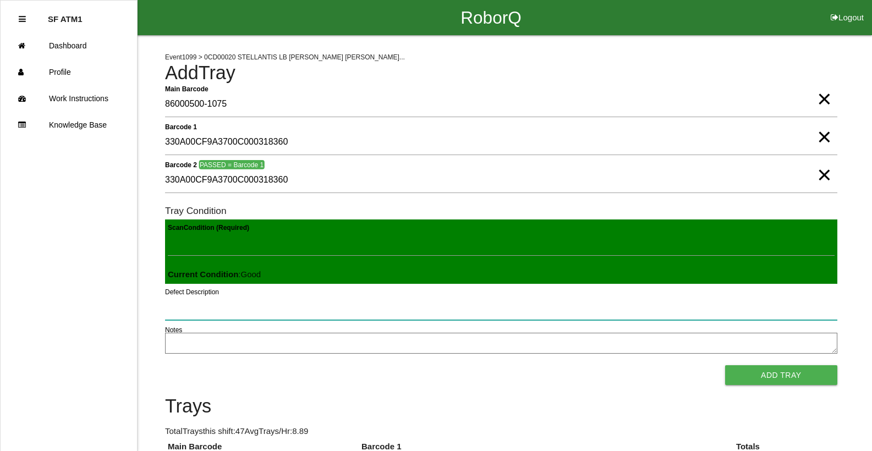
click at [725, 365] on button "Add Tray" at bounding box center [781, 375] width 112 height 20
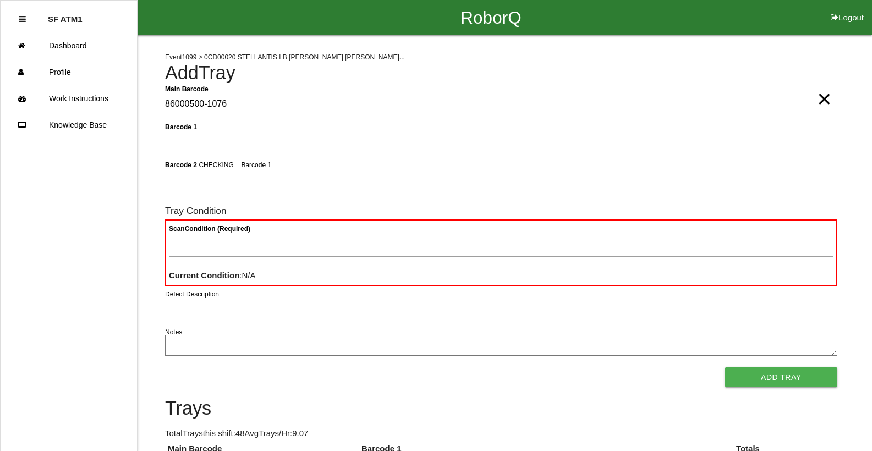
type Barcode "86000500-1076"
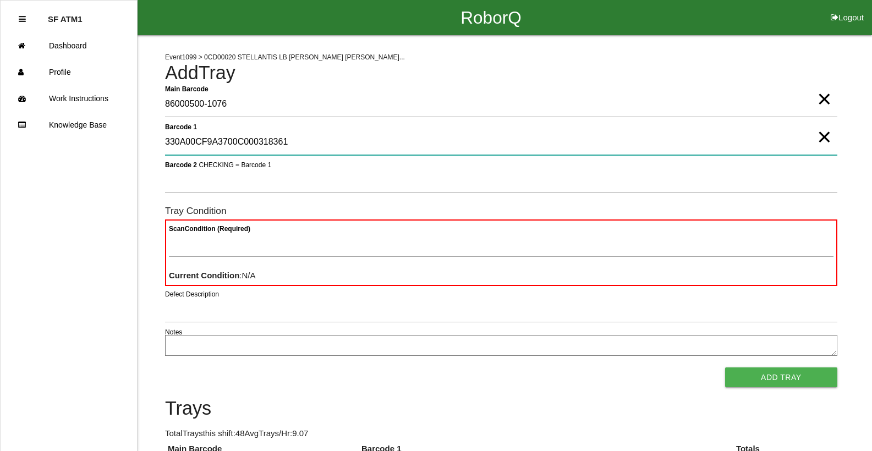
type 1 "330A00CF9A3700C000318361"
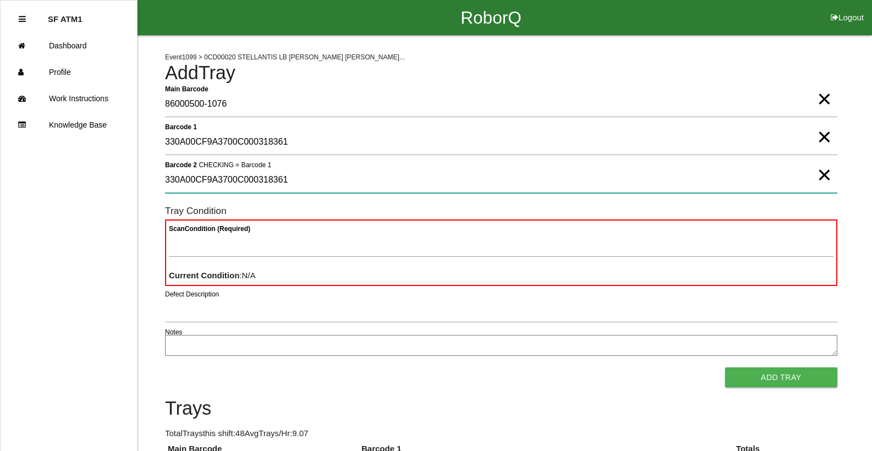
type 2 "330A00CF9A3700C000318361"
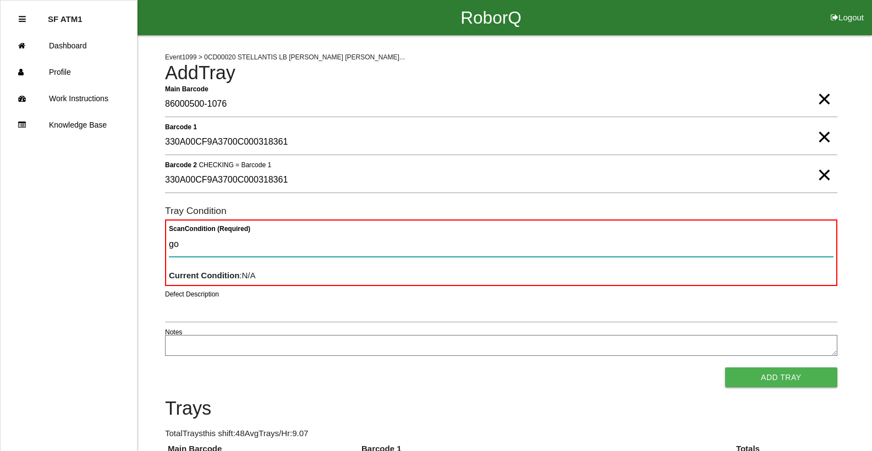
type Condition "goo"
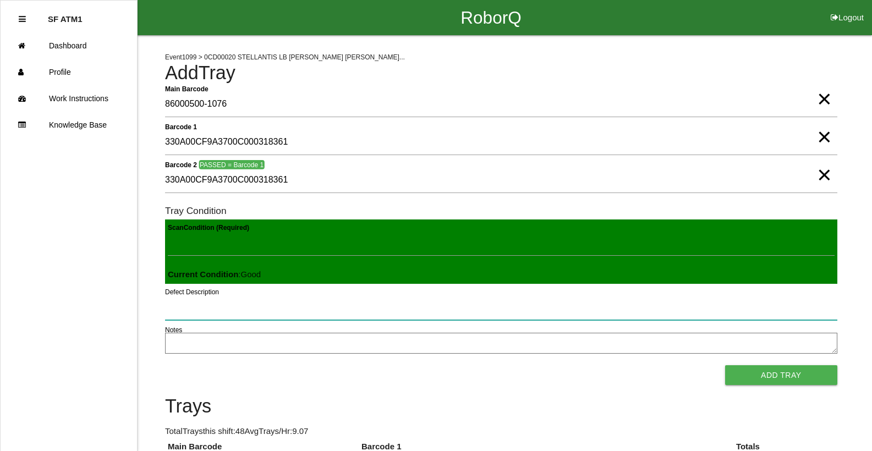
click at [725, 365] on button "Add Tray" at bounding box center [781, 375] width 112 height 20
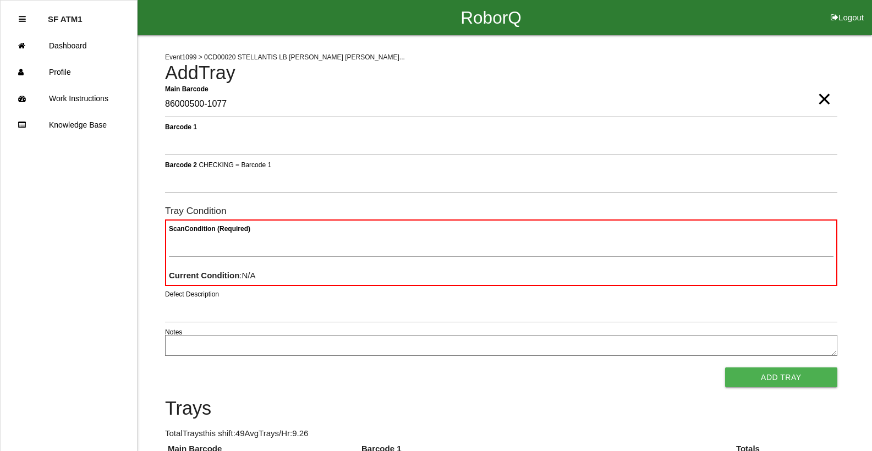
type Barcode "86000500-1077"
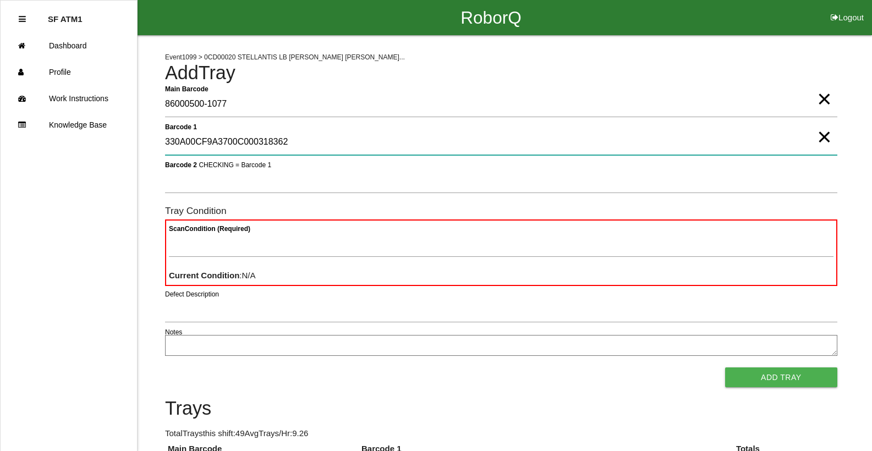
type 1 "330A00CF9A3700C000318362"
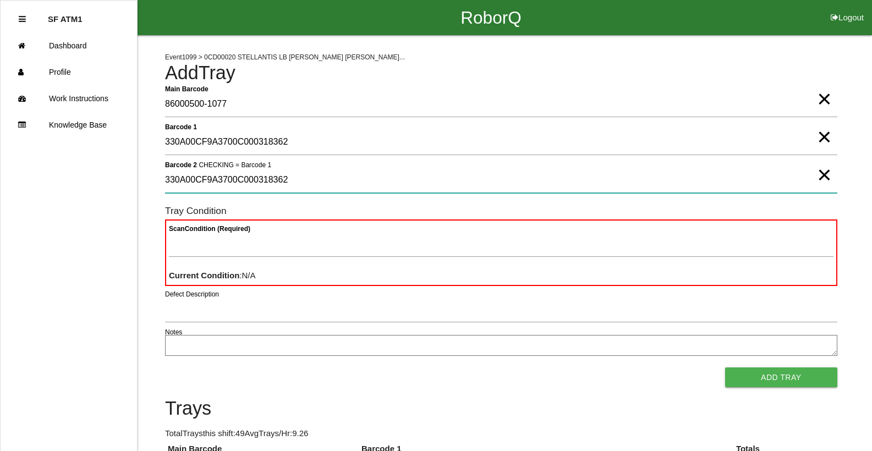
type 2 "330A00CF9A3700C000318362"
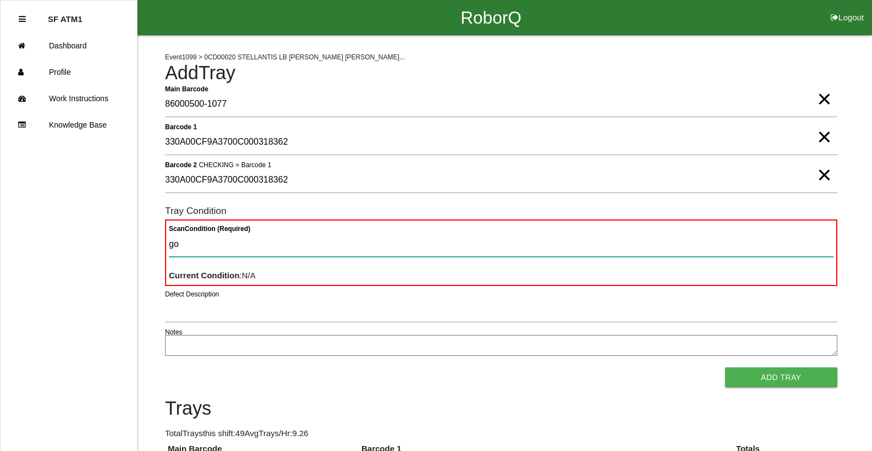
type Condition "goo"
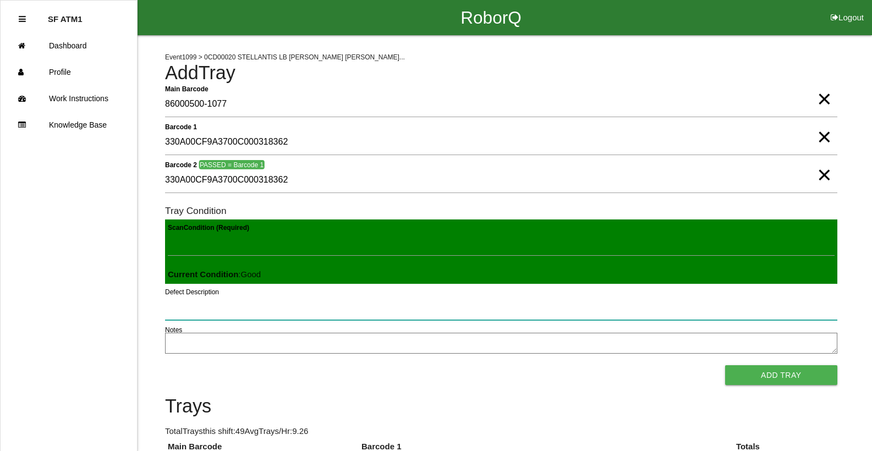
click at [725, 365] on button "Add Tray" at bounding box center [781, 375] width 112 height 20
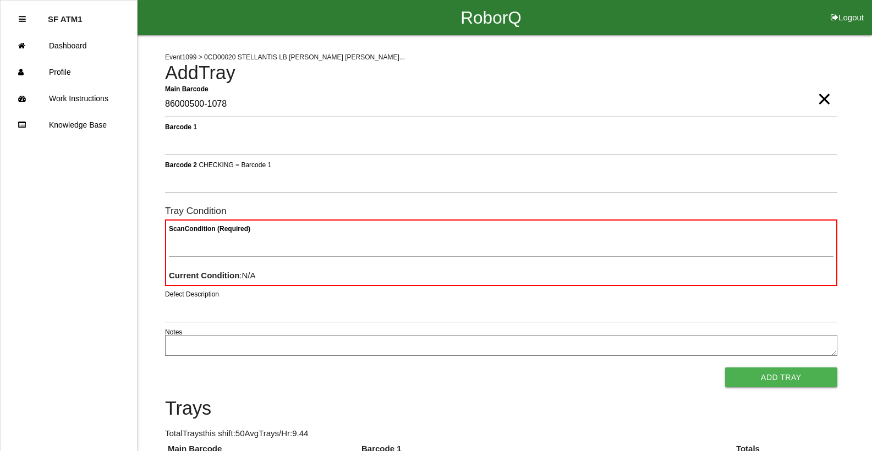
type Barcode "86000500-1078"
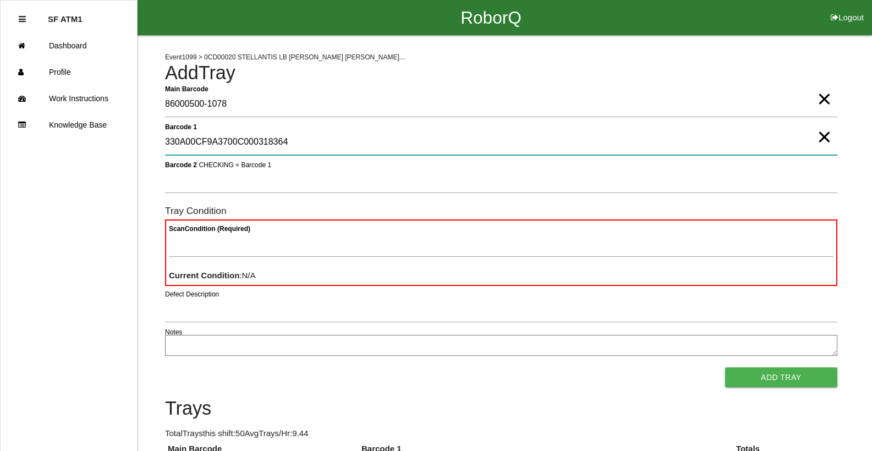
type 1 "330A00CF9A3700C000318364"
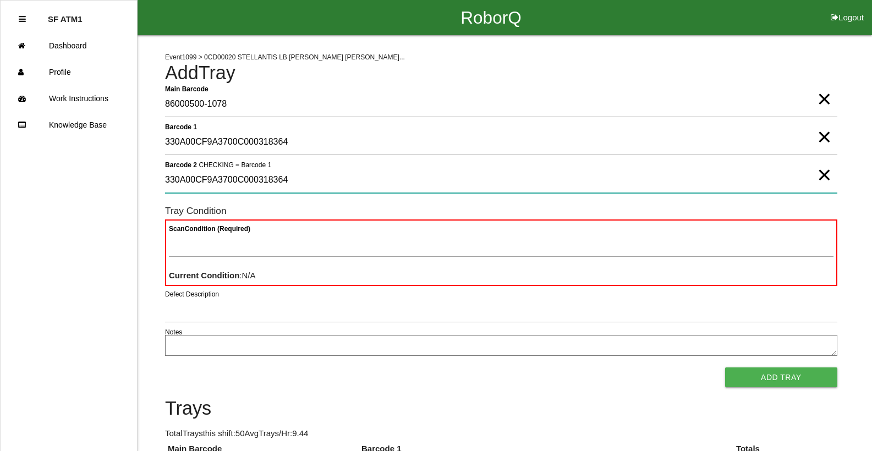
type 2 "330A00CF9A3700C000318364"
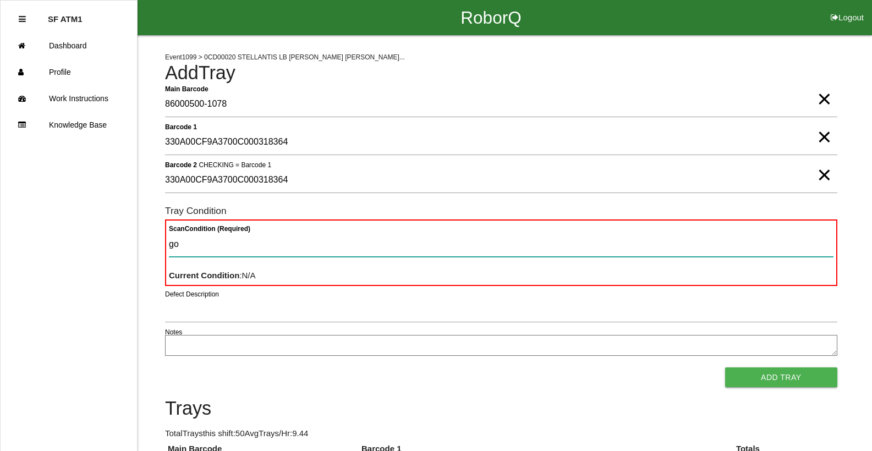
type Condition "goo"
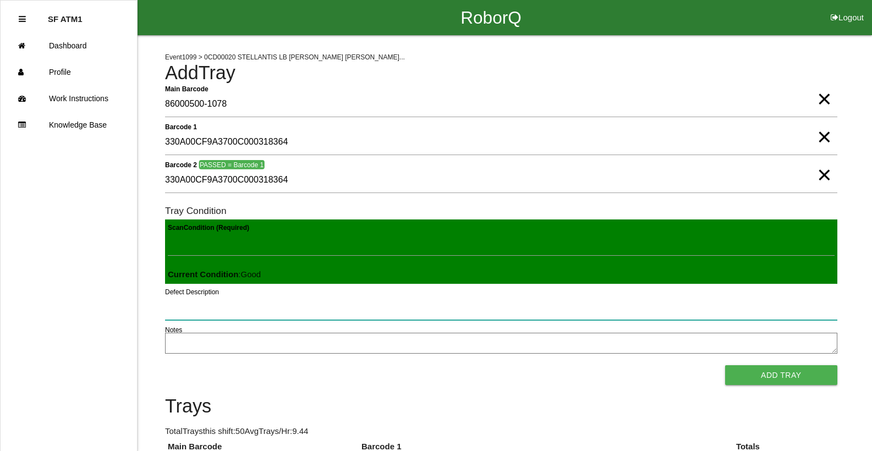
click at [725, 365] on button "Add Tray" at bounding box center [781, 375] width 112 height 20
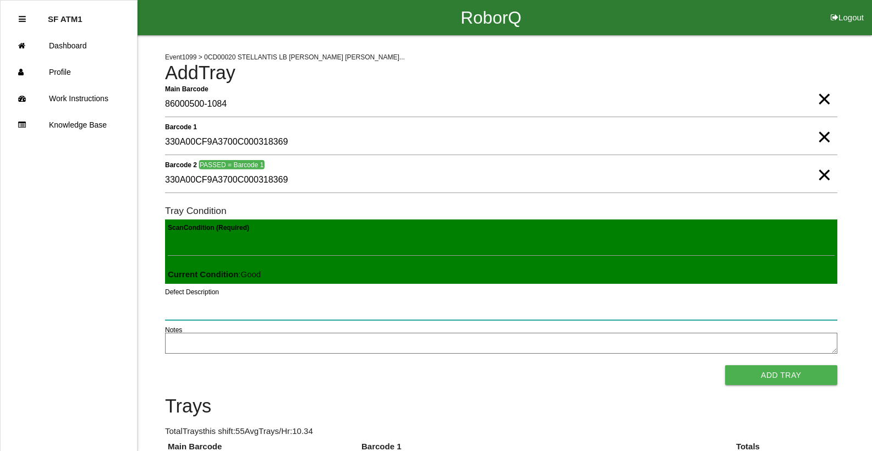
click at [725, 365] on button "Add Tray" at bounding box center [781, 375] width 112 height 20
